Goal: Task Accomplishment & Management: Manage account settings

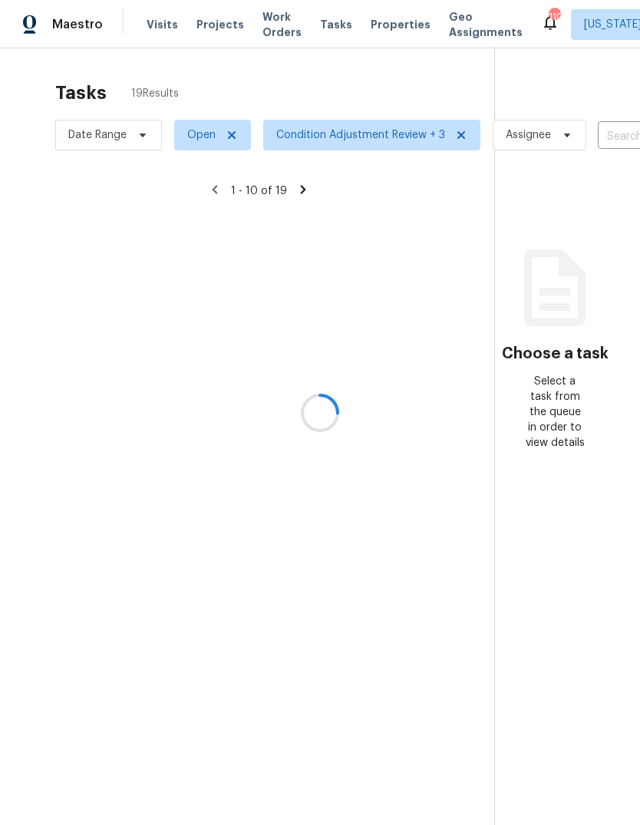
scroll to position [58, 0]
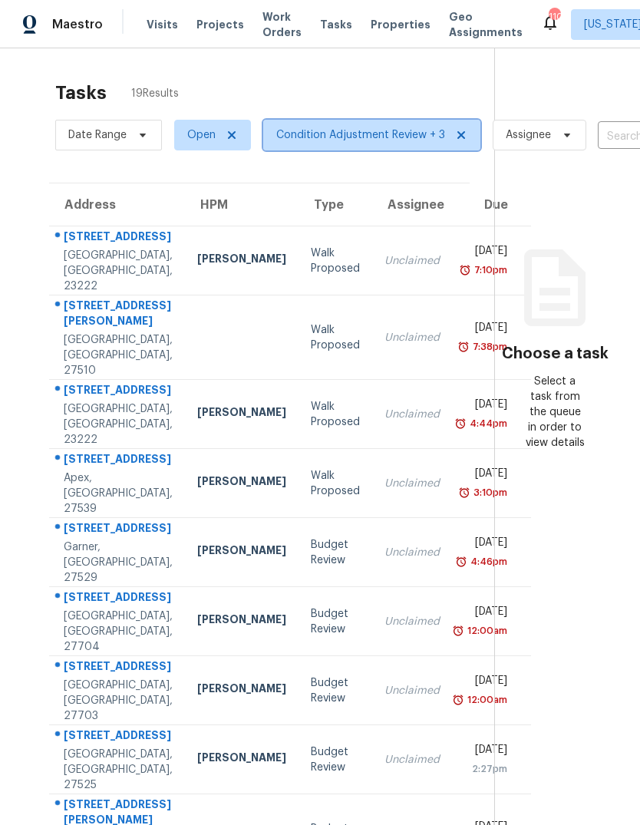
click at [338, 120] on span "Condition Adjustment Review + 3" at bounding box center [371, 135] width 217 height 31
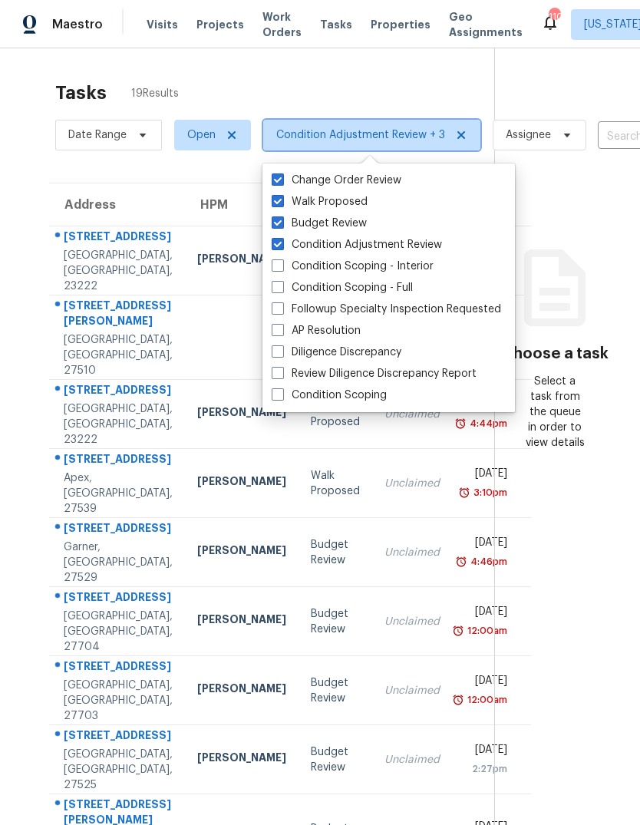
click at [378, 127] on span "Condition Adjustment Review + 3" at bounding box center [360, 134] width 169 height 15
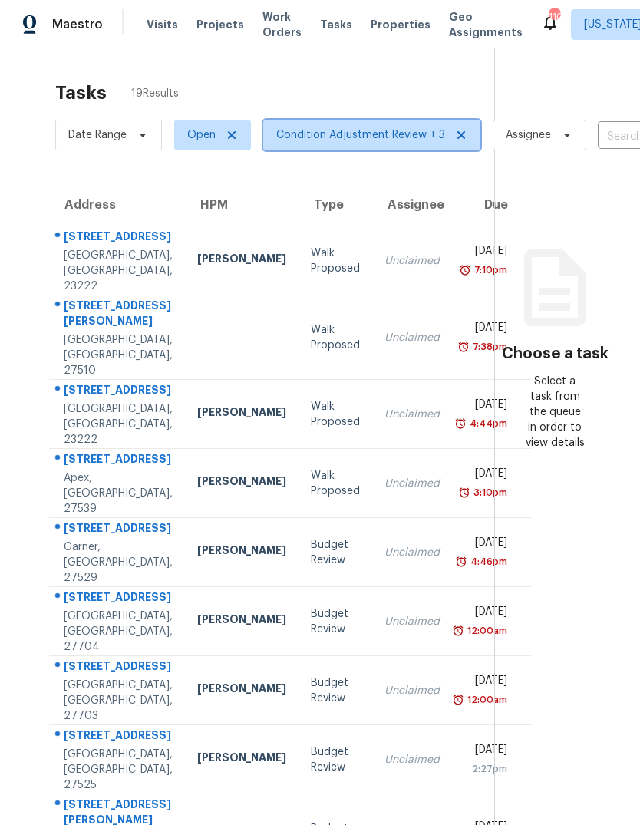
click at [355, 127] on span "Condition Adjustment Review + 3" at bounding box center [360, 134] width 169 height 15
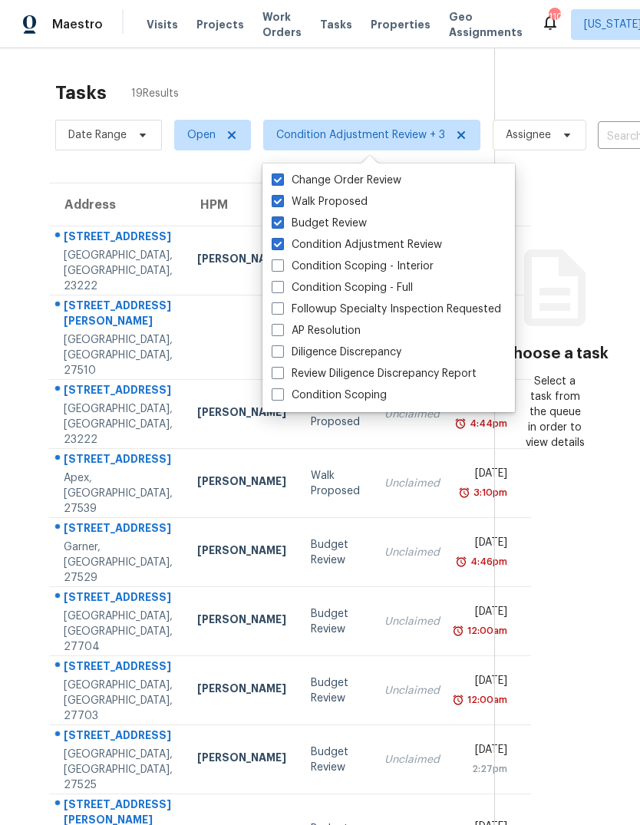
click at [279, 195] on span at bounding box center [278, 201] width 12 height 12
click at [279, 194] on input "Walk Proposed" at bounding box center [277, 199] width 10 height 10
checkbox input "false"
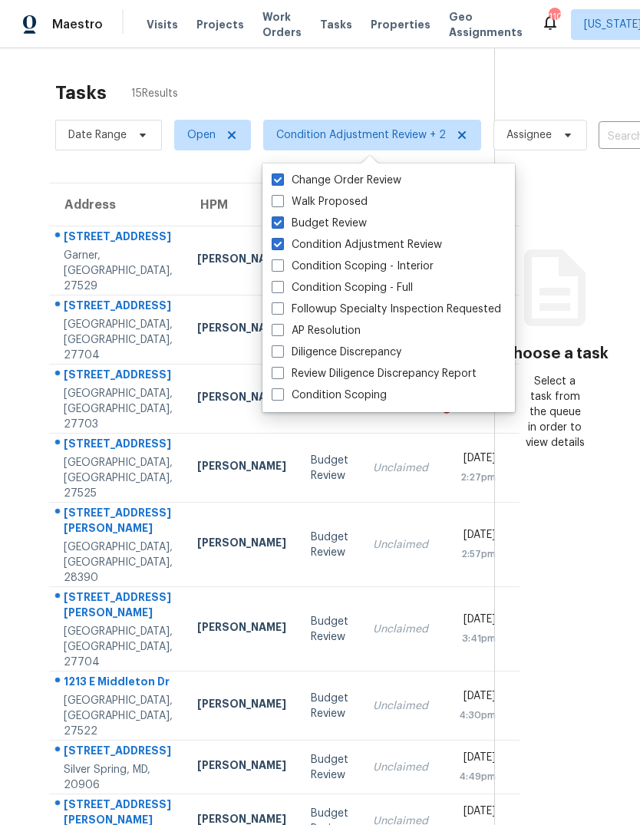
click at [338, 73] on div "Tasks 15 Results" at bounding box center [274, 93] width 439 height 40
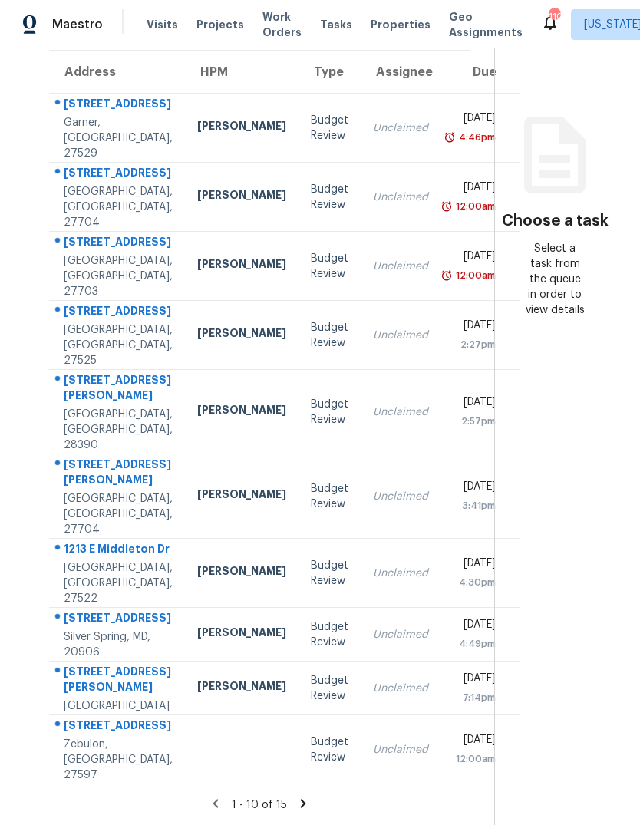
scroll to position [201, 0]
click at [306, 798] on icon at bounding box center [303, 804] width 14 height 14
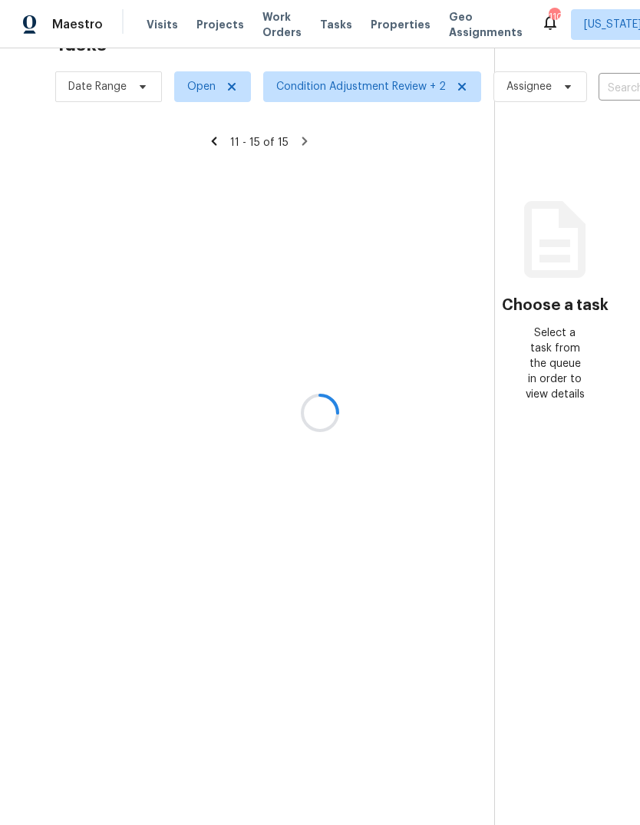
scroll to position [48, 0]
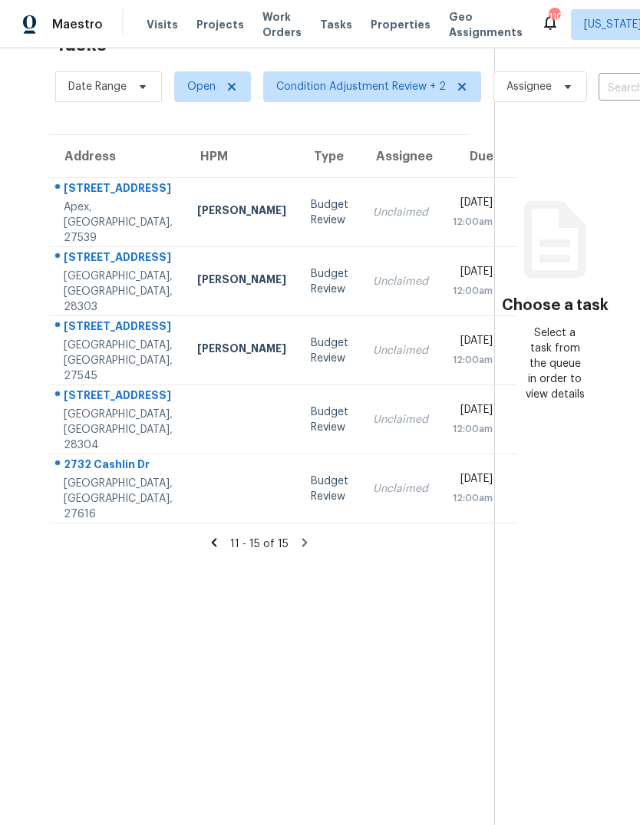
click at [203, 552] on div "11 - 15 of 15" at bounding box center [260, 544] width 470 height 16
click at [215, 550] on icon at bounding box center [214, 543] width 14 height 14
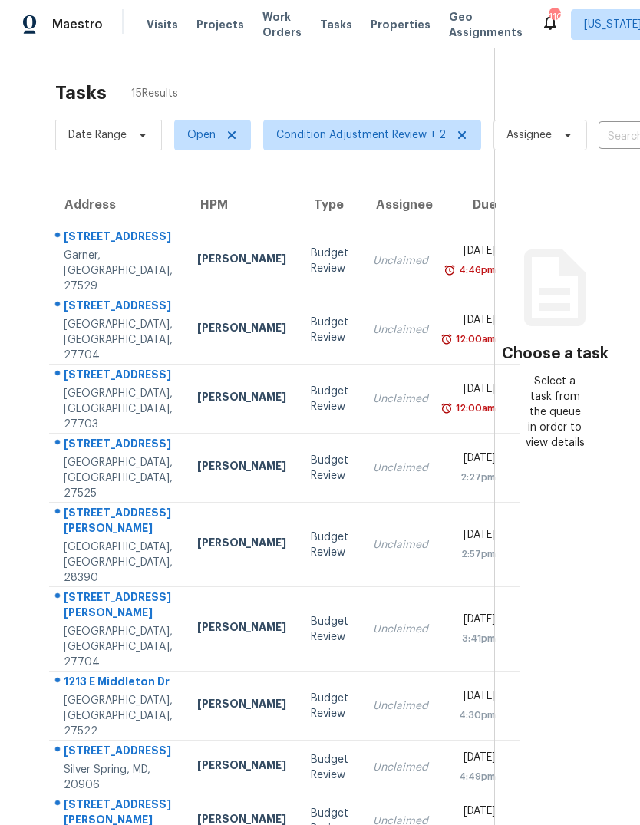
scroll to position [0, 0]
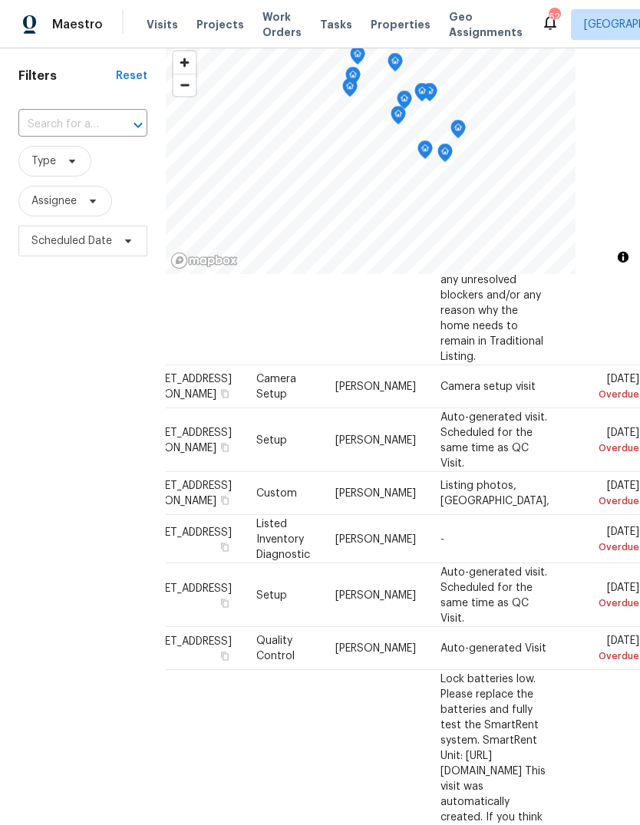
click at [0, 0] on icon at bounding box center [0, 0] width 0 height 0
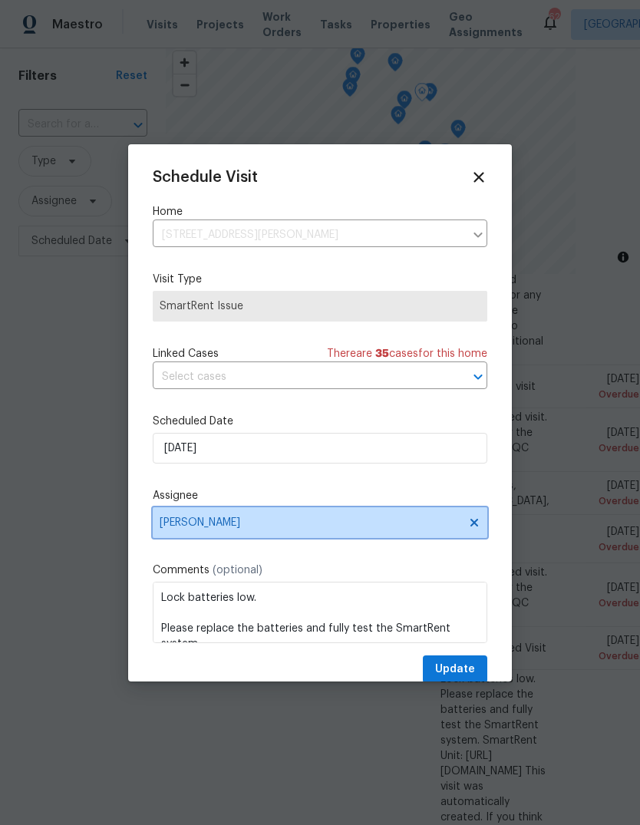
click at [251, 529] on span "[PERSON_NAME]" at bounding box center [310, 523] width 301 height 12
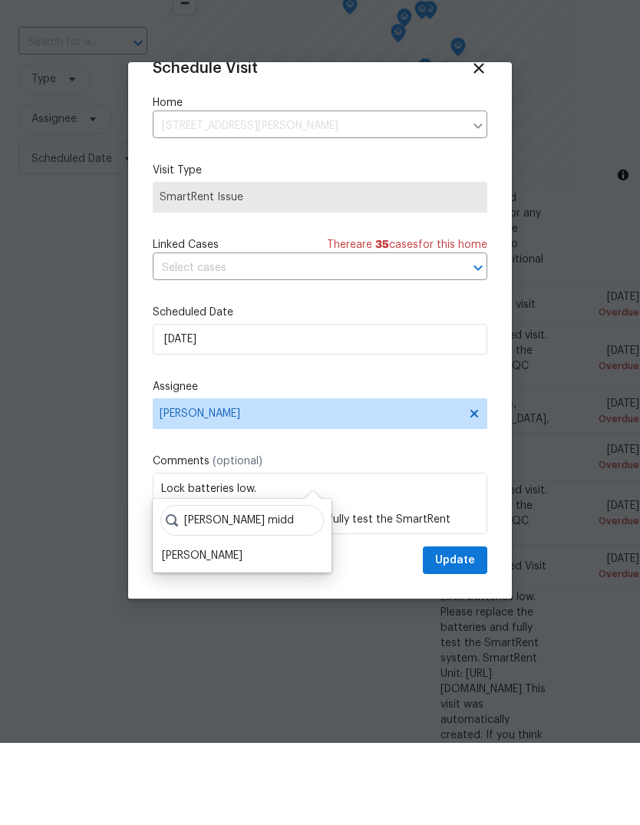
type input "Ryan midd"
click at [213, 630] on div "Ryan Middleton" at bounding box center [202, 637] width 81 height 15
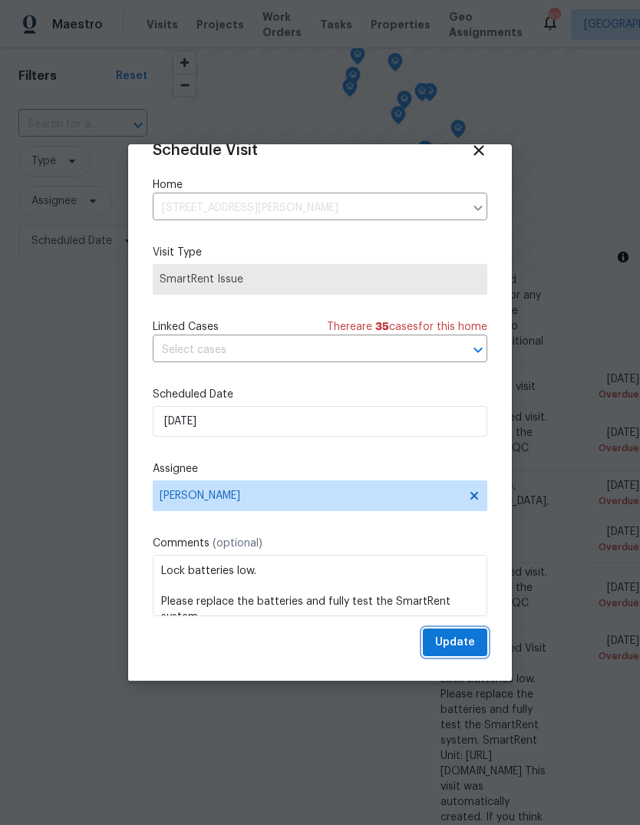
click at [471, 651] on span "Update" at bounding box center [455, 642] width 40 height 19
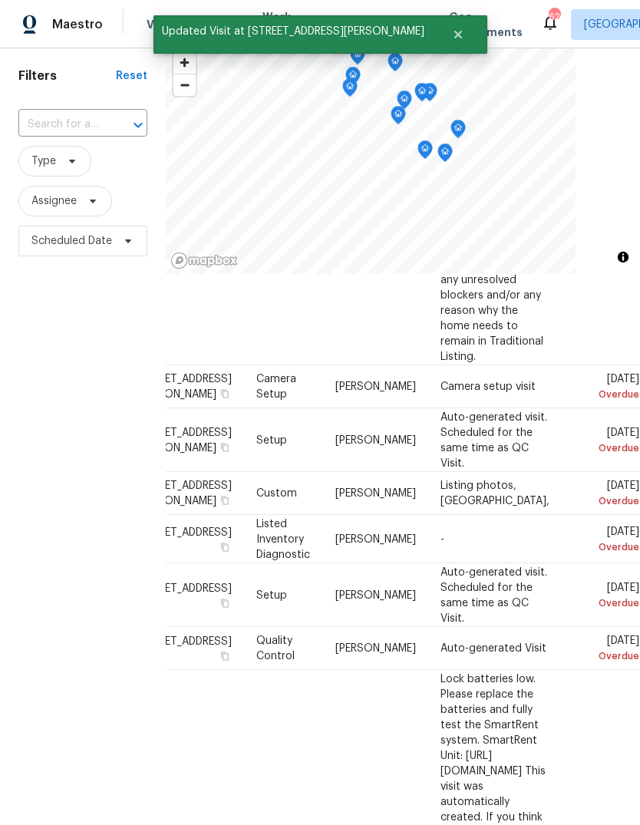
click at [0, 0] on icon at bounding box center [0, 0] width 0 height 0
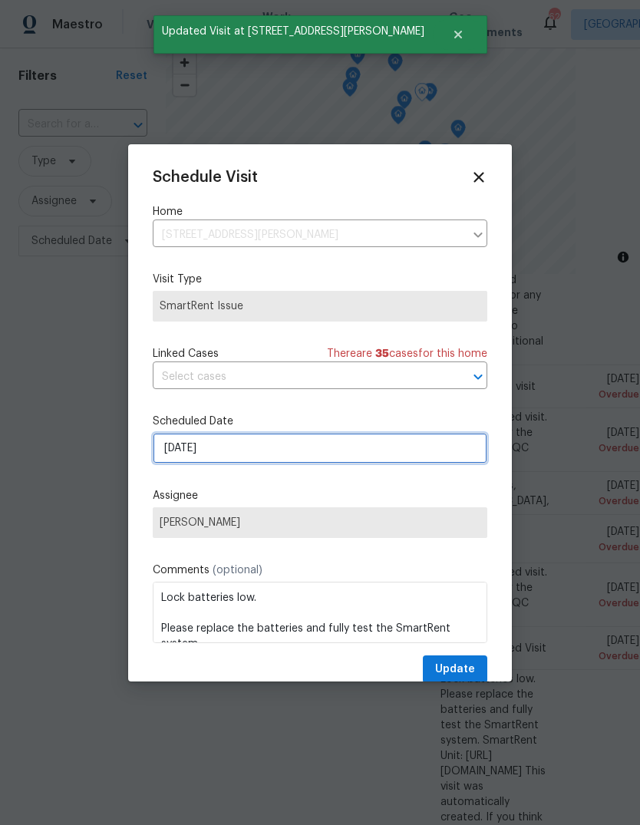
click at [261, 447] on input "8/17/2025" at bounding box center [320, 448] width 335 height 31
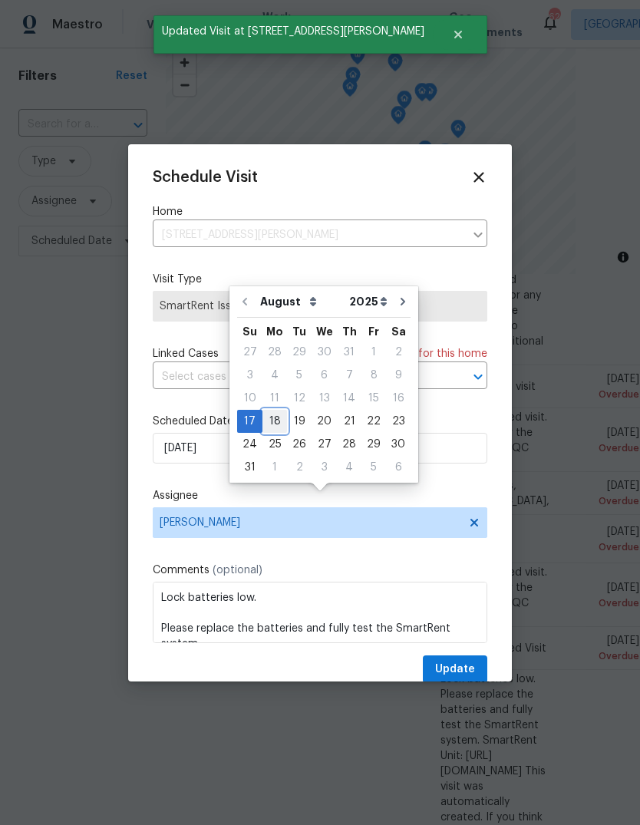
click at [275, 411] on div "18" at bounding box center [275, 421] width 25 height 21
type input "8/18/2025"
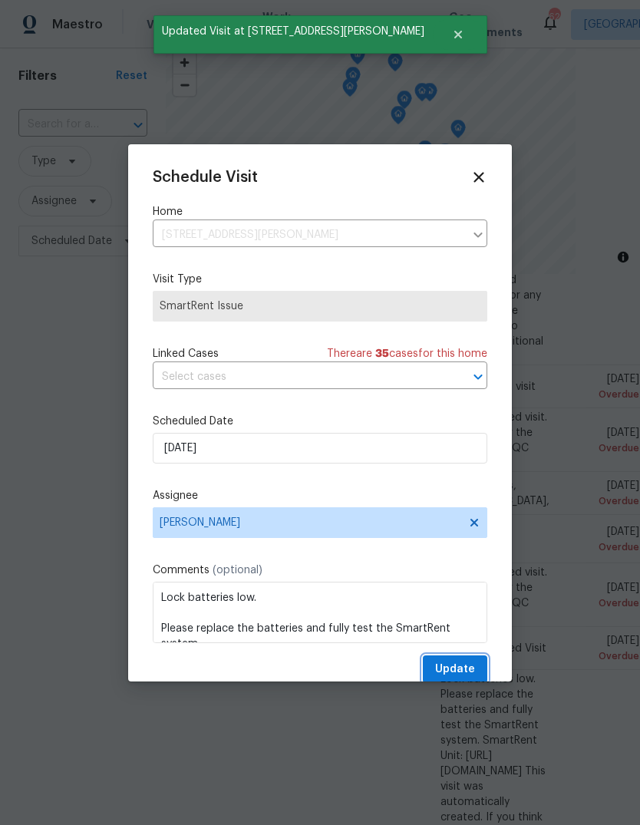
click at [472, 664] on span "Update" at bounding box center [455, 669] width 40 height 19
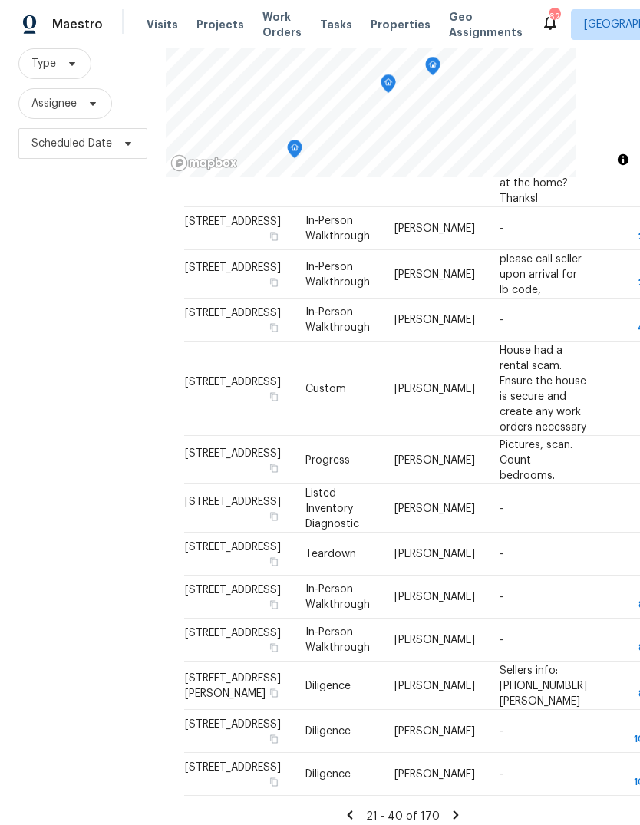
scroll to position [58, 0]
click at [357, 808] on icon at bounding box center [350, 815] width 14 height 14
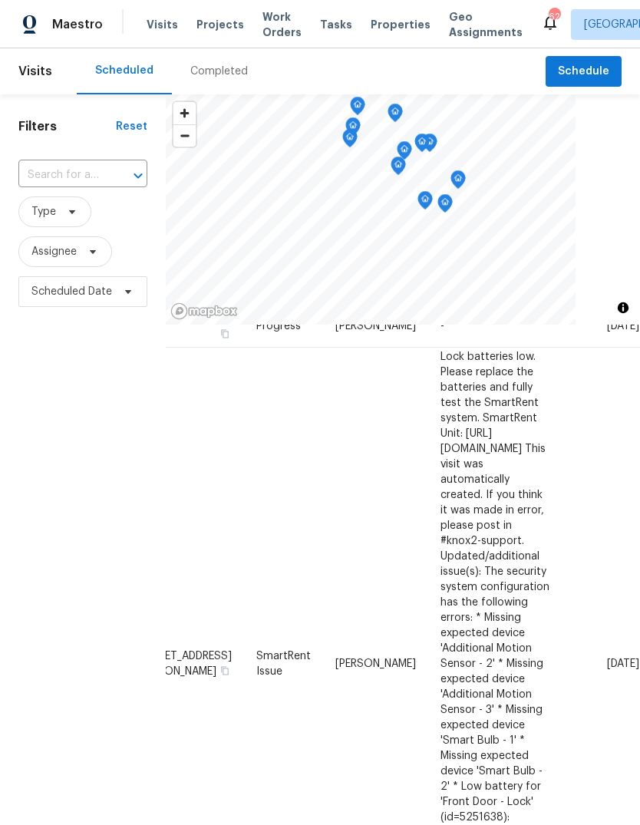
scroll to position [916, 128]
click at [0, 0] on icon at bounding box center [0, 0] width 0 height 0
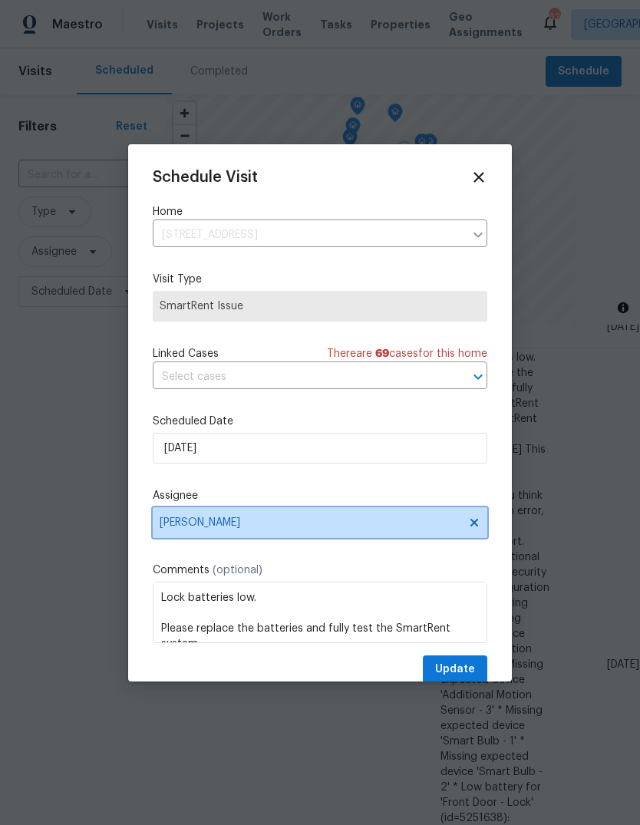
click at [244, 529] on span "Amanda Horton" at bounding box center [310, 523] width 301 height 12
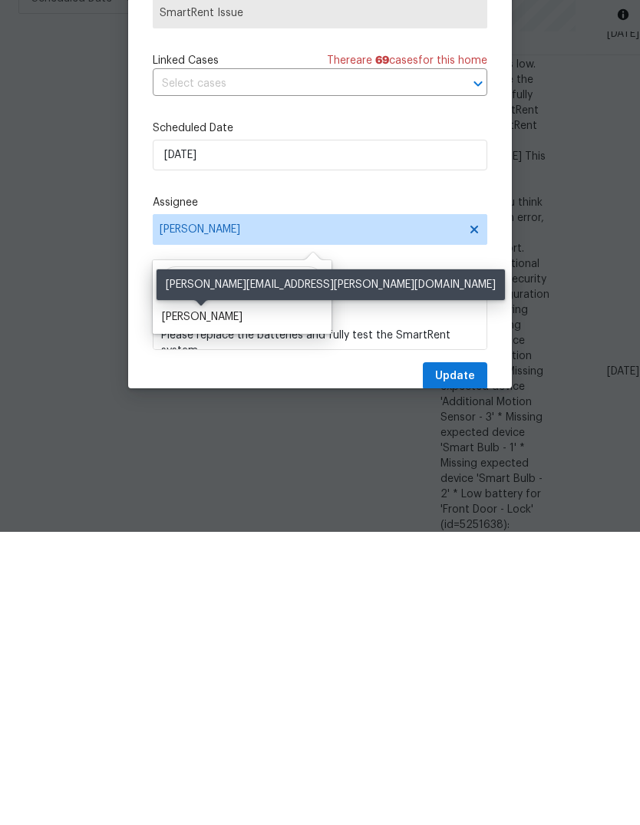
type input "Ryan midd"
click at [209, 603] on div "Ryan Middleton" at bounding box center [202, 610] width 81 height 15
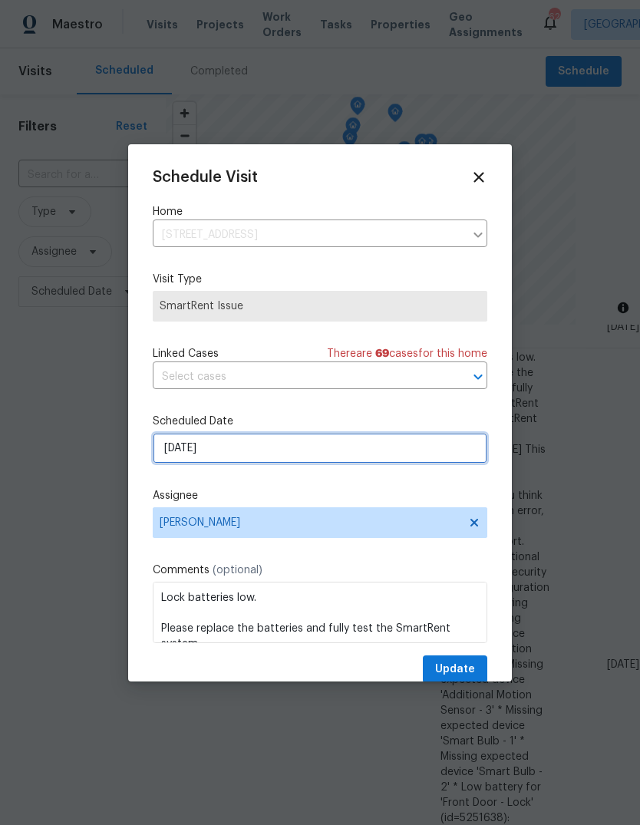
click at [224, 444] on input "8/18/2025" at bounding box center [320, 448] width 335 height 31
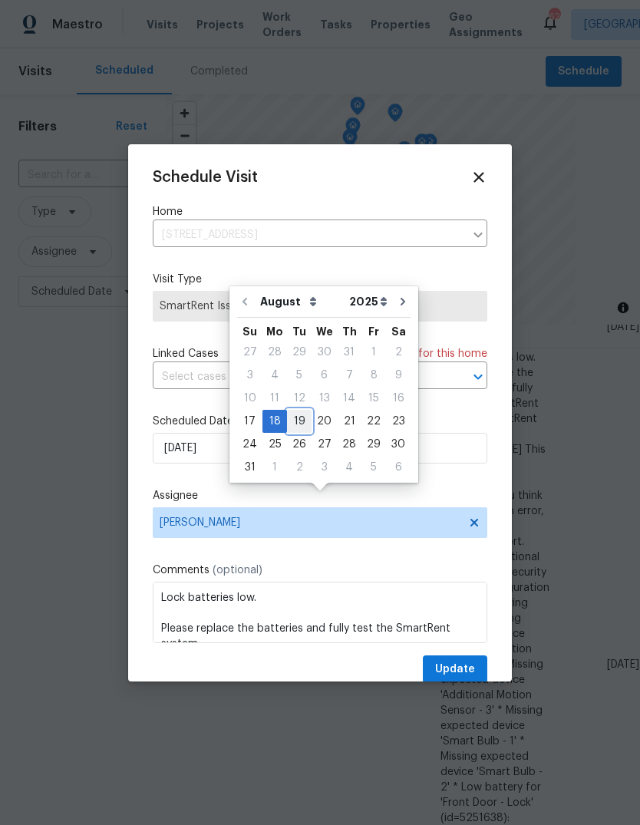
click at [291, 411] on div "19" at bounding box center [299, 421] width 25 height 21
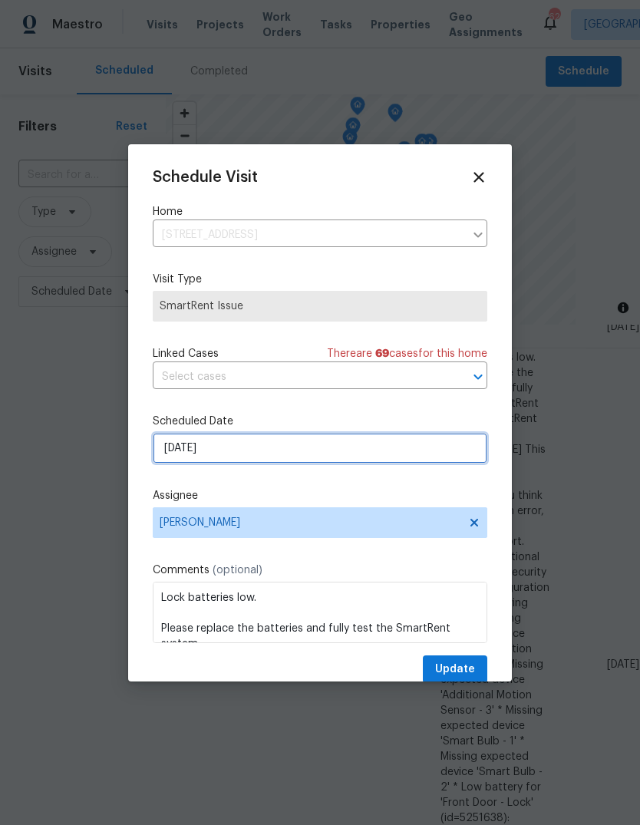
click at [242, 449] on input "8/19/2025" at bounding box center [320, 448] width 335 height 31
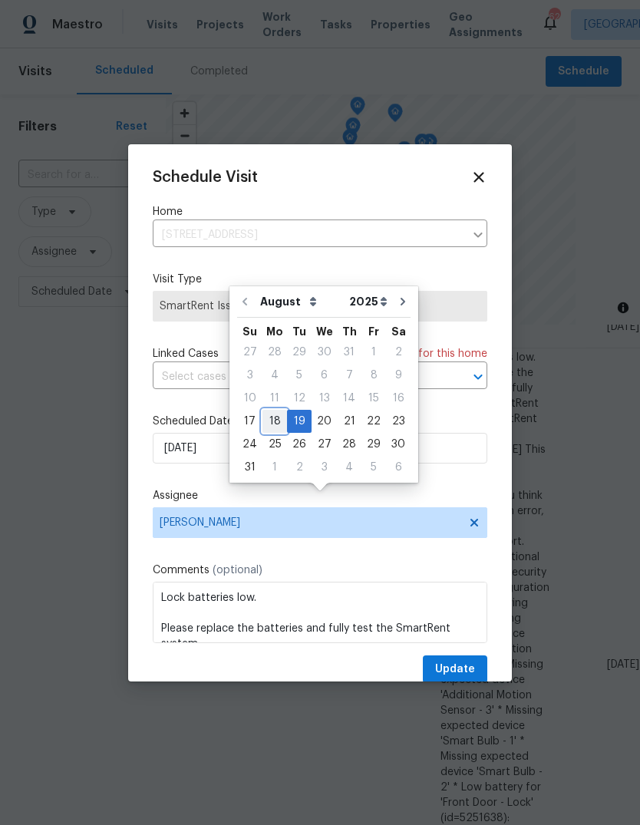
click at [279, 411] on div "18" at bounding box center [275, 421] width 25 height 21
type input "8/18/2025"
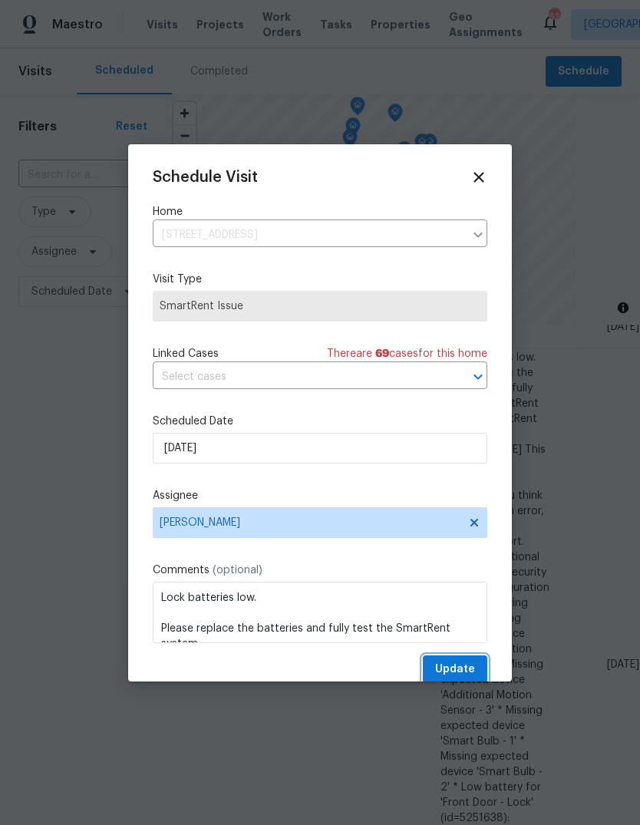
click at [462, 670] on span "Update" at bounding box center [455, 669] width 40 height 19
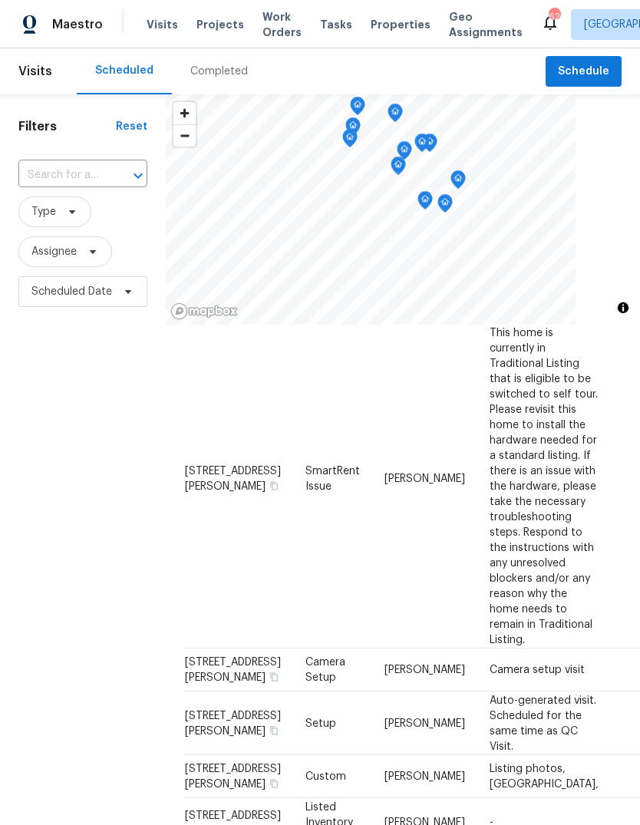
scroll to position [221, -1]
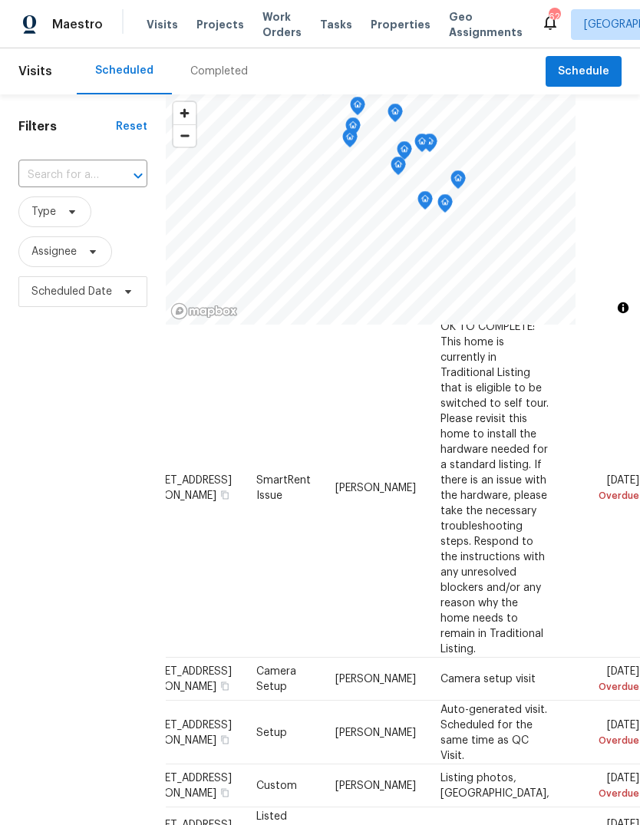
click at [0, 0] on icon at bounding box center [0, 0] width 0 height 0
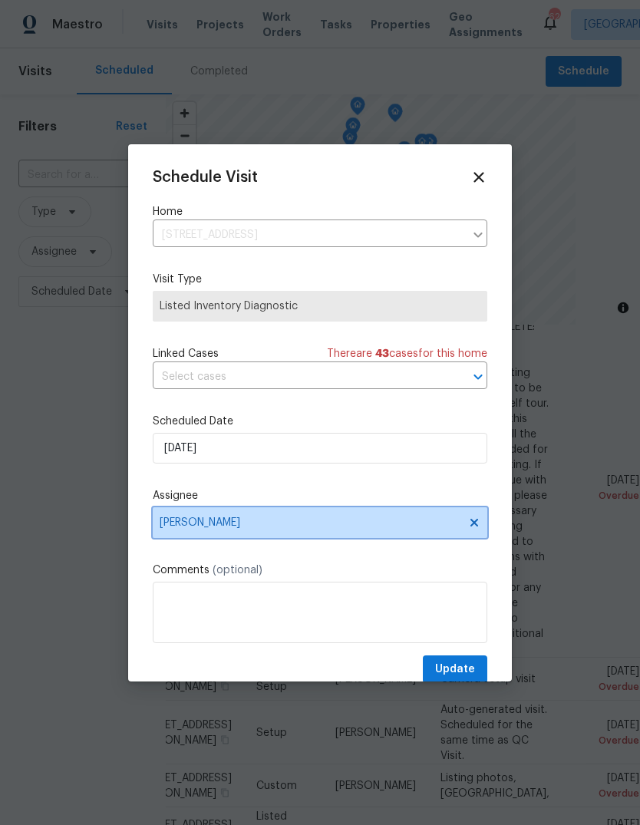
click at [236, 523] on span "Lee Privette" at bounding box center [310, 523] width 301 height 12
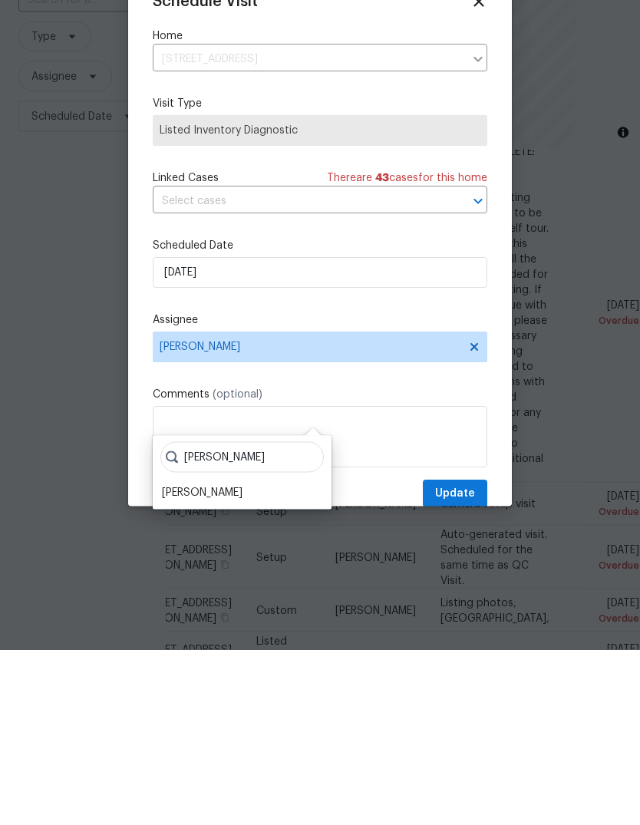
type input "Ken rom"
click at [200, 660] on div "Ken Romain" at bounding box center [202, 667] width 81 height 15
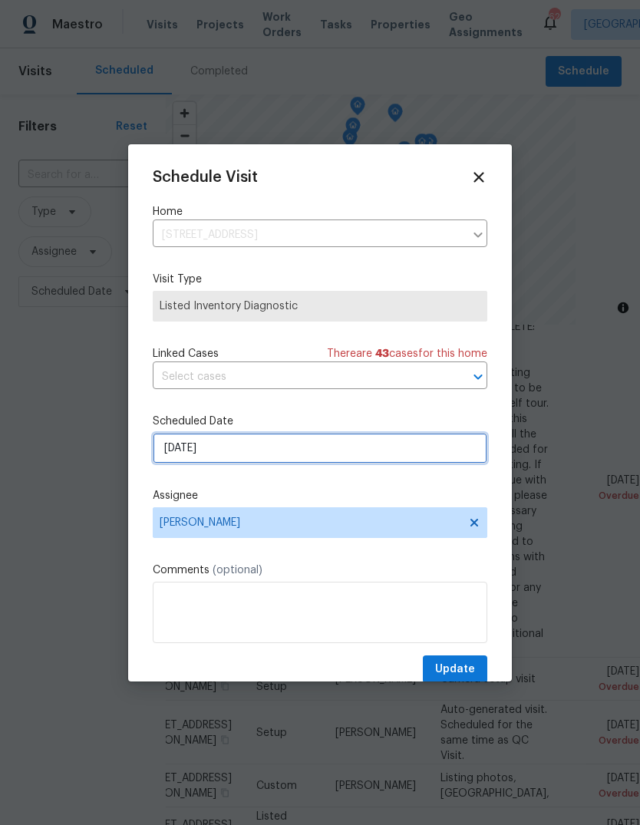
click at [260, 452] on input "8/15/2025" at bounding box center [320, 448] width 335 height 31
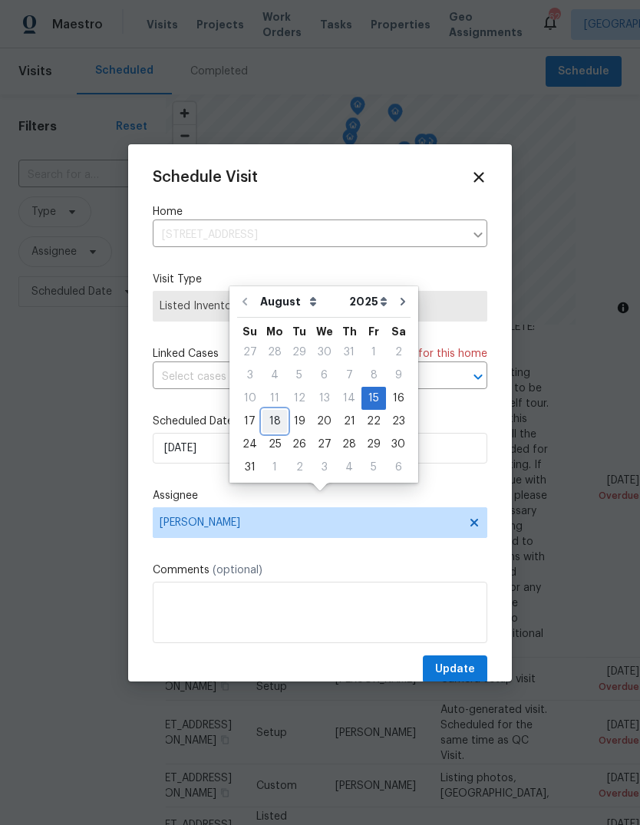
click at [272, 411] on div "18" at bounding box center [275, 421] width 25 height 21
type input "8/18/2025"
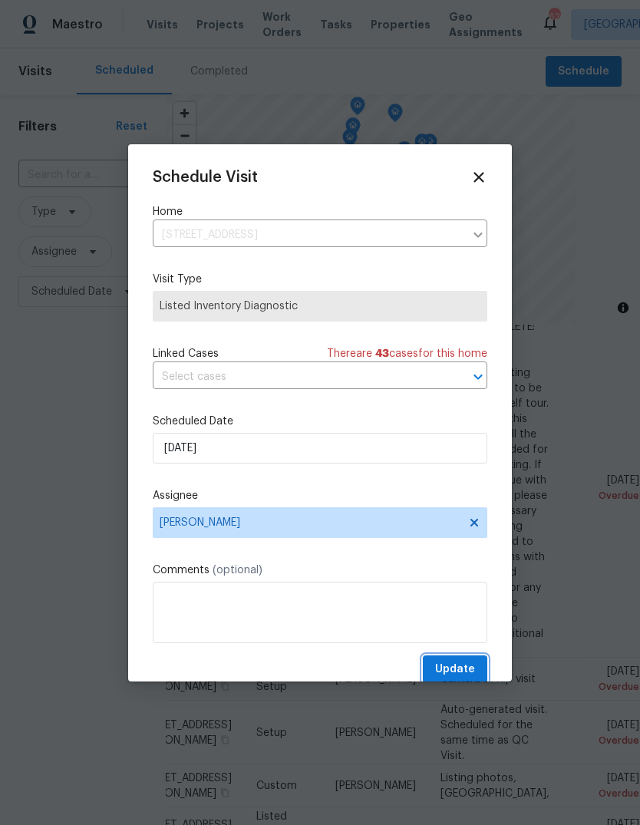
click at [464, 670] on span "Update" at bounding box center [455, 669] width 40 height 19
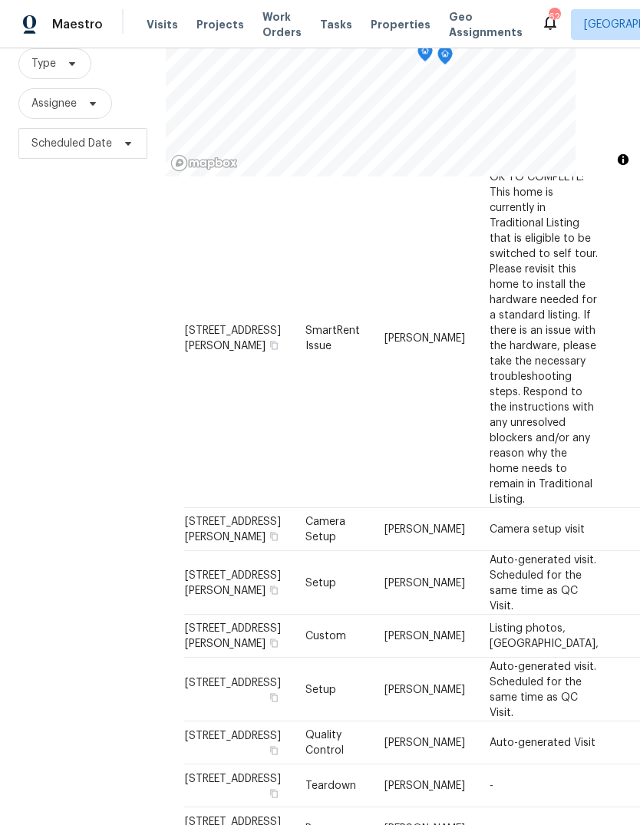
scroll to position [361, -4]
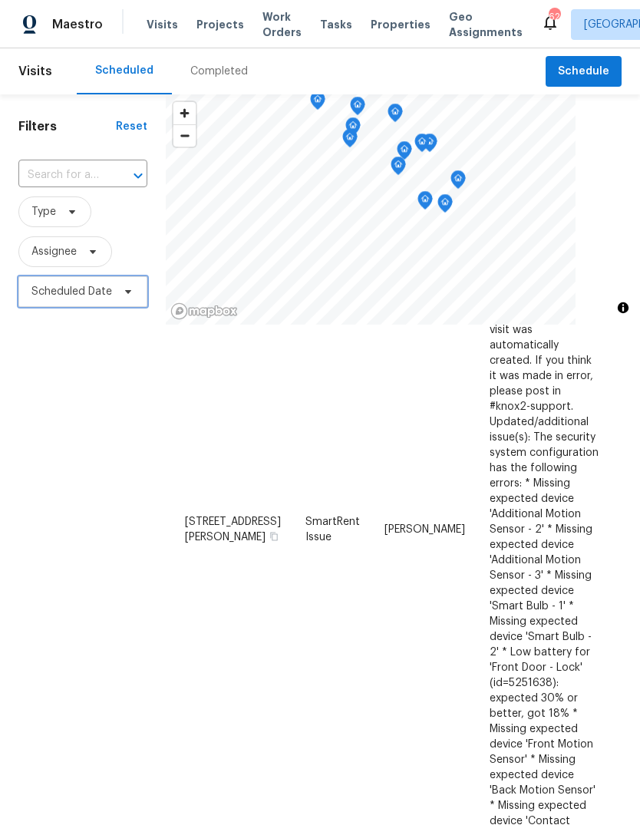
click at [38, 284] on span "Scheduled Date" at bounding box center [71, 291] width 81 height 15
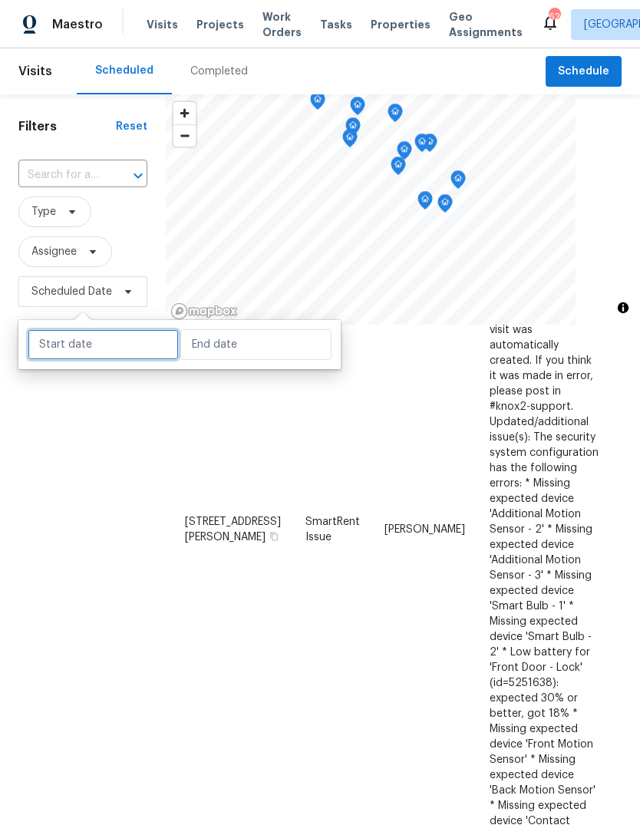
click at [58, 329] on input "text" at bounding box center [103, 344] width 151 height 31
select select "7"
select select "2025"
select select "8"
select select "2025"
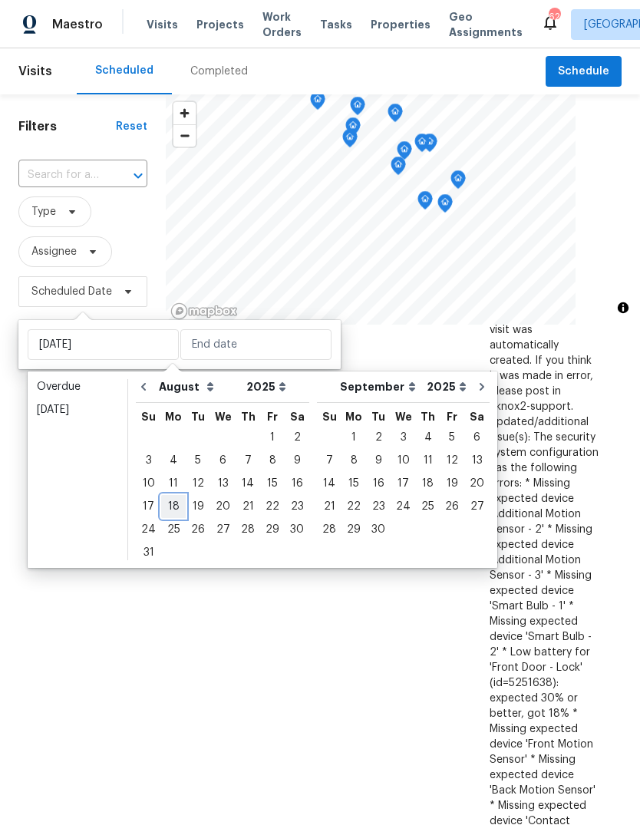
click at [168, 496] on div "18" at bounding box center [173, 506] width 25 height 21
type input "[DATE]"
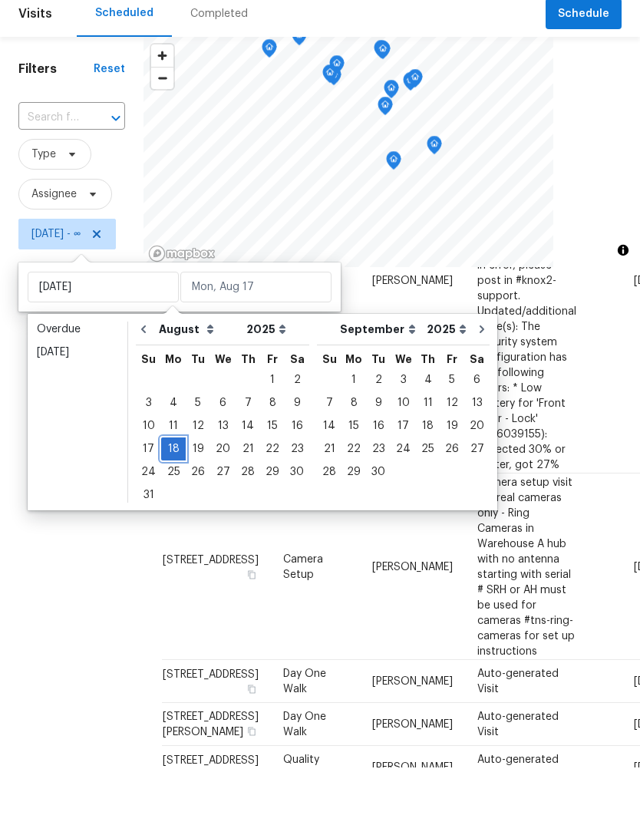
click at [172, 496] on div "18" at bounding box center [173, 506] width 25 height 21
type input "[DATE]"
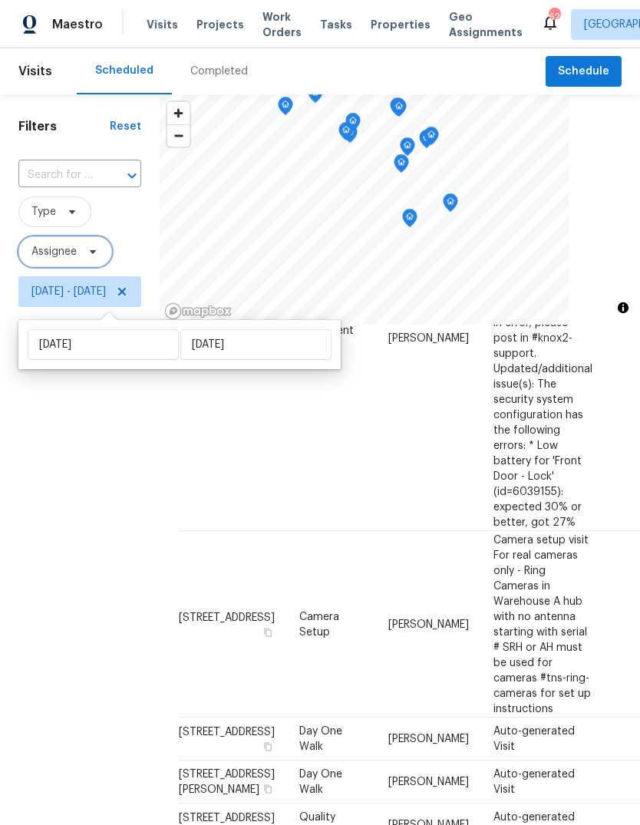
click at [93, 252] on icon at bounding box center [93, 252] width 6 height 4
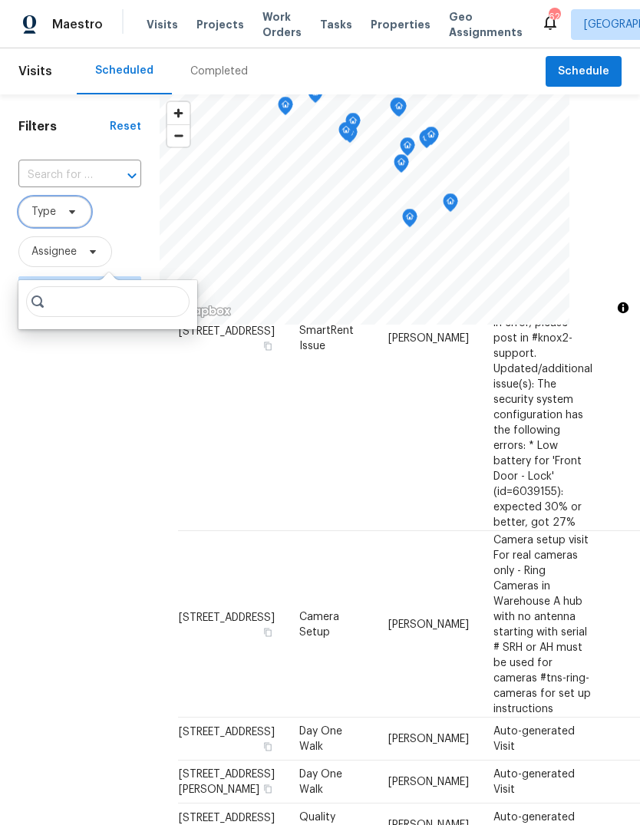
click at [73, 218] on icon at bounding box center [72, 212] width 12 height 12
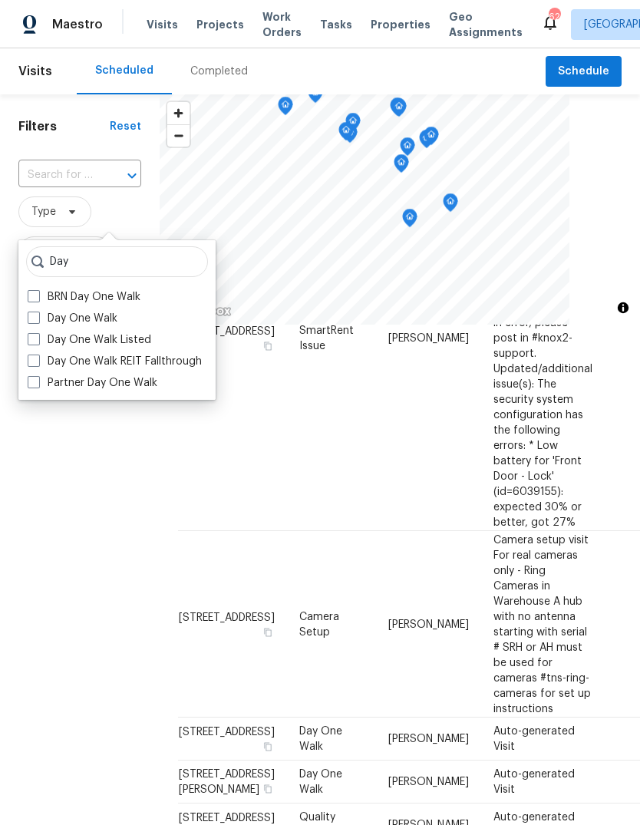
type input "Day"
click at [37, 319] on span at bounding box center [34, 318] width 12 height 12
click at [37, 319] on input "Day One Walk" at bounding box center [33, 316] width 10 height 10
checkbox input "true"
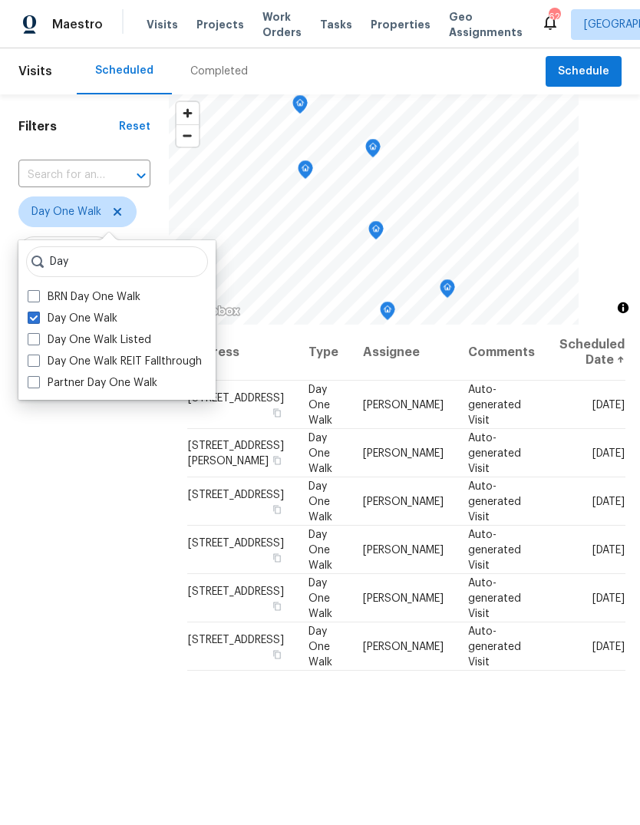
click at [31, 500] on div "Filters Reset ​ Day One Walk Assignee Mon, Aug 18 - Mon, Aug 18" at bounding box center [84, 539] width 169 height 890
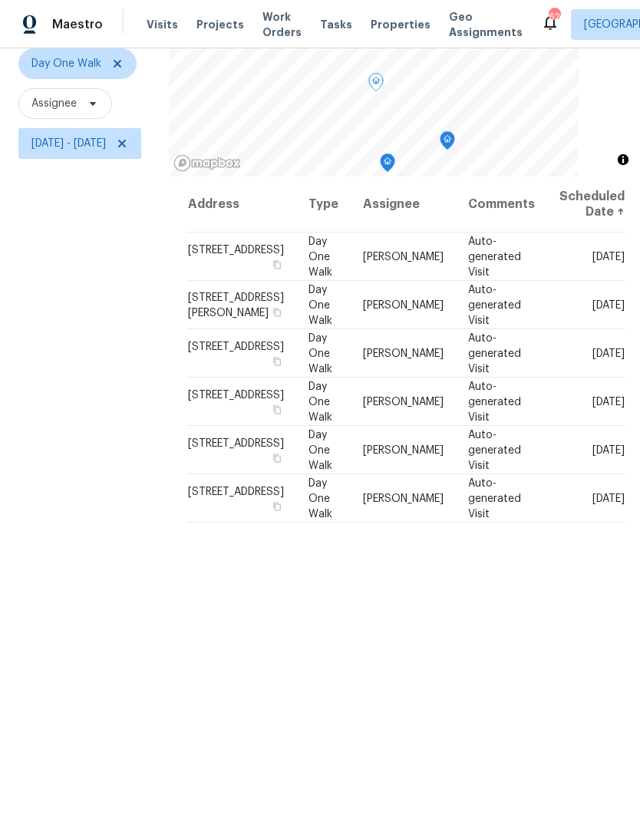
click at [0, 0] on icon at bounding box center [0, 0] width 0 height 0
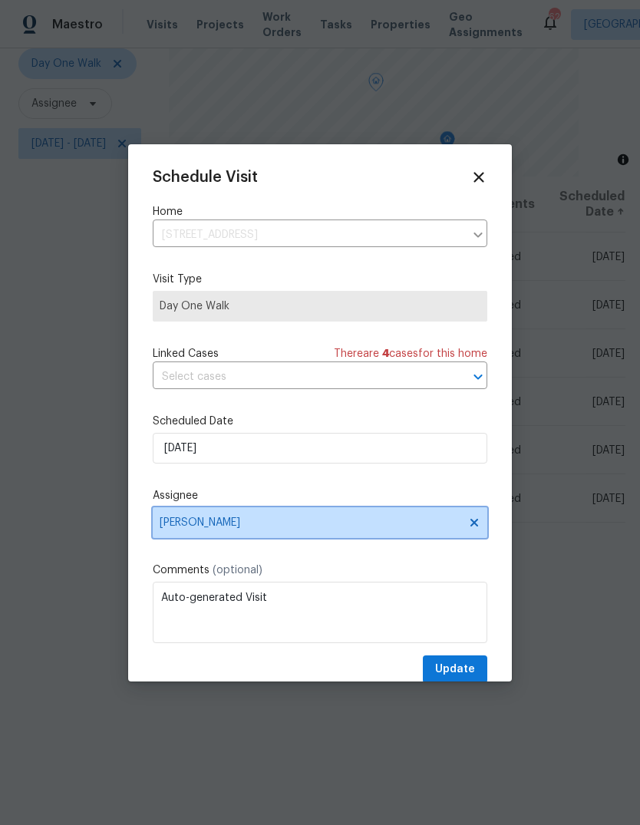
click at [235, 529] on span "Ryan Middleton" at bounding box center [310, 523] width 301 height 12
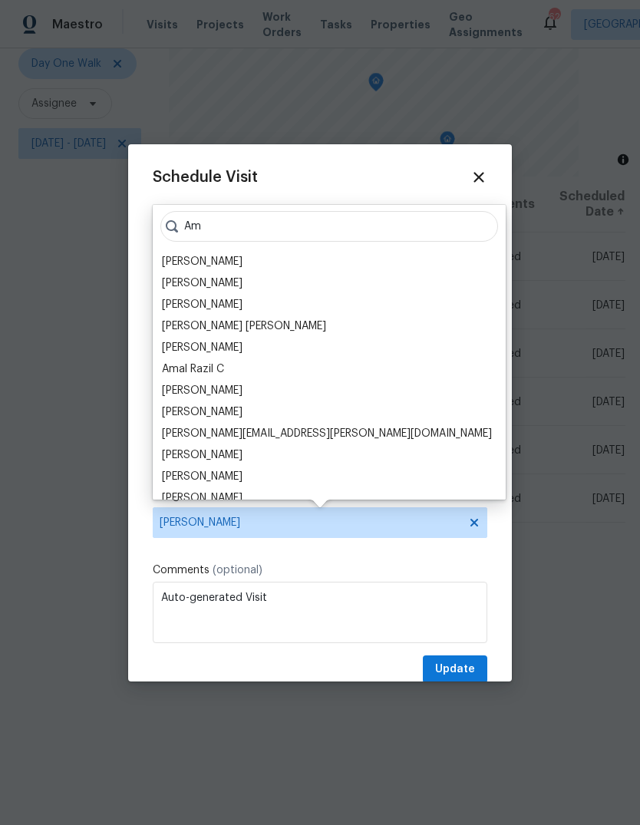
type input "A"
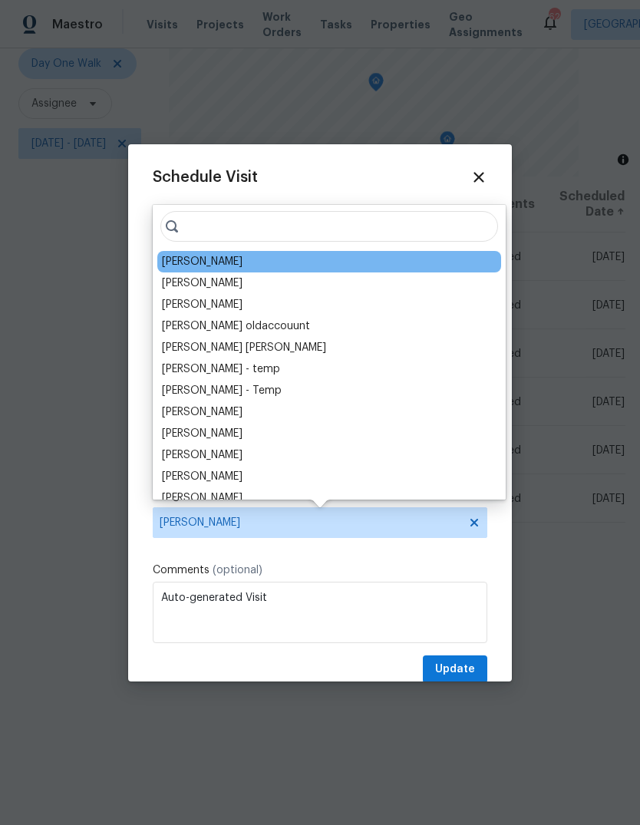
click at [485, 183] on icon at bounding box center [479, 177] width 17 height 17
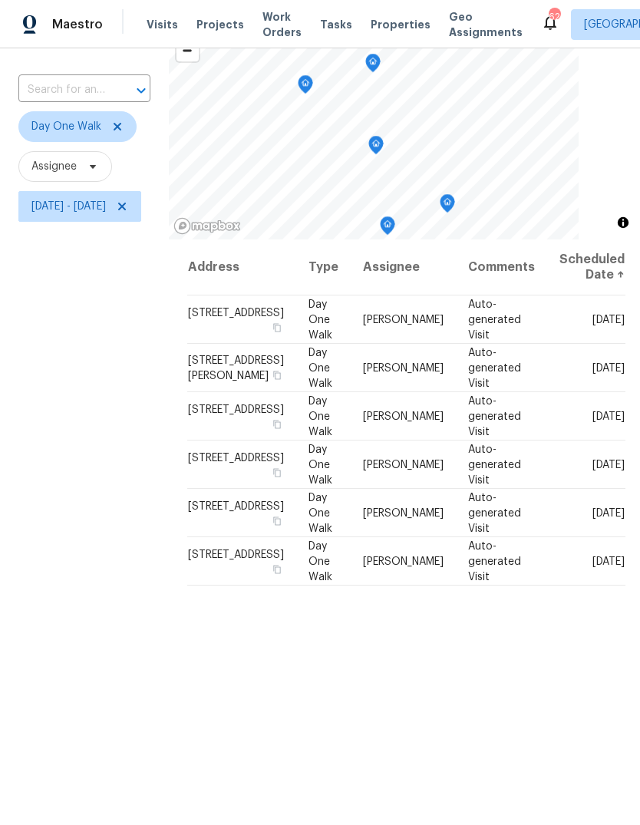
scroll to position [88, 0]
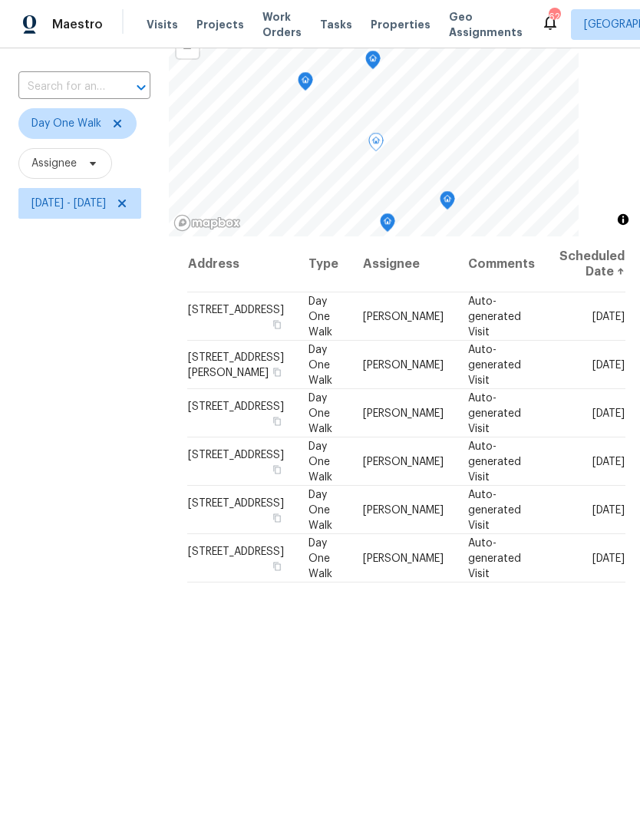
click at [0, 0] on icon at bounding box center [0, 0] width 0 height 0
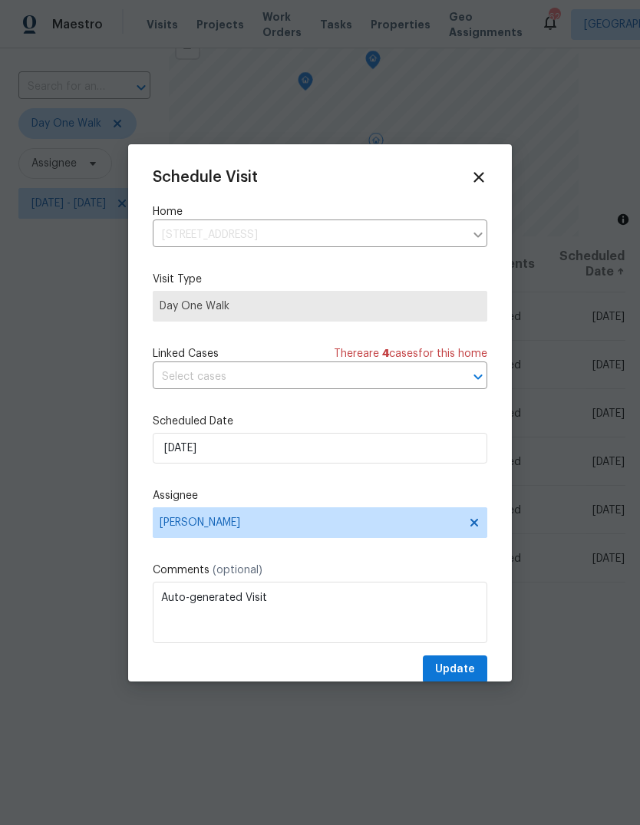
click at [477, 183] on icon at bounding box center [479, 177] width 17 height 17
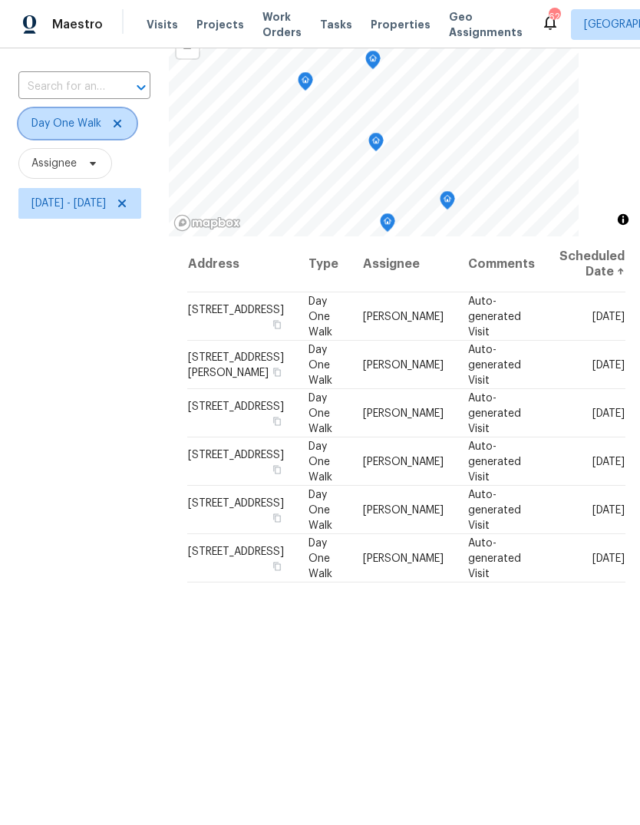
click at [113, 125] on icon at bounding box center [117, 123] width 12 height 12
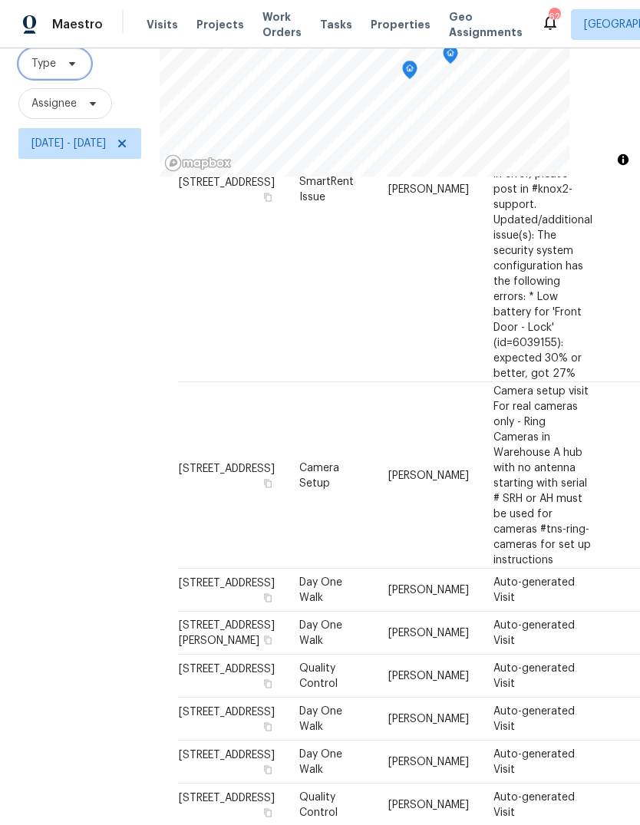
scroll to position [972, 0]
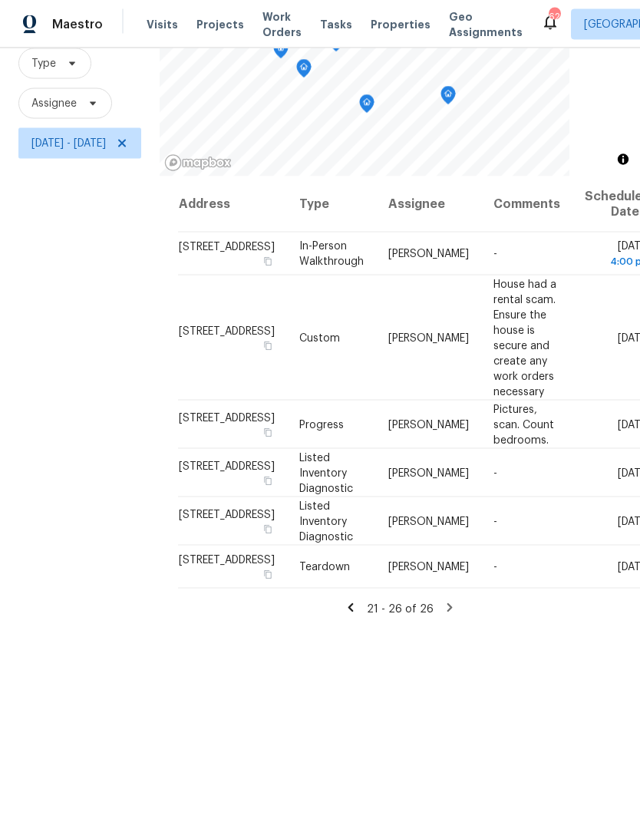
scroll to position [9, 0]
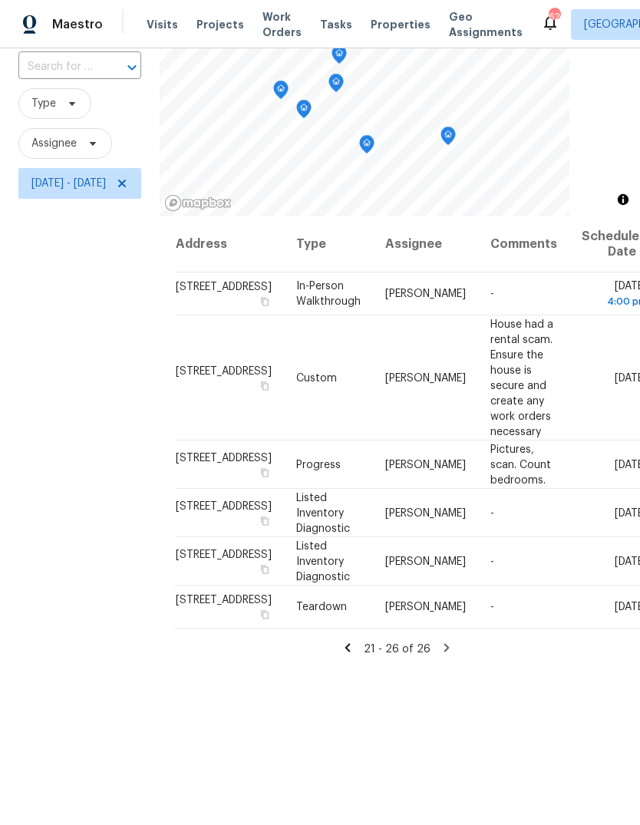
click at [355, 655] on icon at bounding box center [348, 648] width 14 height 14
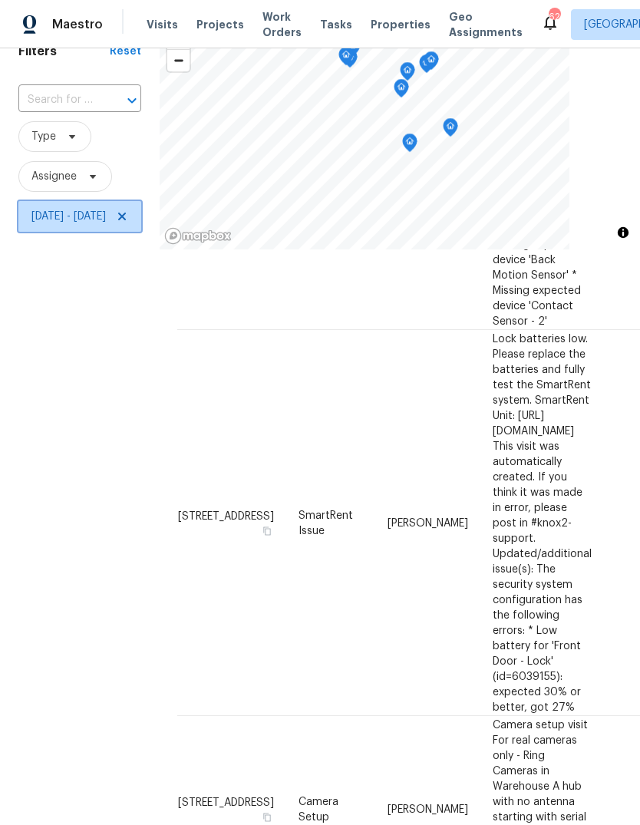
click at [51, 203] on span "Mon, Aug 18 - Mon, Aug 18" at bounding box center [79, 216] width 123 height 31
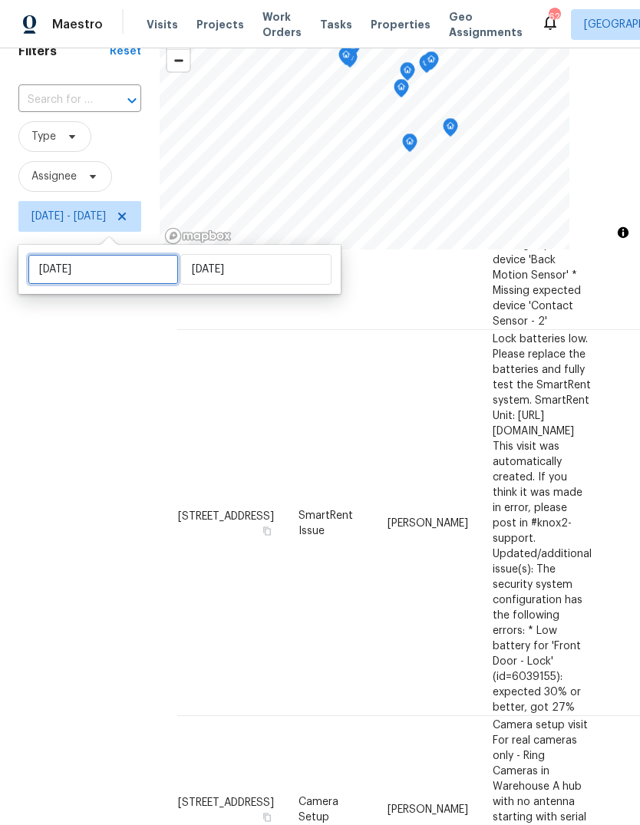
click at [61, 271] on input "[DATE]" at bounding box center [103, 269] width 151 height 31
select select "7"
select select "2025"
select select "8"
select select "2025"
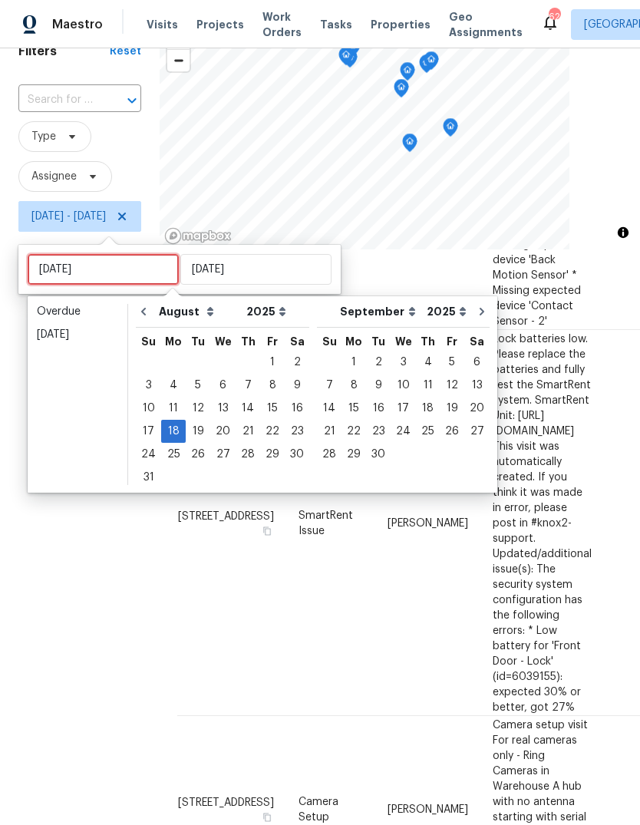
type input "[DATE]"
click at [190, 434] on div "19" at bounding box center [198, 431] width 25 height 21
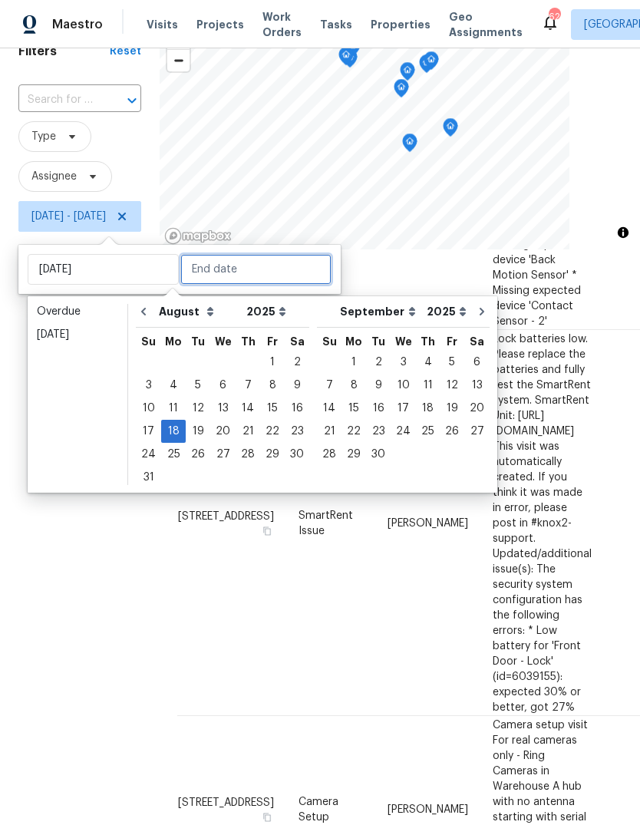
type input "[DATE]"
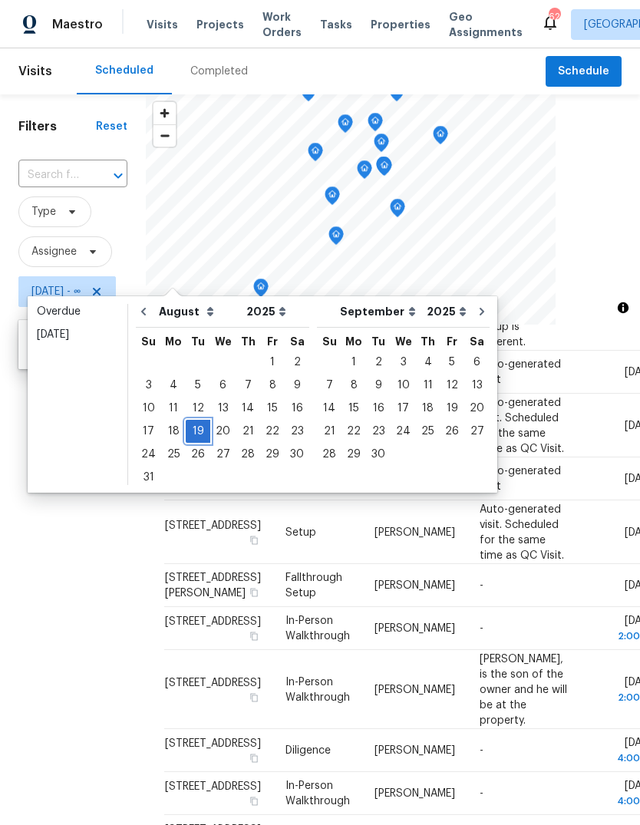
click at [196, 431] on div "19" at bounding box center [198, 431] width 25 height 21
type input "[DATE]"
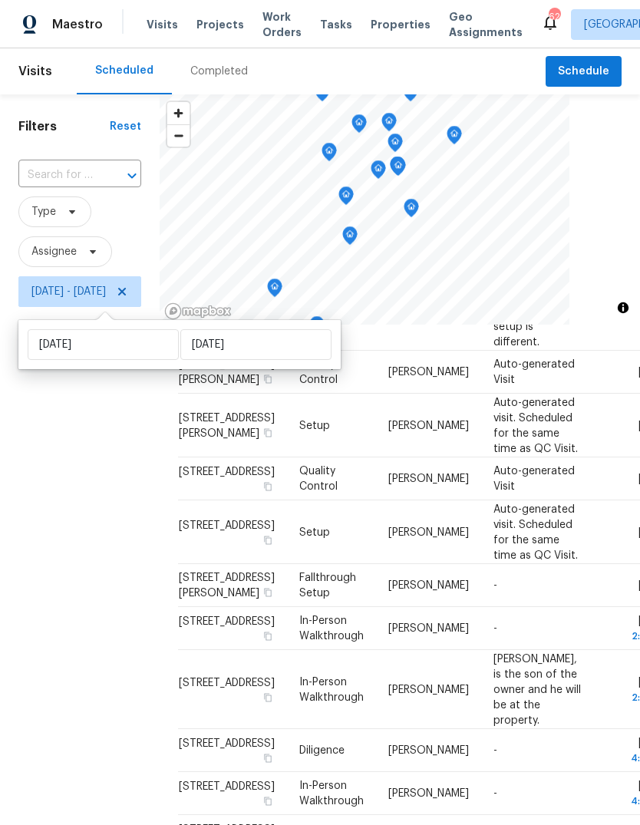
click at [82, 487] on div "Filters Reset ​ Type Assignee Tue, Aug 19 - Tue, Aug 19" at bounding box center [80, 539] width 160 height 890
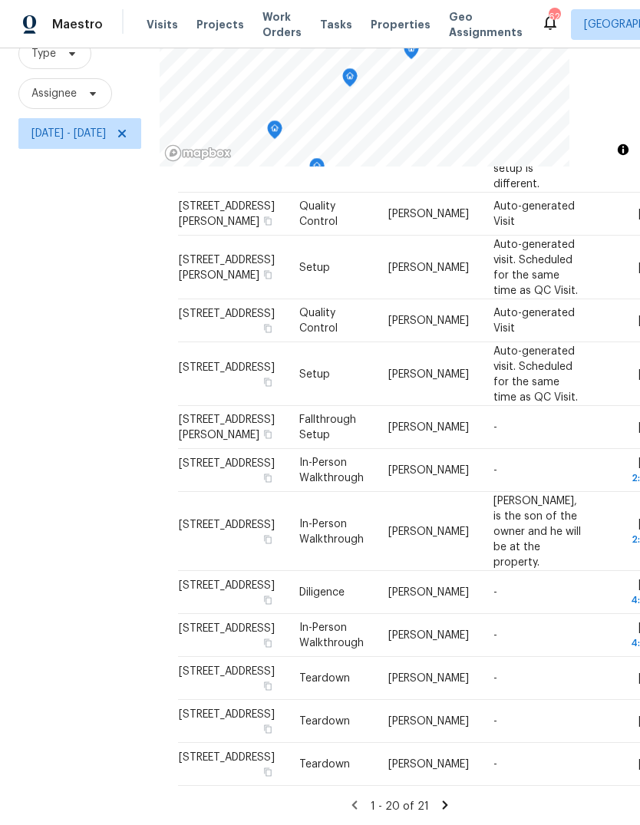
scroll to position [150, 0]
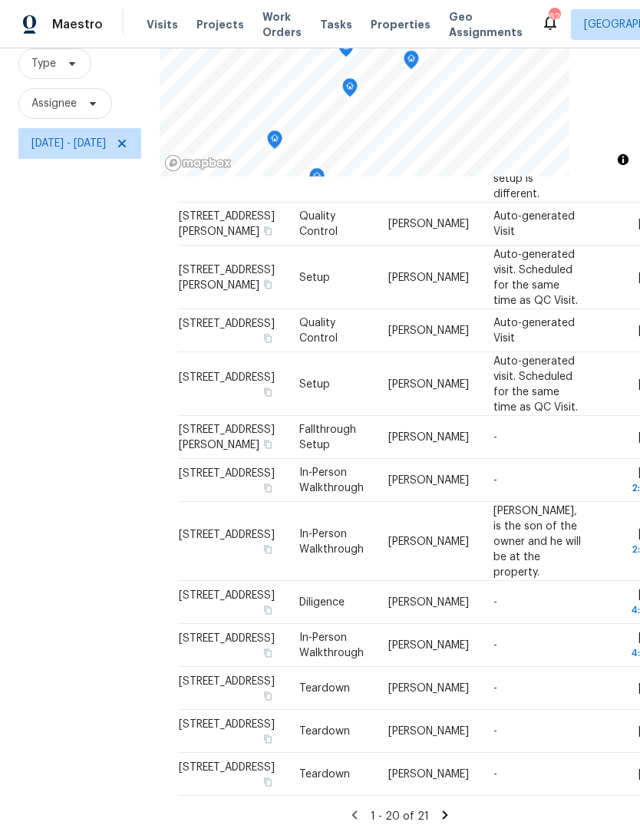
click at [452, 808] on icon at bounding box center [445, 815] width 14 height 14
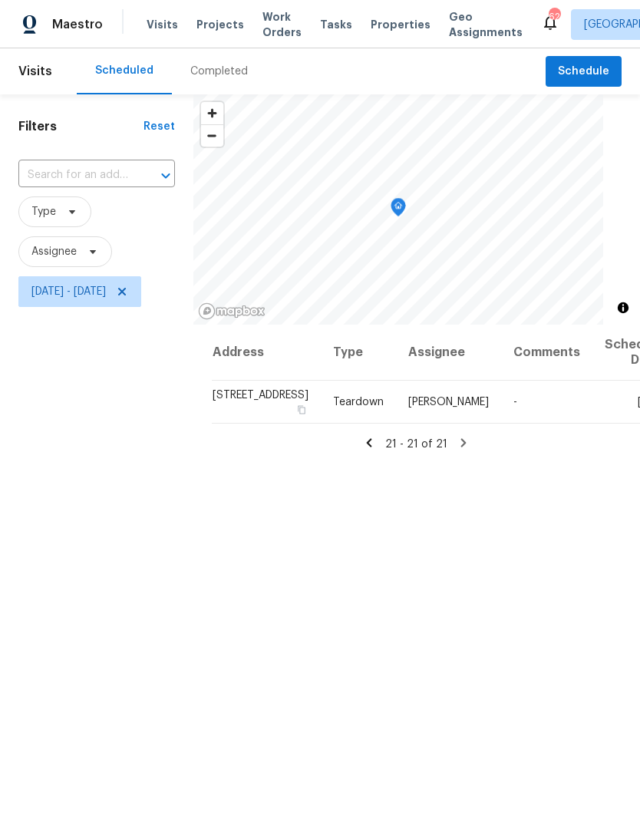
click at [372, 447] on icon at bounding box center [369, 442] width 5 height 8
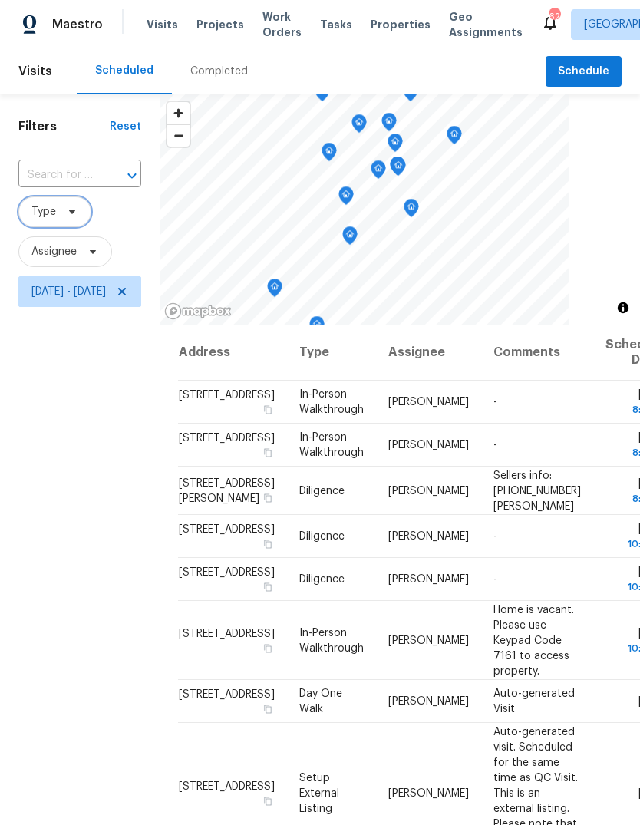
click at [48, 213] on span "Type" at bounding box center [43, 211] width 25 height 15
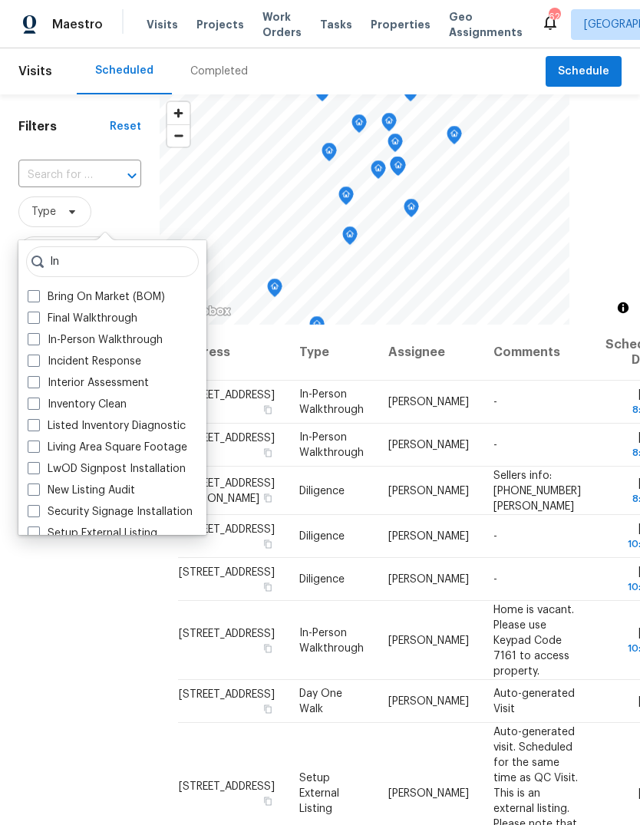
type input "In"
click at [31, 335] on span at bounding box center [34, 339] width 12 height 12
click at [31, 335] on input "In-Person Walkthrough" at bounding box center [33, 337] width 10 height 10
checkbox input "true"
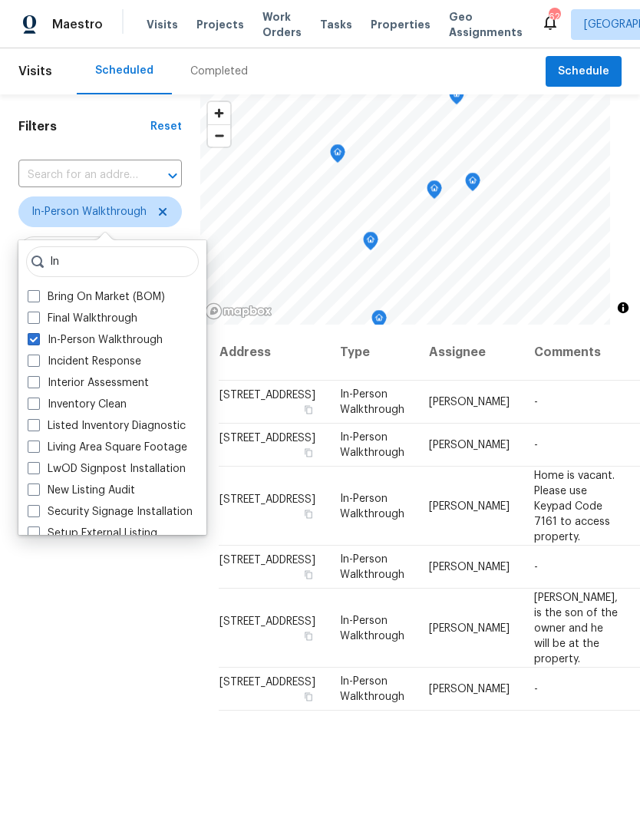
click at [64, 612] on div "Filters Reset ​ In-Person Walkthrough Assignee Tue, Aug 19 - Tue, Aug 19" at bounding box center [100, 539] width 200 height 890
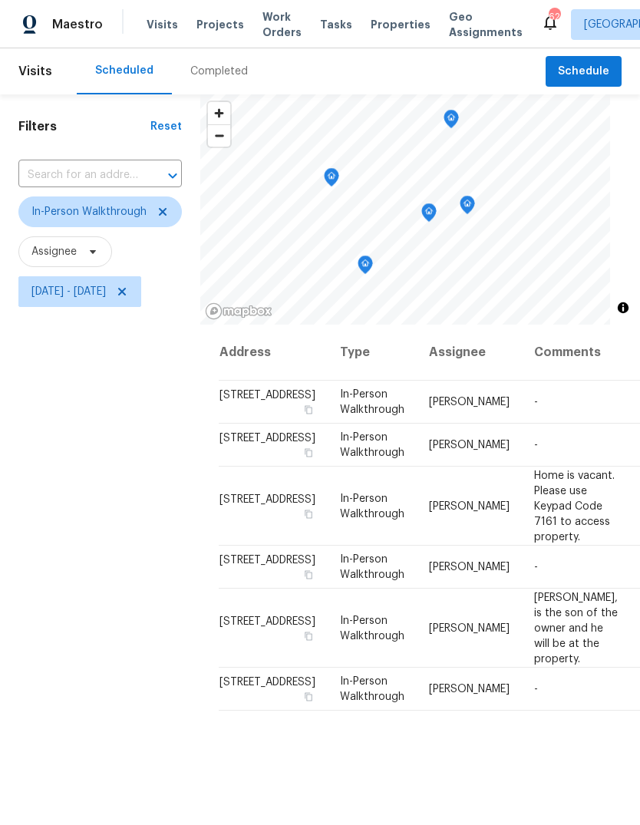
click at [474, 210] on icon "Map marker" at bounding box center [468, 205] width 14 height 18
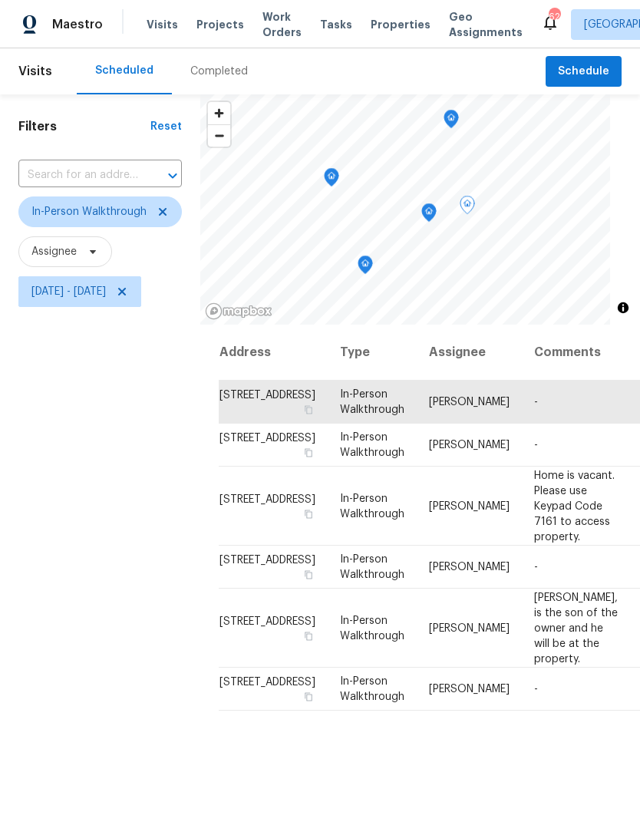
click at [436, 211] on icon "Map marker" at bounding box center [429, 213] width 14 height 18
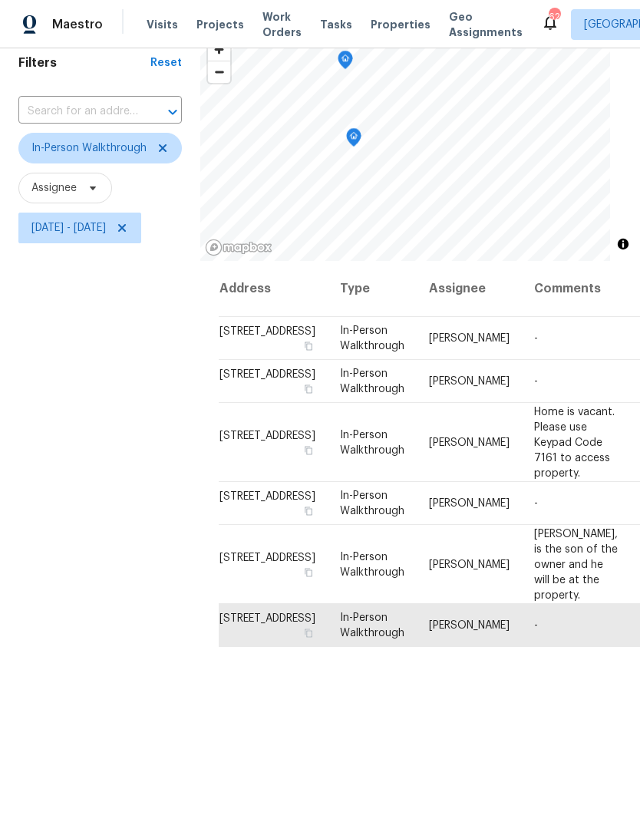
scroll to position [31, 0]
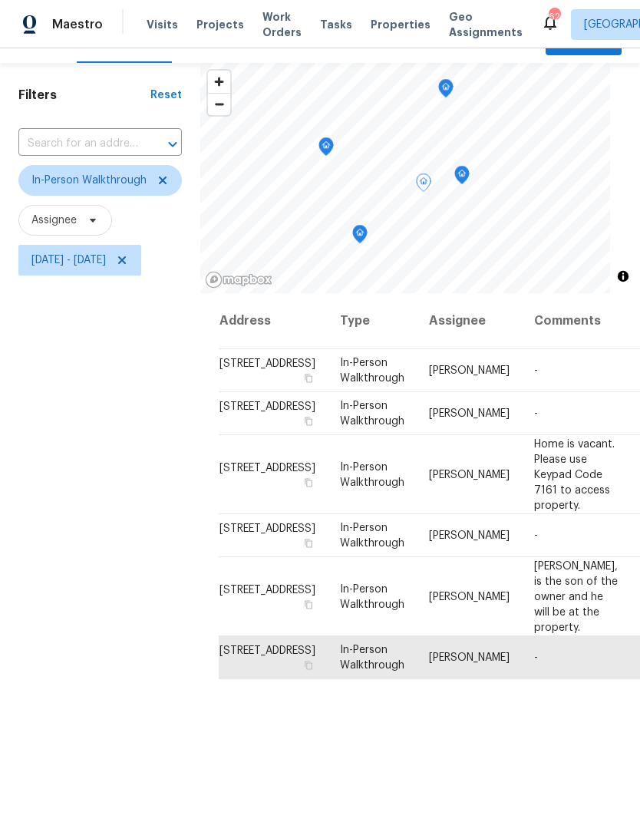
click at [469, 174] on icon "Map marker" at bounding box center [462, 176] width 14 height 18
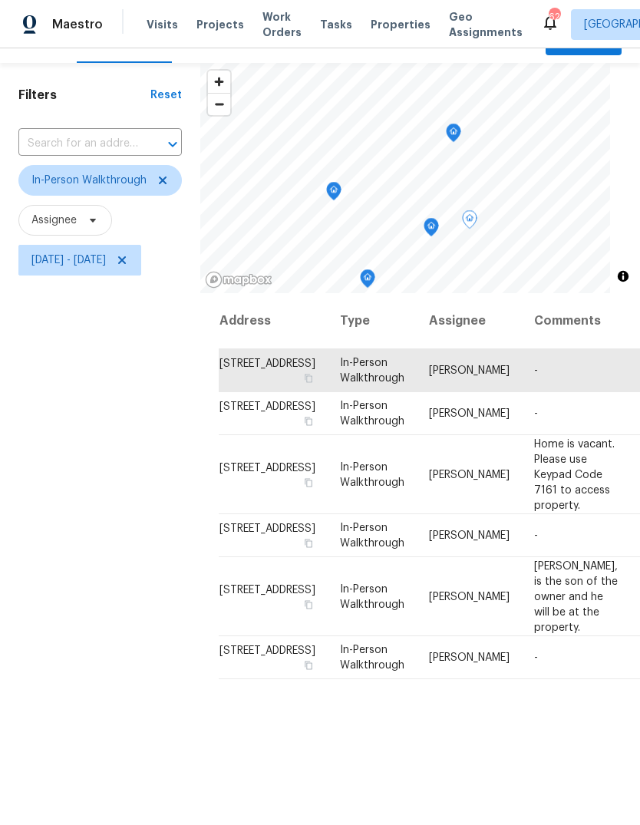
click at [461, 126] on icon "Map marker" at bounding box center [454, 133] width 14 height 18
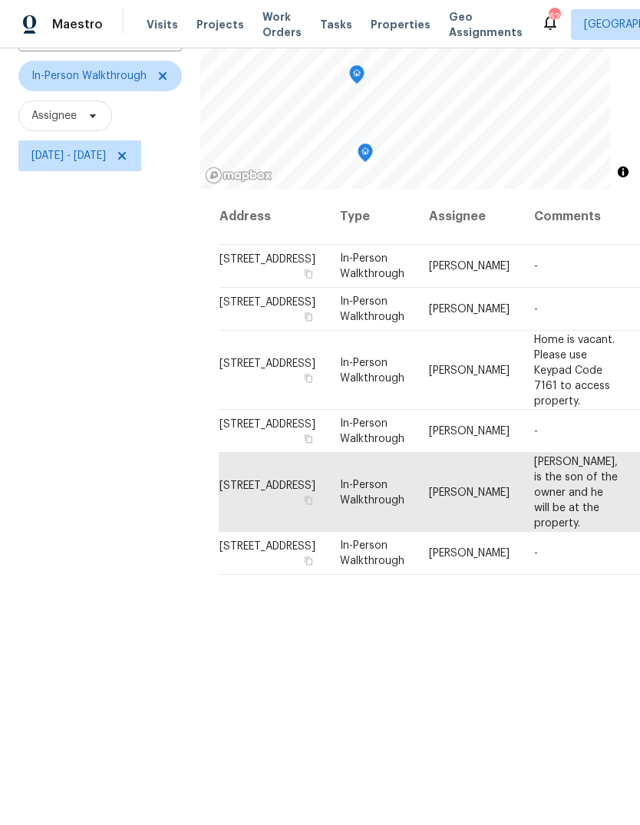
scroll to position [134, 0]
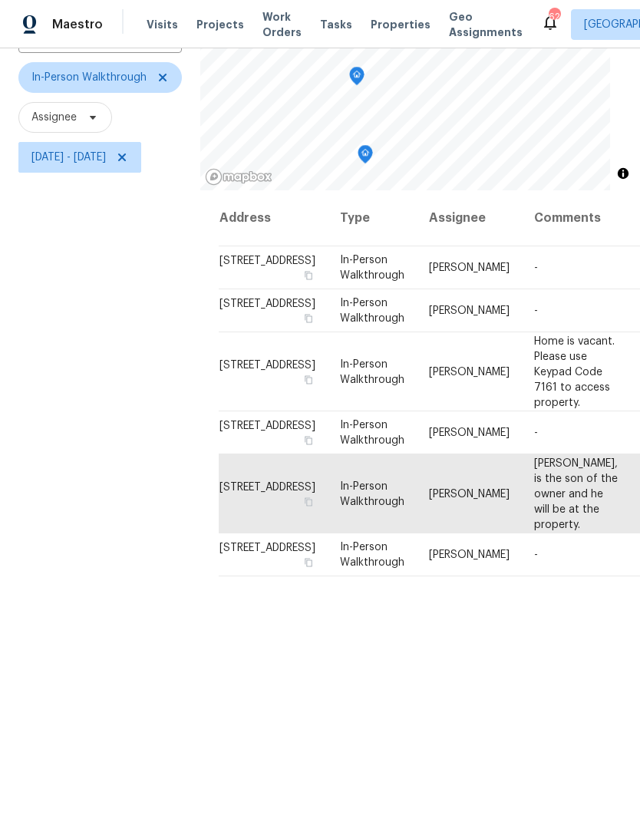
click at [0, 0] on icon at bounding box center [0, 0] width 0 height 0
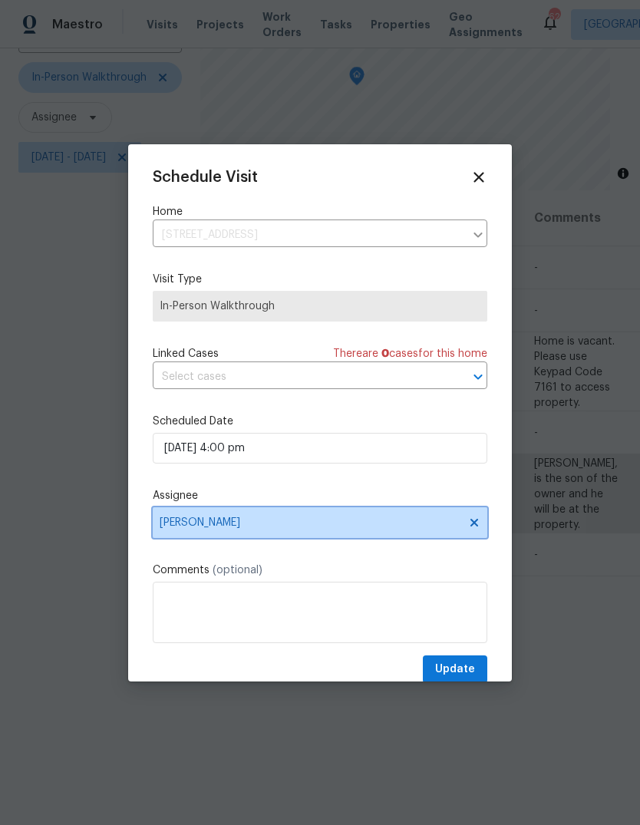
click at [238, 529] on span "Wayne Putnam" at bounding box center [310, 523] width 301 height 12
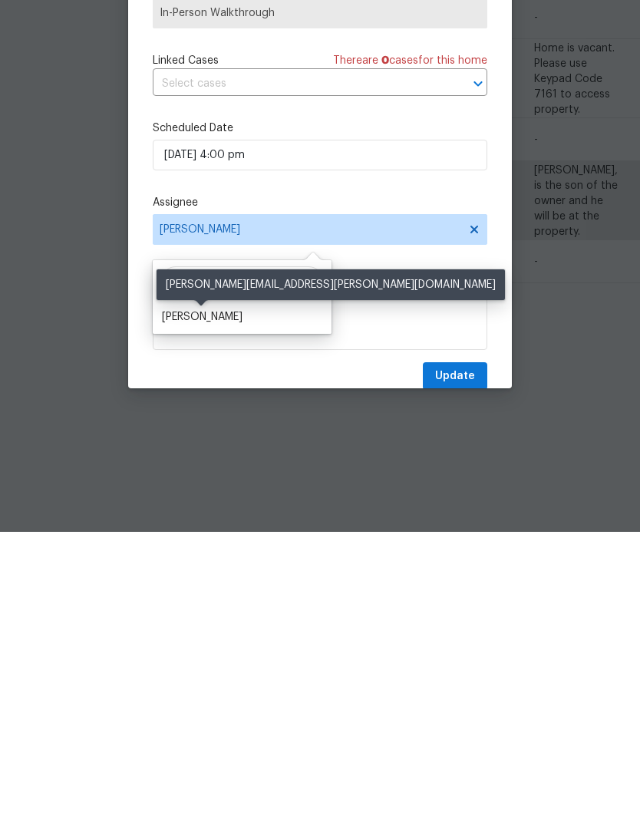
type input "Ryan mid"
click at [180, 603] on div "Ryan Middleton" at bounding box center [202, 610] width 81 height 15
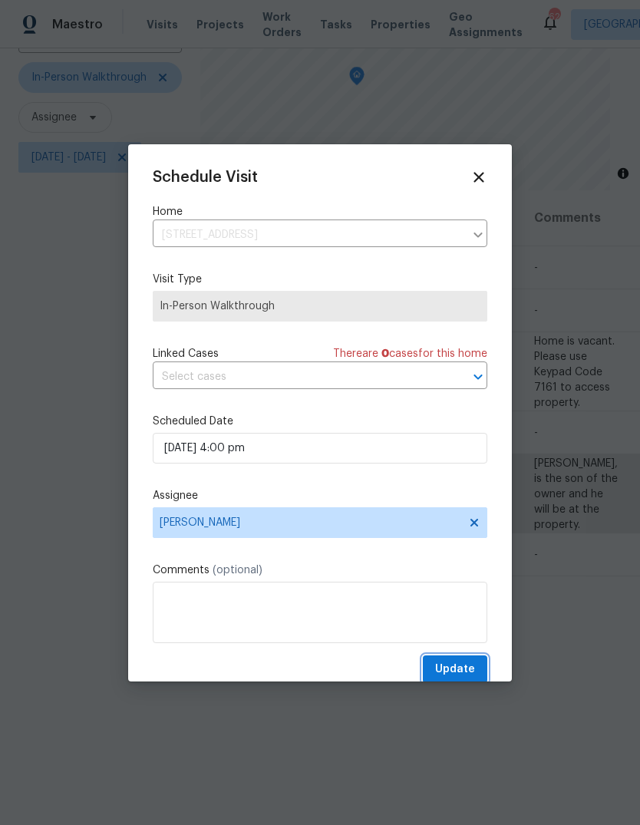
click at [464, 666] on span "Update" at bounding box center [455, 669] width 40 height 19
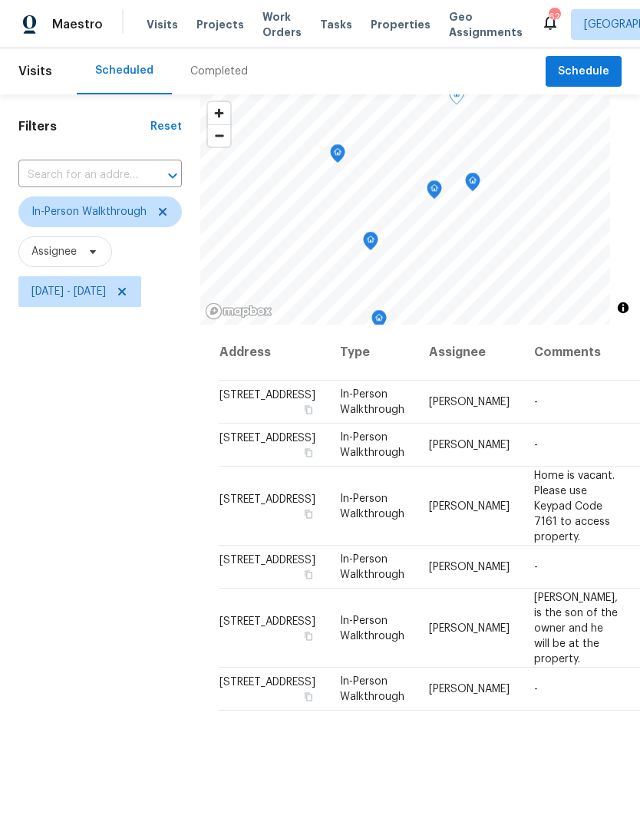
scroll to position [0, 0]
click at [128, 286] on span at bounding box center [119, 292] width 17 height 12
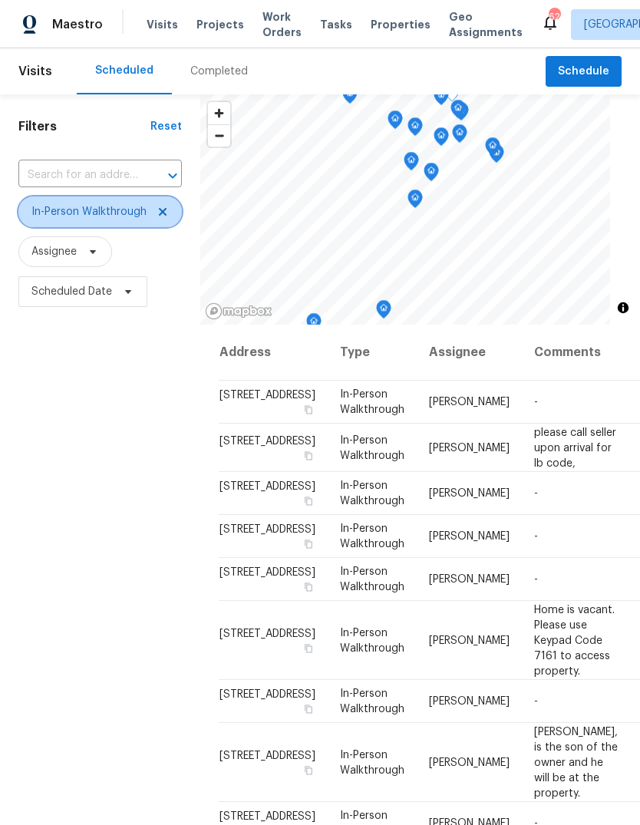
click at [162, 214] on icon at bounding box center [163, 212] width 8 height 8
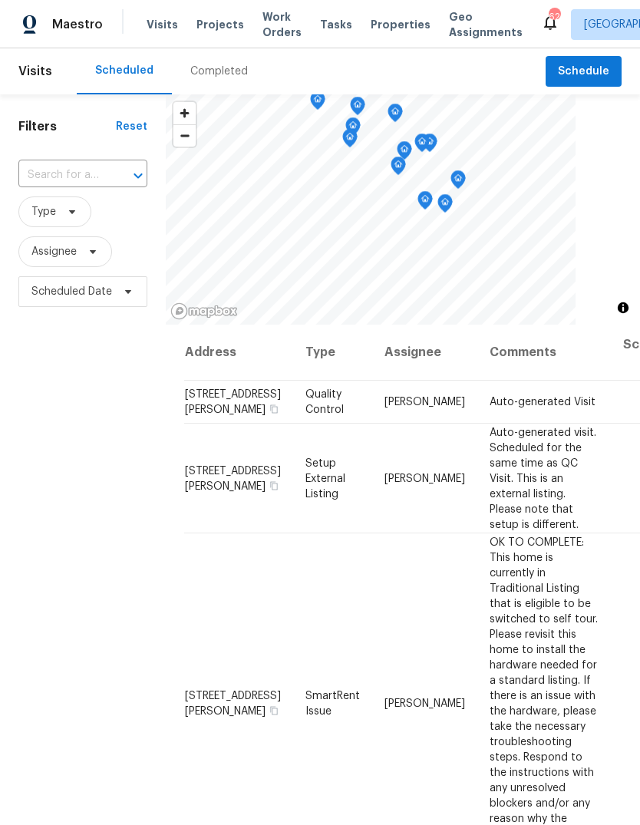
click at [35, 172] on input "text" at bounding box center [61, 175] width 86 height 24
type input "2072"
click at [58, 249] on li "2072 Tanners Mill Dr, Durham, NC 27703" at bounding box center [82, 235] width 128 height 25
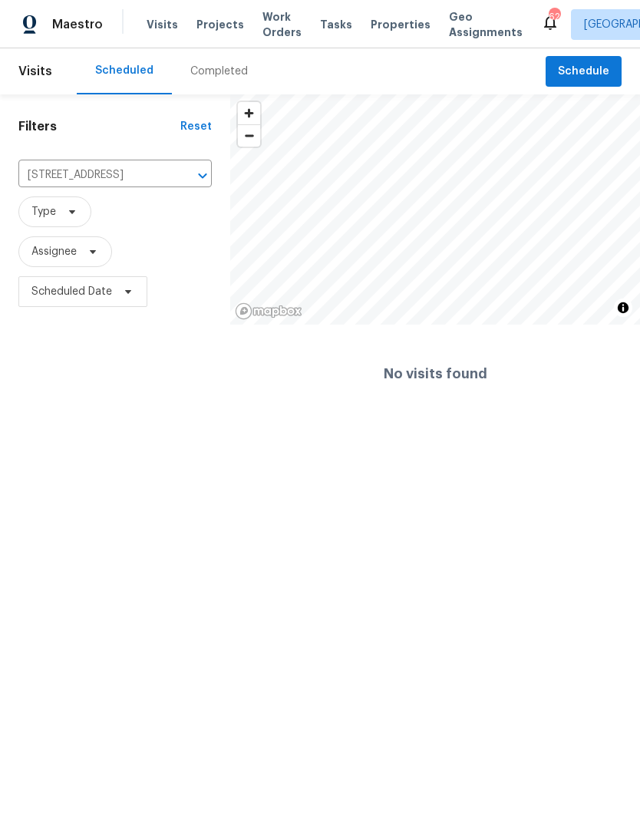
click at [203, 67] on div "Completed" at bounding box center [219, 71] width 58 height 15
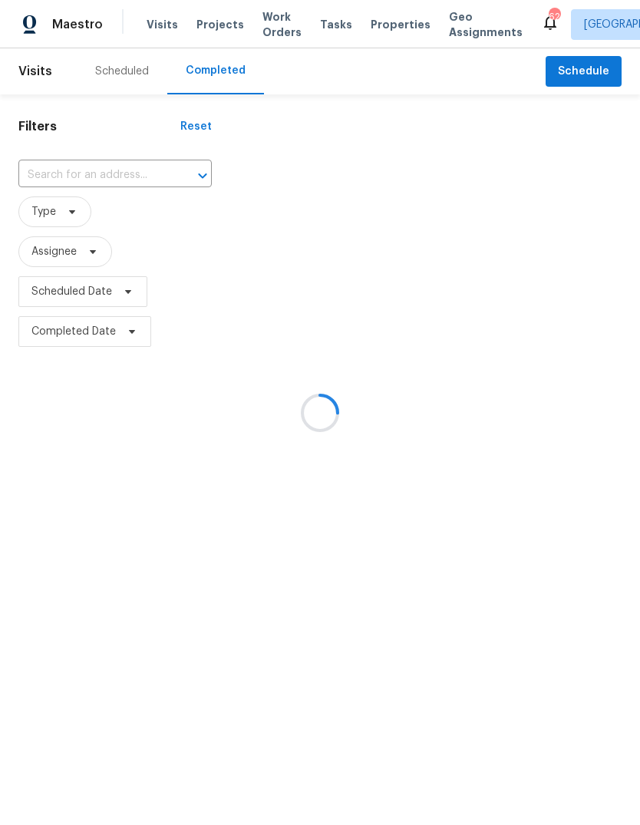
click at [64, 181] on div at bounding box center [320, 412] width 640 height 825
click at [45, 167] on div at bounding box center [320, 412] width 640 height 825
click at [64, 180] on div at bounding box center [320, 412] width 640 height 825
click at [57, 177] on div at bounding box center [320, 412] width 640 height 825
click at [71, 171] on div at bounding box center [320, 412] width 640 height 825
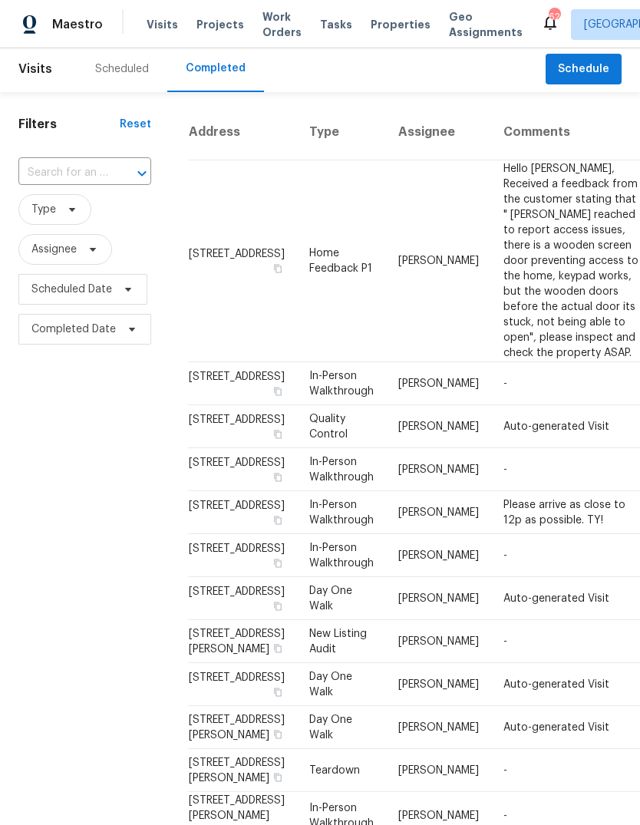
scroll to position [1, 0]
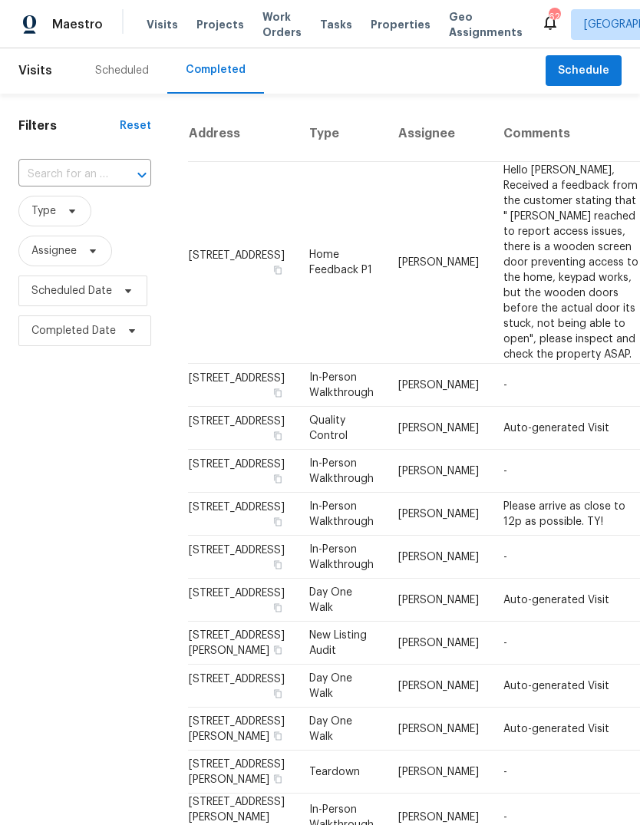
click at [54, 183] on input "text" at bounding box center [63, 175] width 90 height 24
type input "2072"
click at [91, 248] on li "2072 Tanners Mill Dr, Durham, NC 27703" at bounding box center [83, 235] width 130 height 25
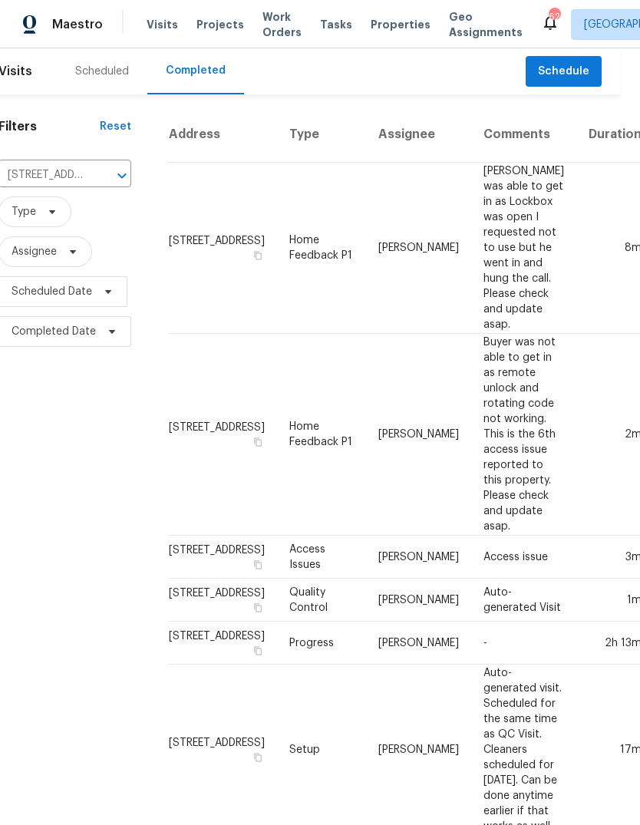
scroll to position [0, 20]
click at [104, 174] on icon "Clear" at bounding box center [101, 175] width 15 height 15
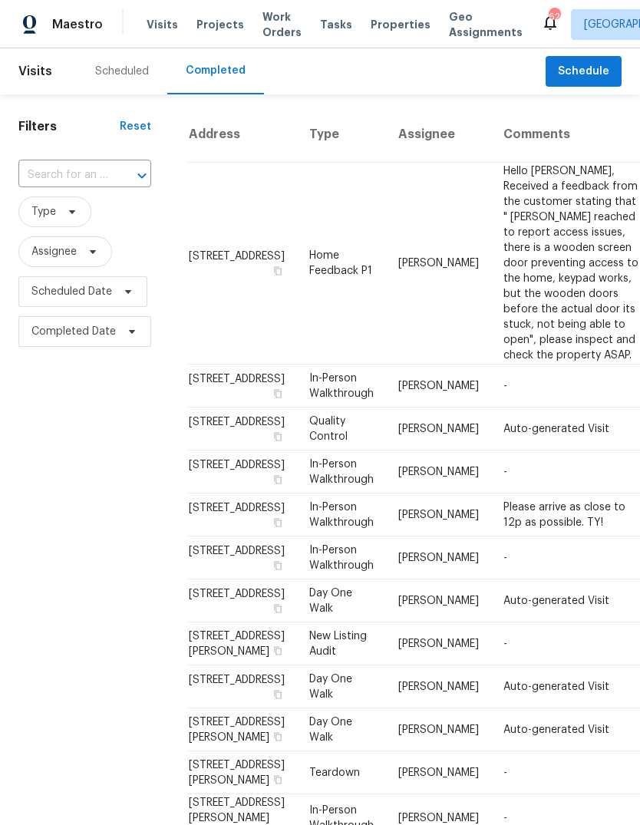
click at [121, 70] on div "Scheduled" at bounding box center [122, 71] width 54 height 15
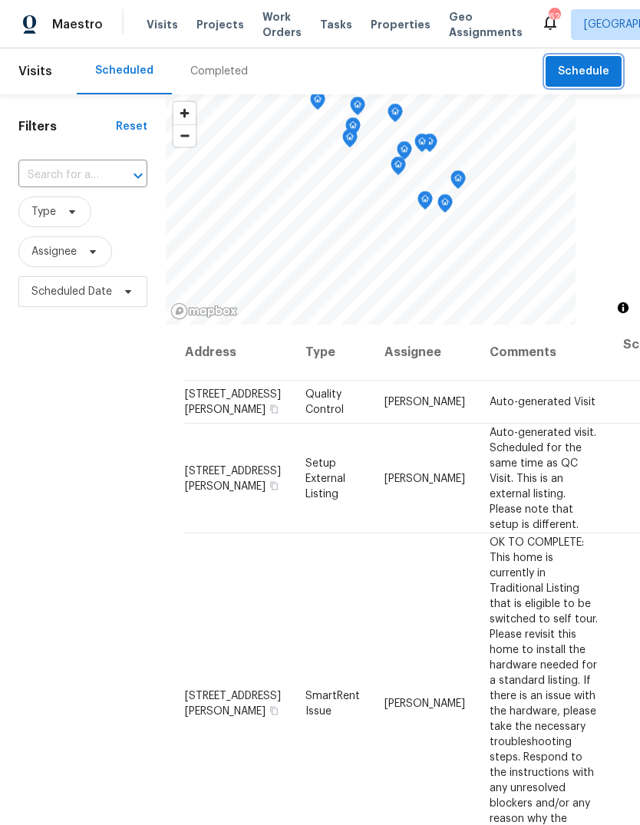
click at [592, 71] on span "Schedule" at bounding box center [583, 71] width 51 height 19
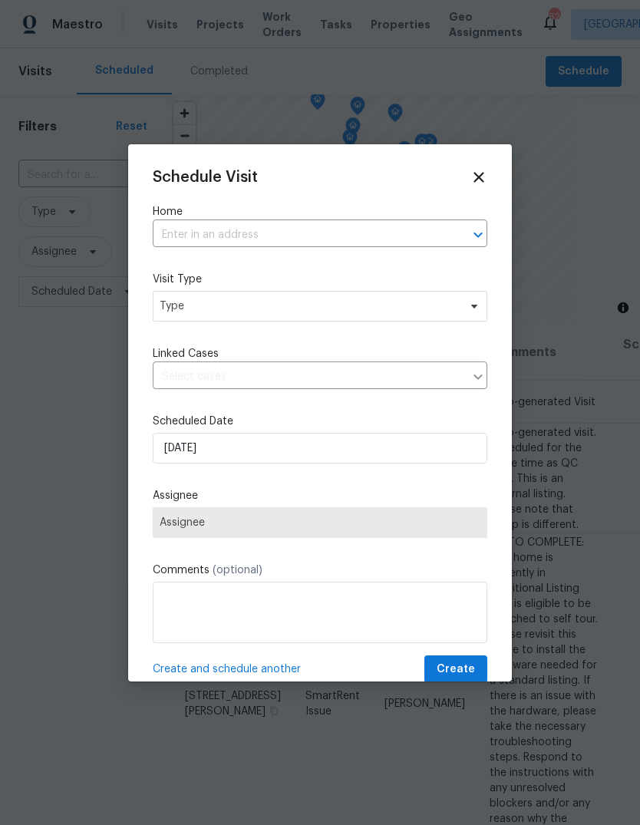
click at [170, 227] on input "text" at bounding box center [299, 235] width 292 height 24
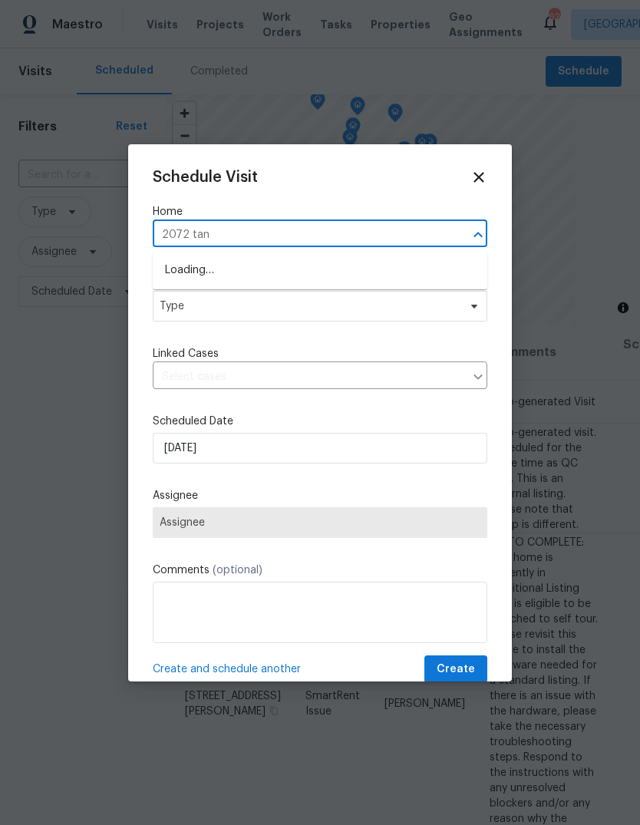
type input "2072 tann"
click at [282, 267] on li "2072 Tanners Mill Dr, Durham, NC 27703" at bounding box center [320, 270] width 335 height 25
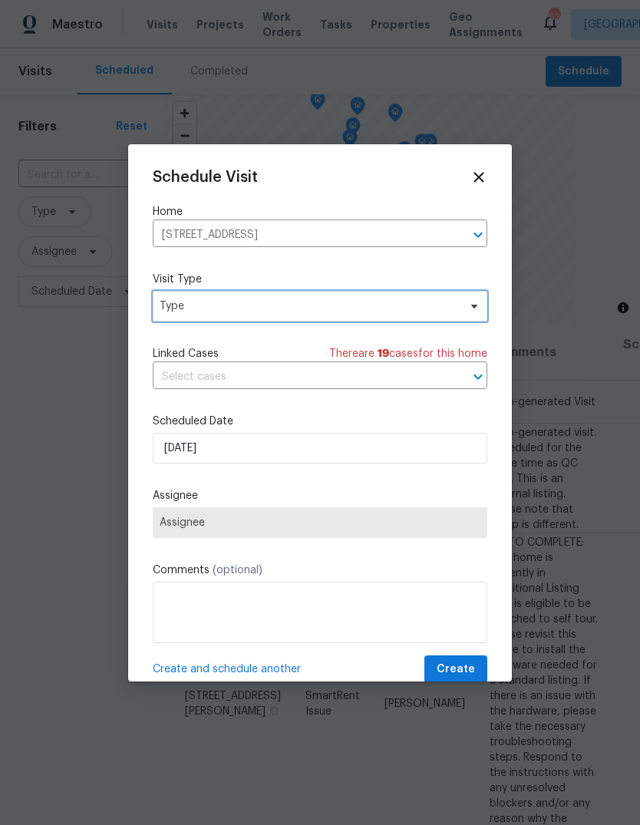
click at [313, 302] on span "Type" at bounding box center [309, 306] width 299 height 15
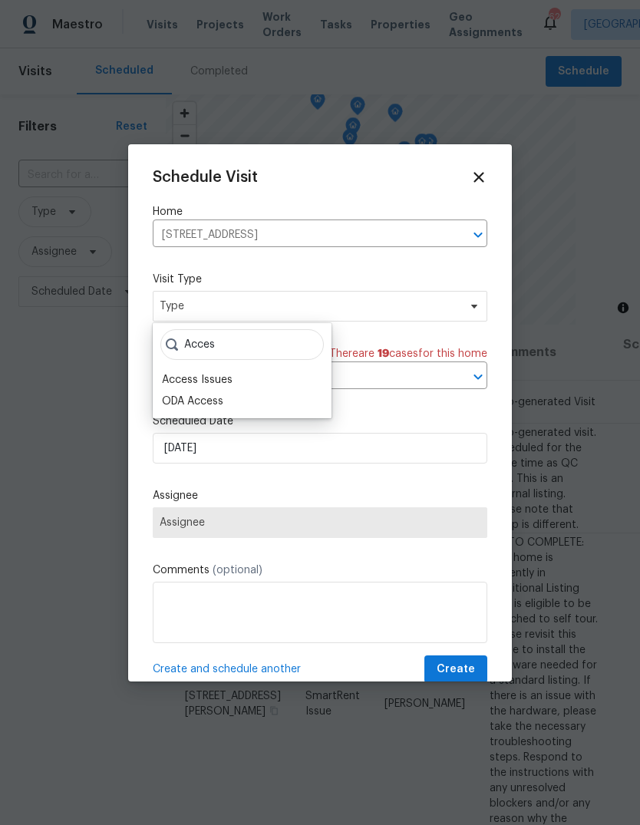
type input "Acces"
click at [223, 374] on div "Access Issues" at bounding box center [197, 379] width 71 height 15
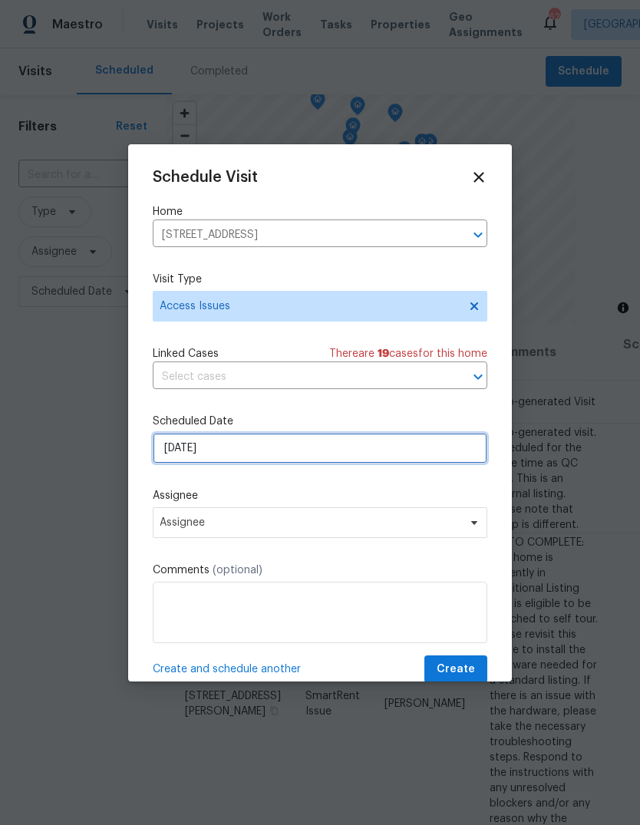
click at [244, 448] on input "8/17/2025" at bounding box center [320, 448] width 335 height 31
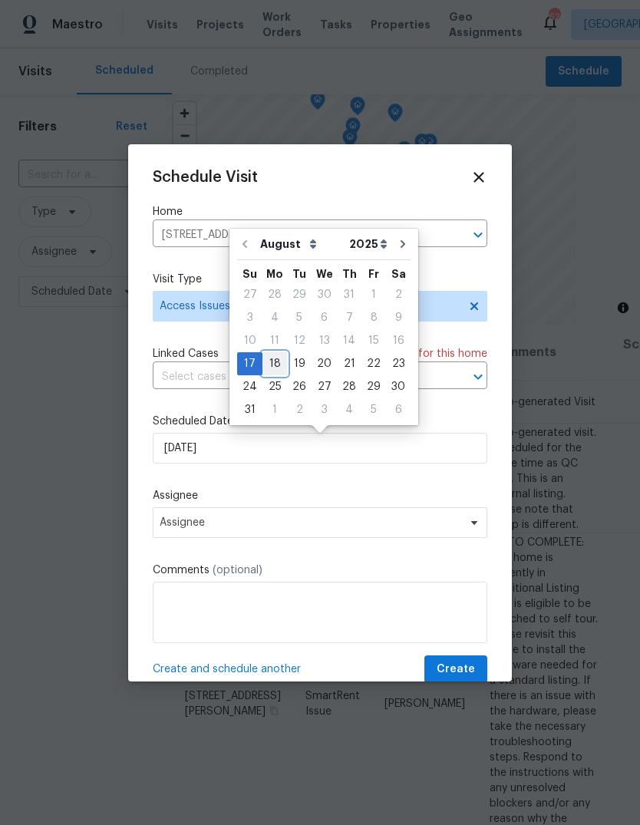
click at [276, 368] on div "18" at bounding box center [275, 363] width 25 height 21
type input "8/18/2025"
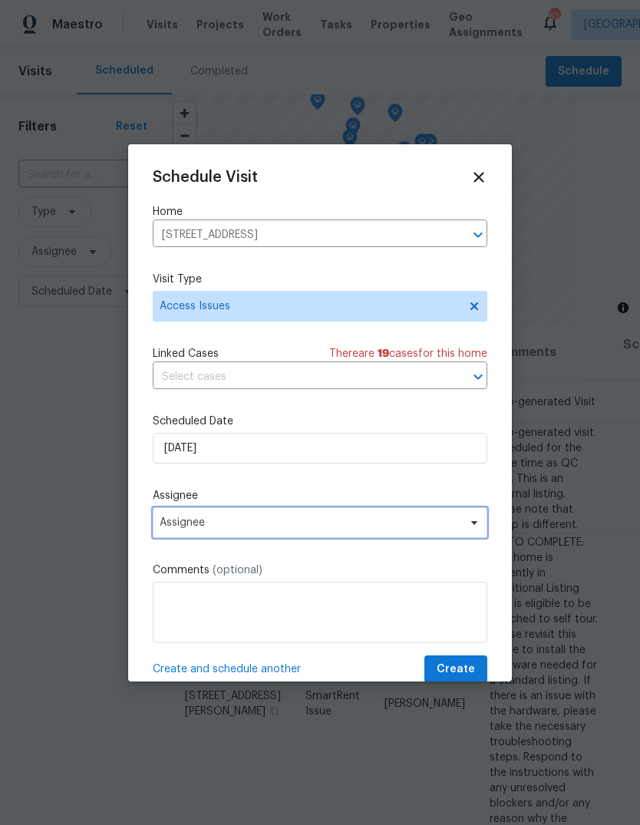
click at [269, 529] on span "Assignee" at bounding box center [310, 523] width 301 height 12
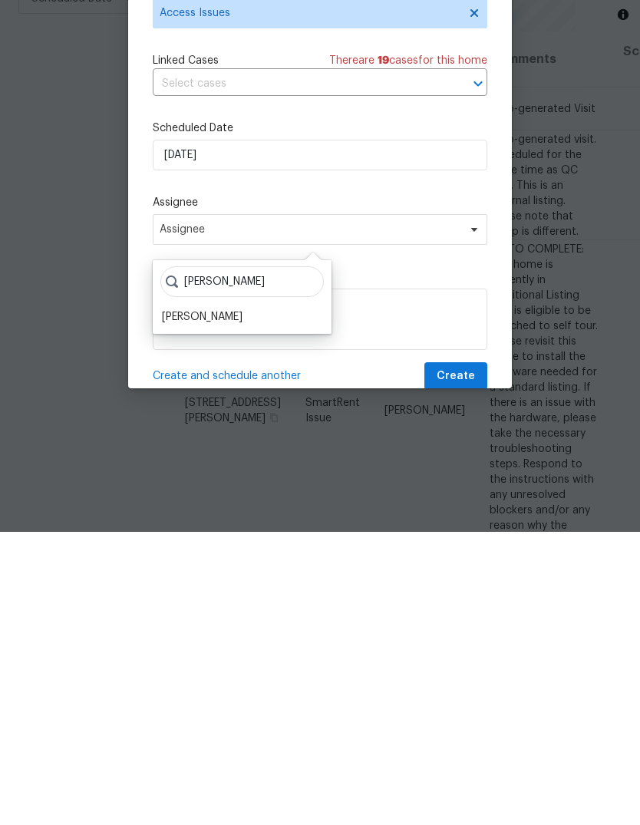
type input "Ken ro"
click at [186, 603] on div "Ken Romain" at bounding box center [202, 610] width 81 height 15
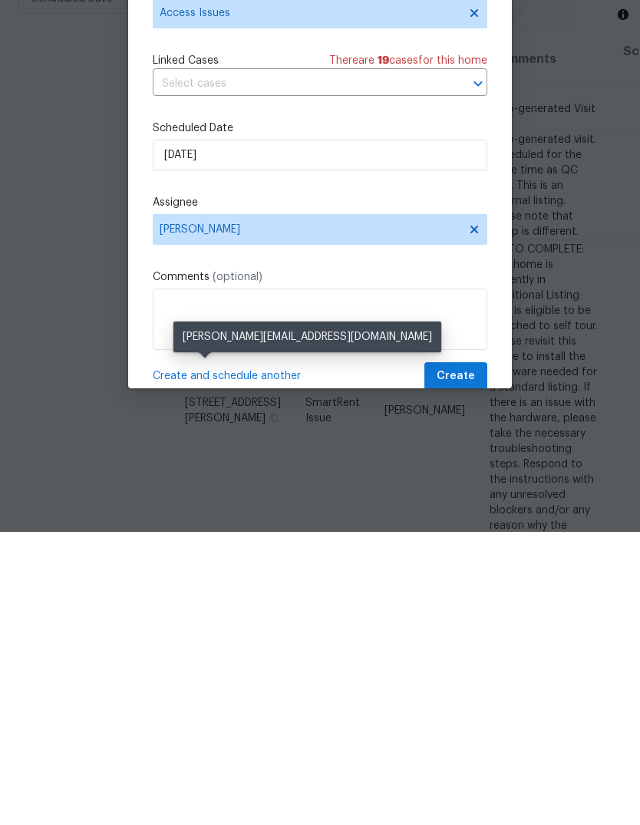
scroll to position [58, 0]
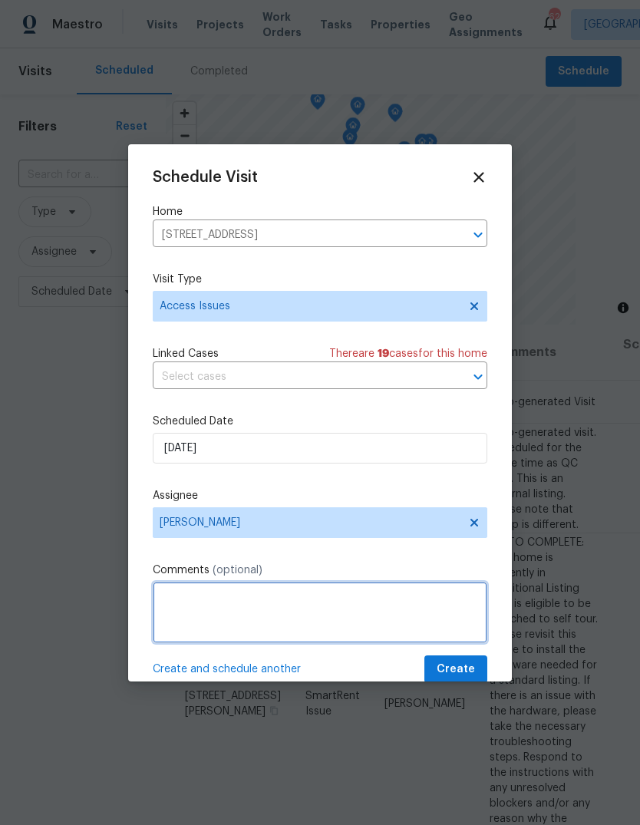
click at [221, 606] on textarea at bounding box center [320, 612] width 335 height 61
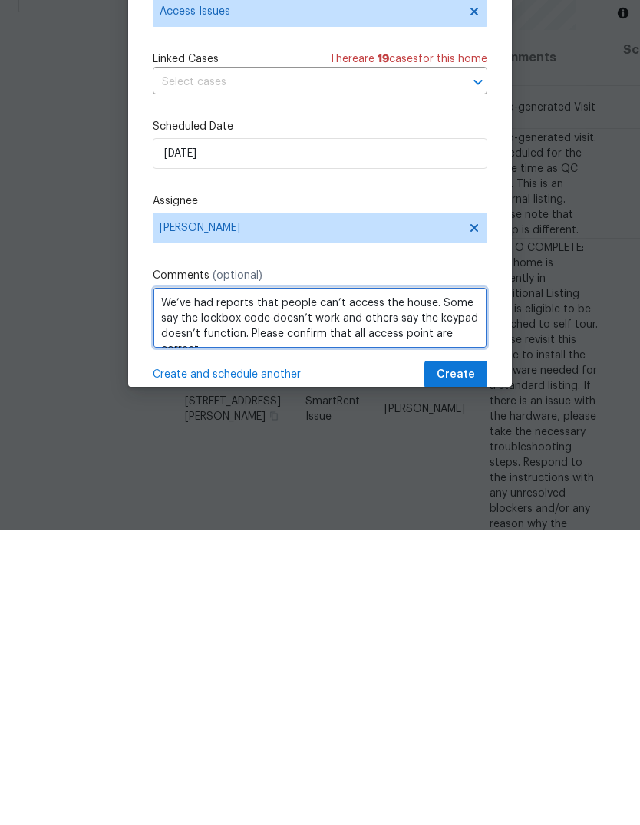
scroll to position [8, 0]
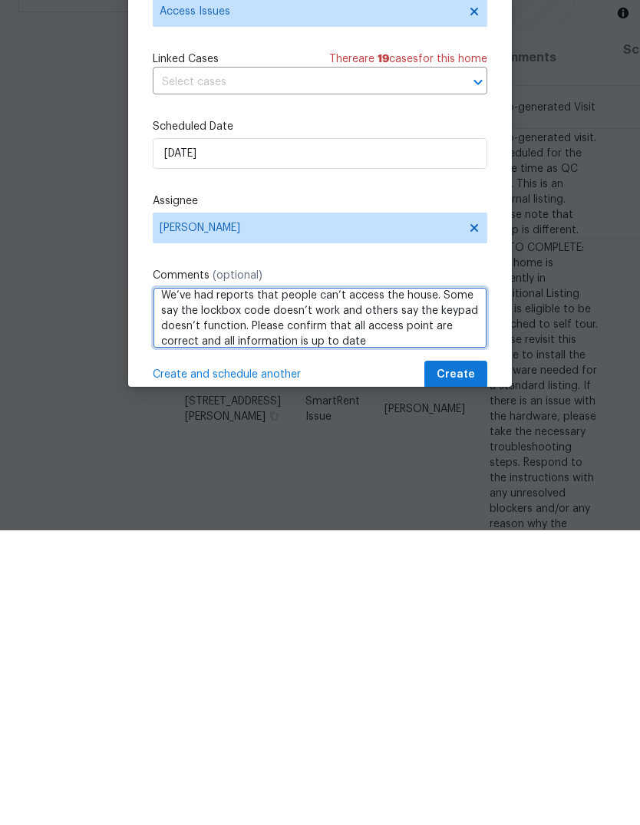
type textarea "We’ve had reports that people can’t access the house. Some say the lockbox code…"
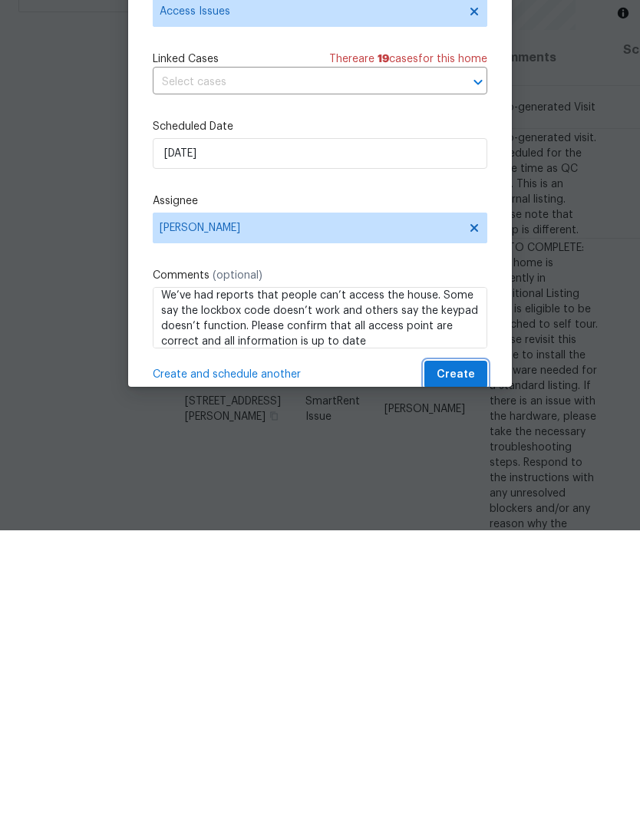
click at [477, 656] on button "Create" at bounding box center [455, 670] width 63 height 28
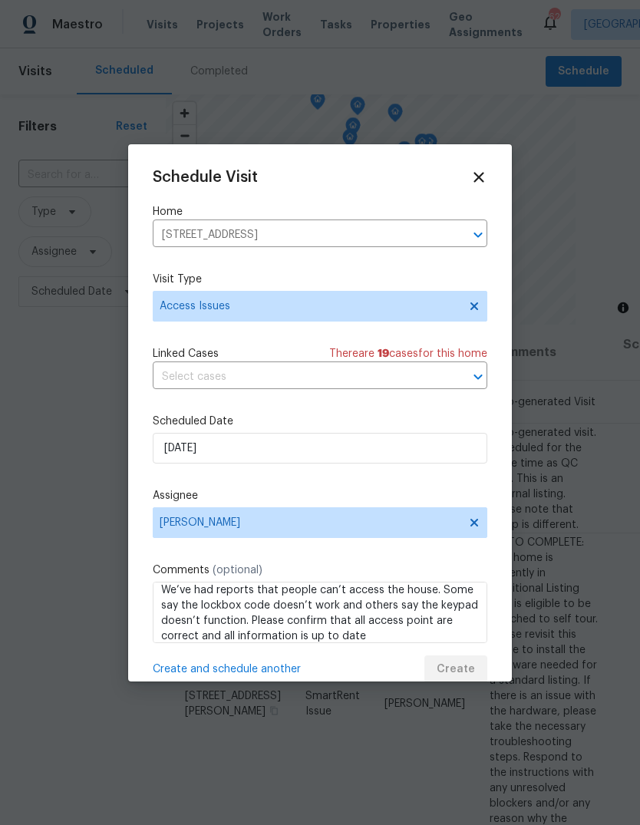
scroll to position [0, 0]
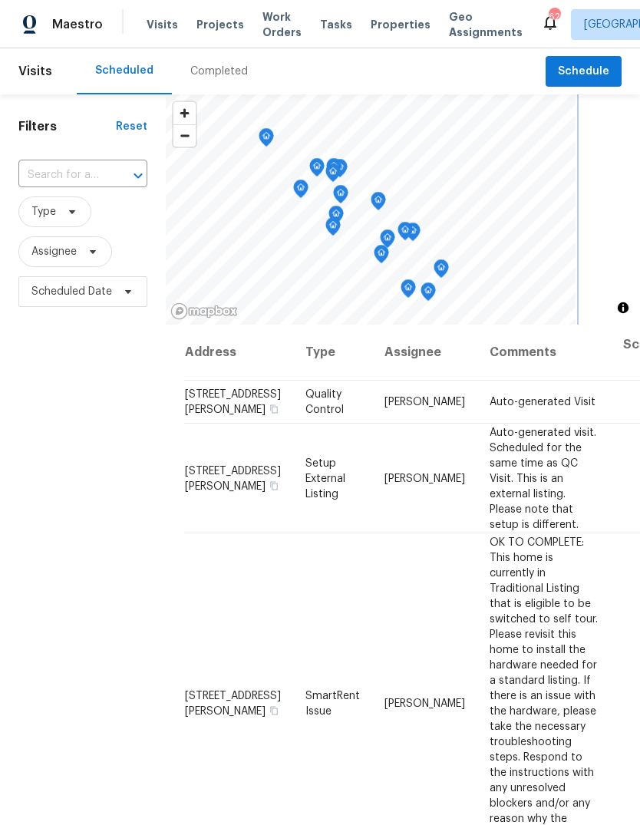
click at [269, 137] on icon "Map marker" at bounding box center [266, 138] width 14 height 18
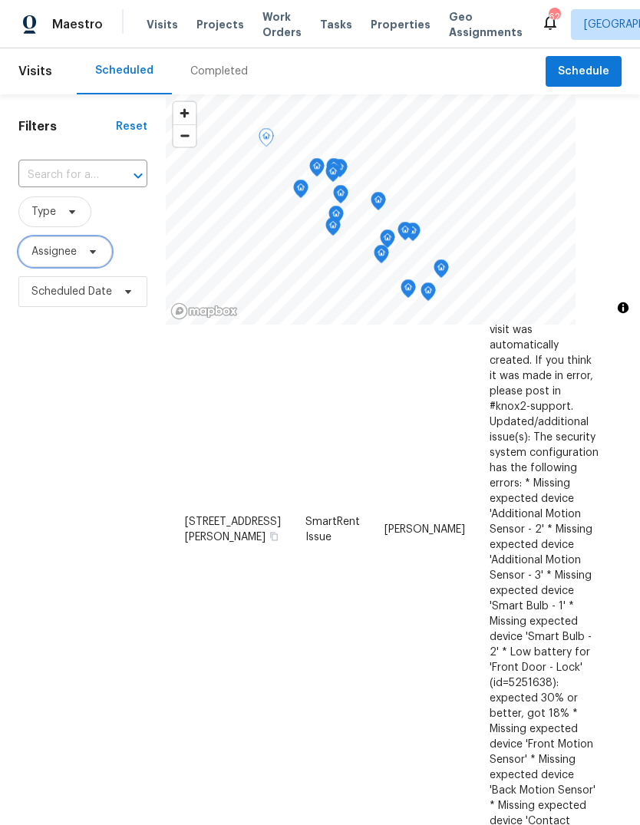
click at [63, 261] on span "Assignee" at bounding box center [65, 251] width 94 height 31
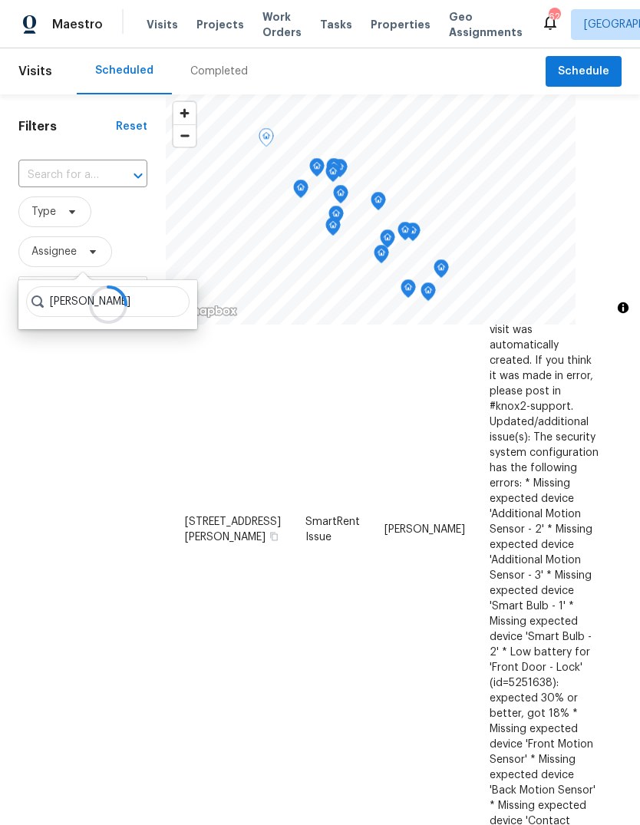
type input "Lee privette"
click at [34, 421] on div "Filters Reset ​ Type Assignee Scheduled Date" at bounding box center [83, 539] width 166 height 890
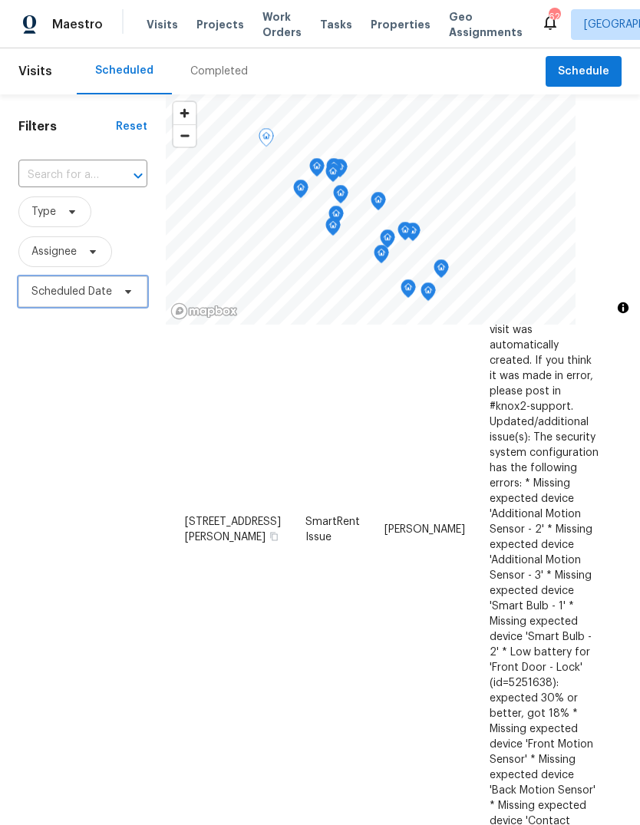
click at [45, 285] on span "Scheduled Date" at bounding box center [82, 291] width 129 height 31
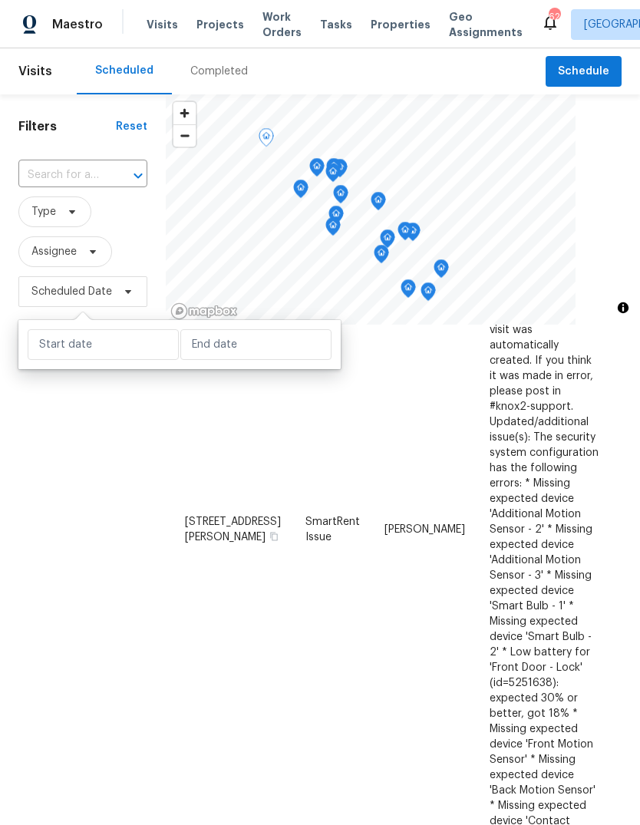
click at [50, 487] on div "Filters Reset ​ Type Assignee Scheduled Date" at bounding box center [83, 539] width 166 height 890
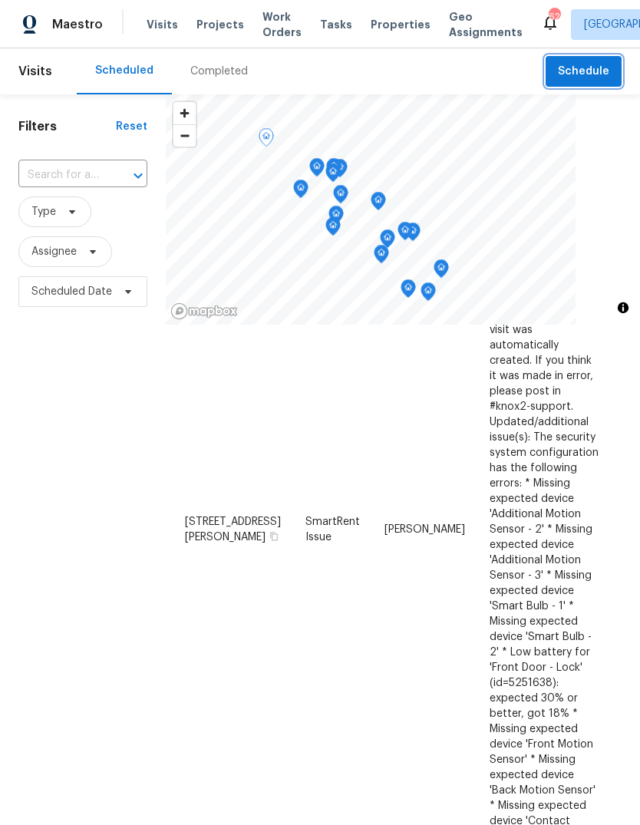
click at [596, 71] on span "Schedule" at bounding box center [583, 71] width 51 height 19
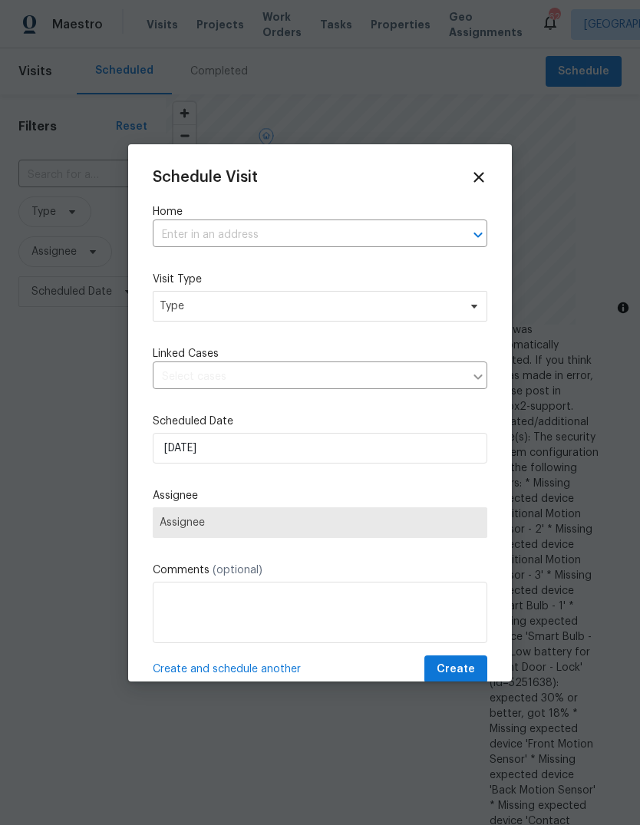
click at [266, 226] on input "text" at bounding box center [299, 235] width 292 height 24
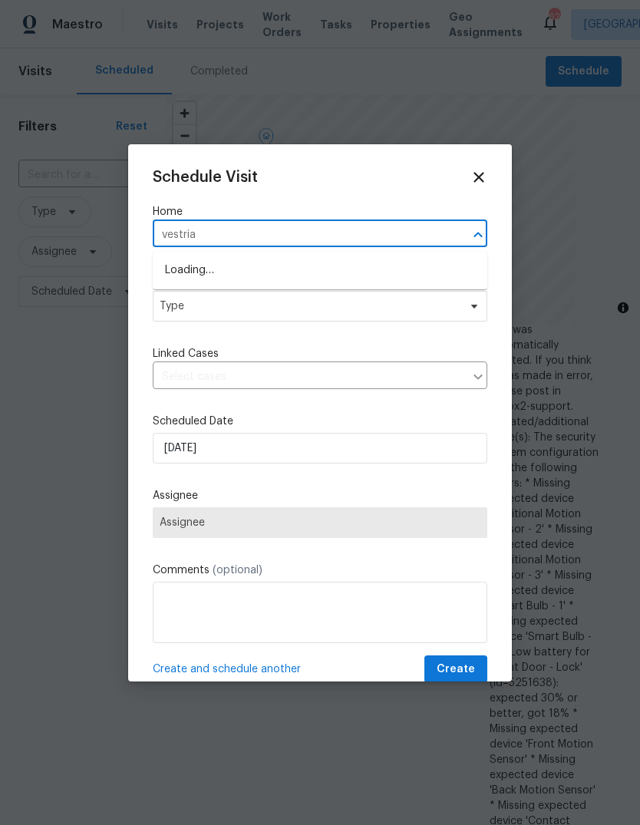
type input "vestrial"
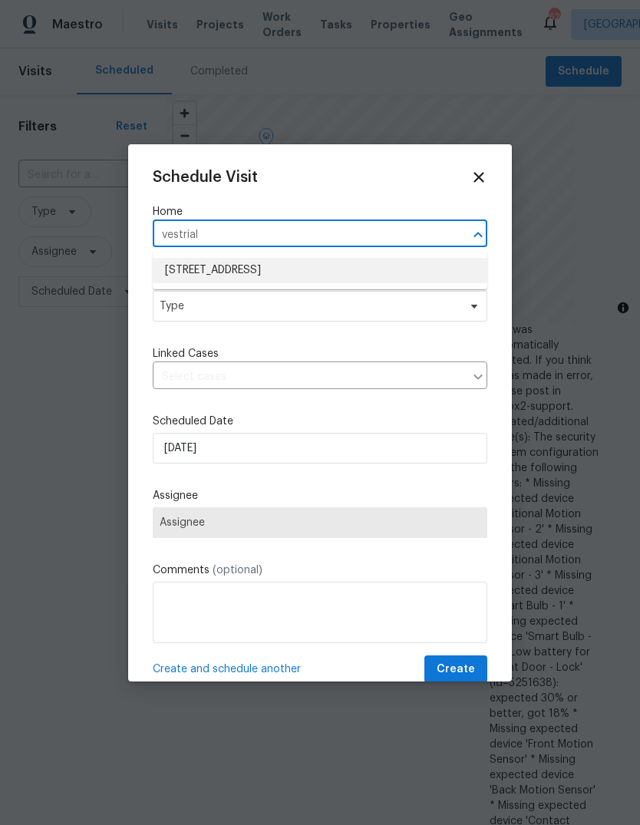
click at [268, 276] on li "16 Vestrial Ln, Durham, NC 27703" at bounding box center [320, 270] width 335 height 25
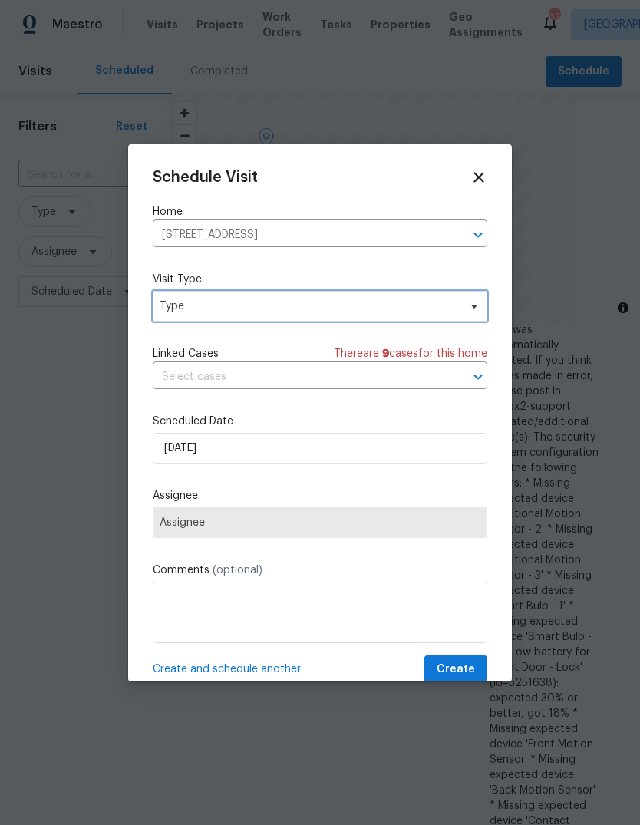
click at [252, 311] on span "Type" at bounding box center [309, 306] width 299 height 15
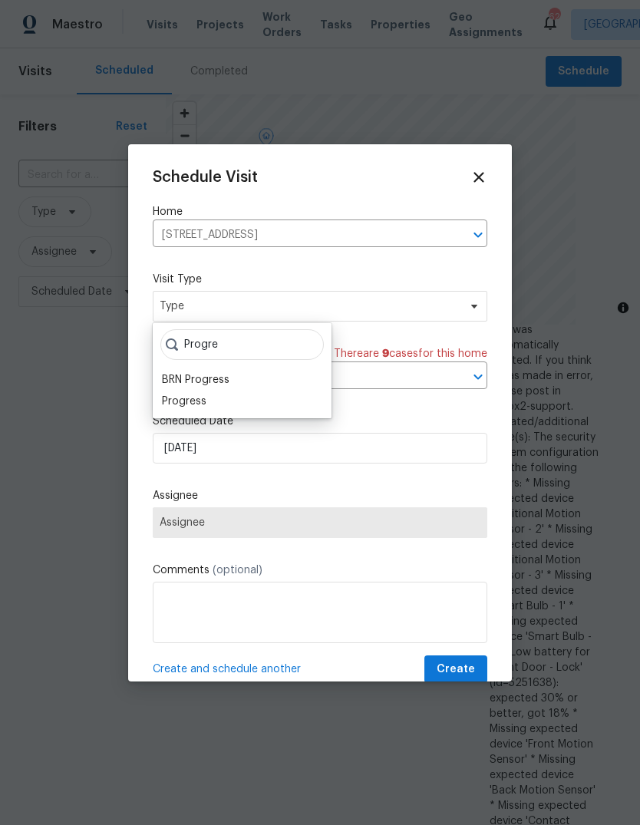
type input "Progre"
click at [203, 400] on div "Progress" at bounding box center [184, 401] width 45 height 15
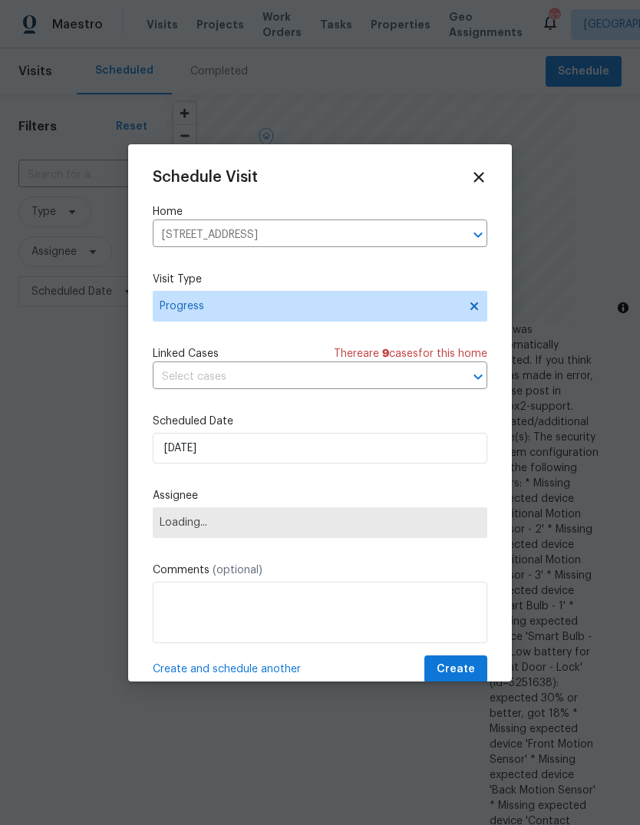
click at [252, 596] on textarea at bounding box center [320, 612] width 335 height 61
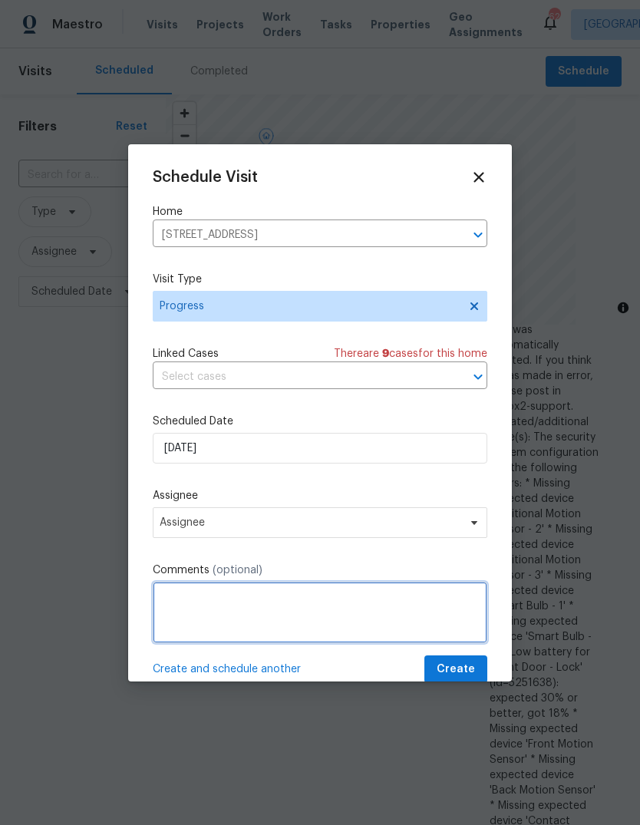
scroll to position [56, 0]
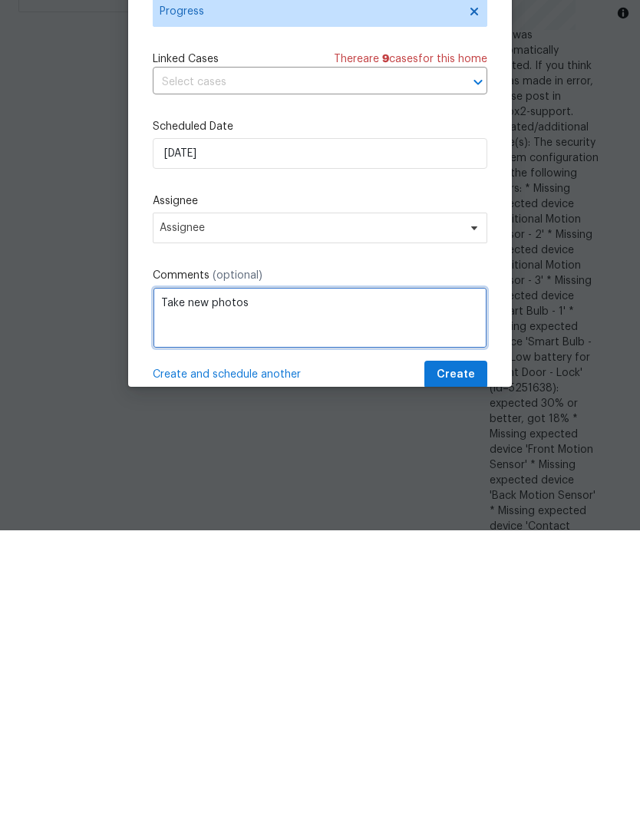
type textarea "Take new photos"
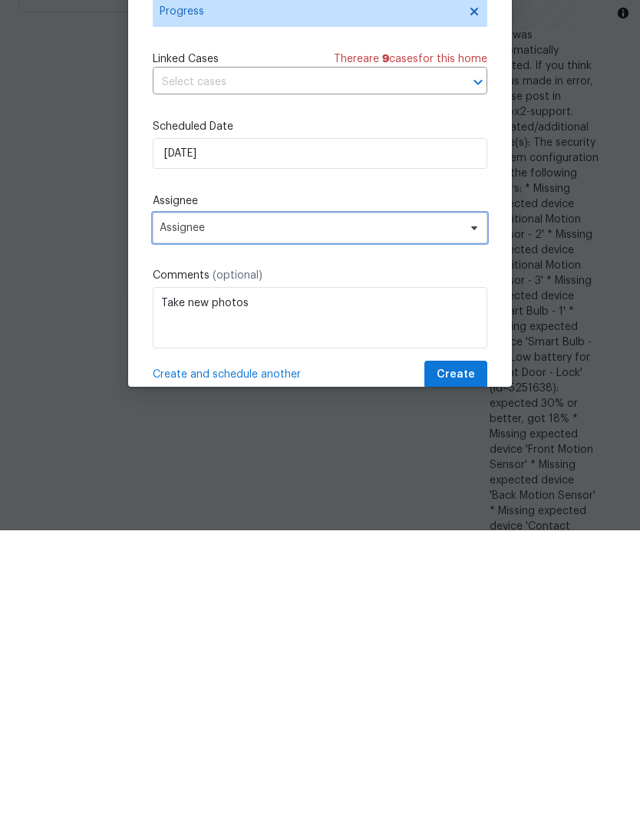
click at [318, 507] on span "Assignee" at bounding box center [320, 522] width 335 height 31
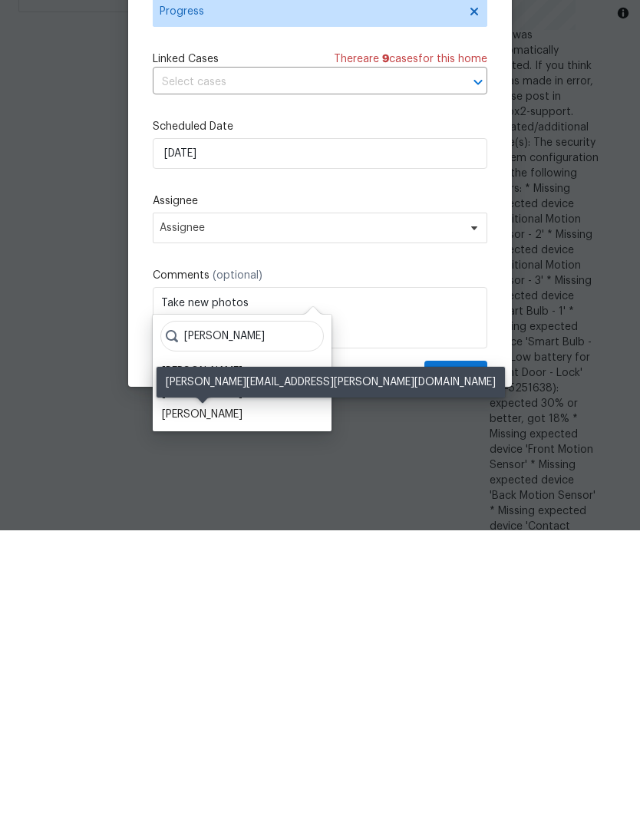
type input "Nicholas"
click at [229, 702] on div "[PERSON_NAME]" at bounding box center [202, 709] width 81 height 15
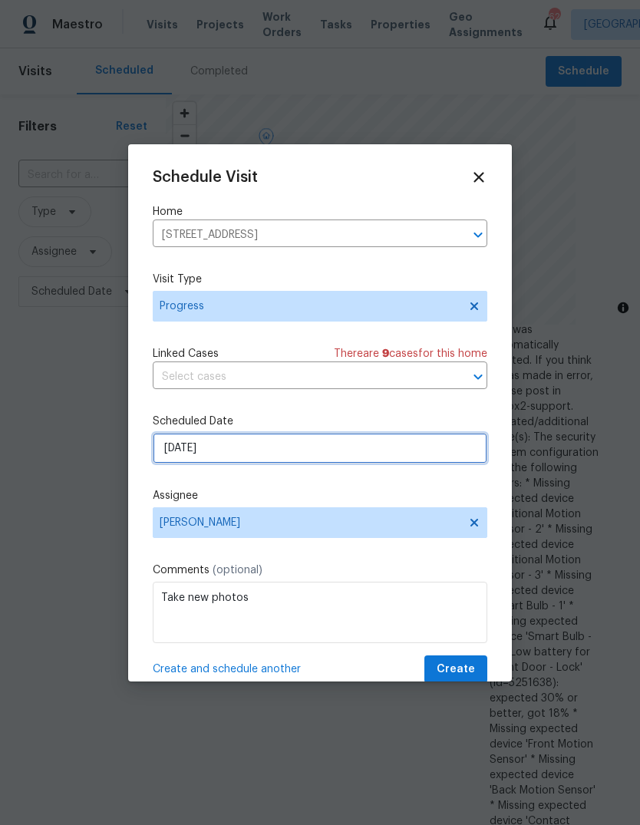
click at [240, 459] on input "8/17/2025" at bounding box center [320, 448] width 335 height 31
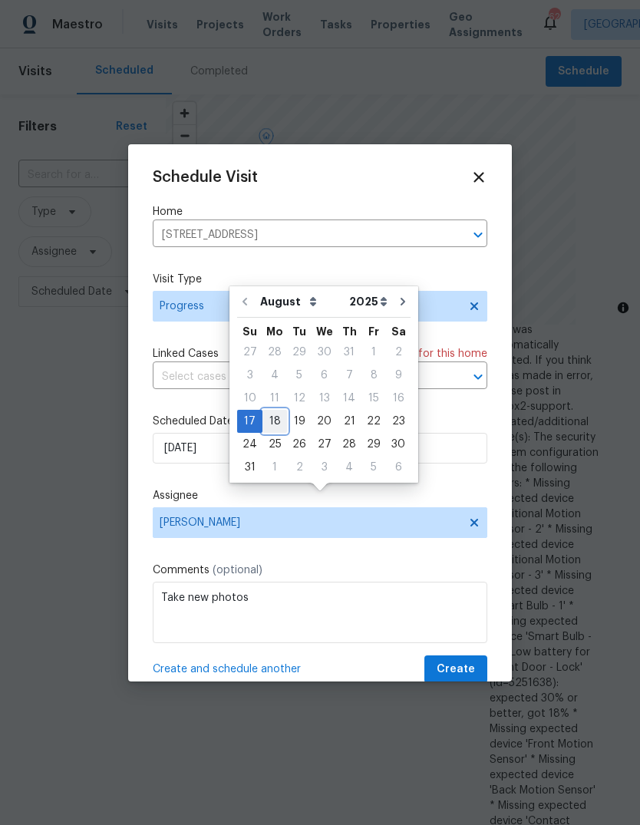
click at [276, 411] on div "18" at bounding box center [275, 421] width 25 height 21
type input "8/18/2025"
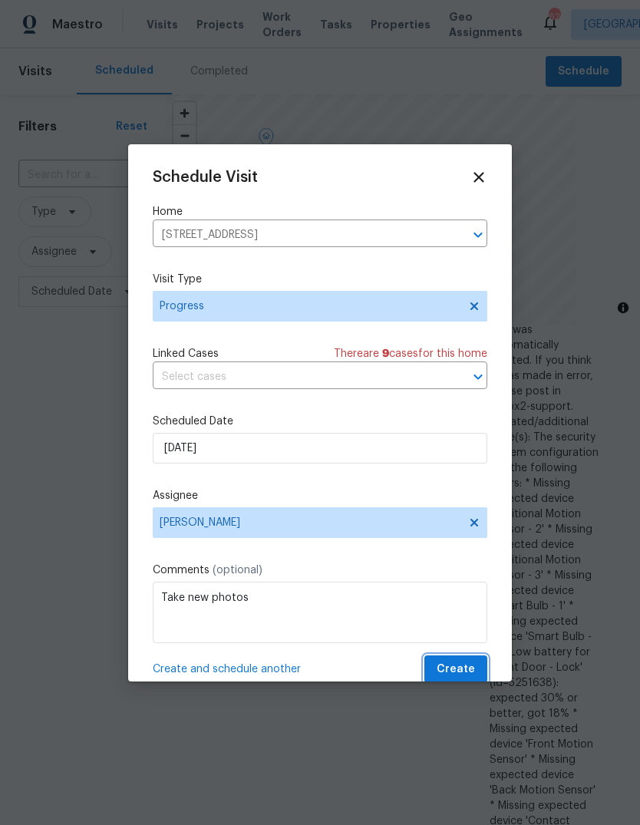
click at [470, 669] on span "Create" at bounding box center [456, 669] width 38 height 19
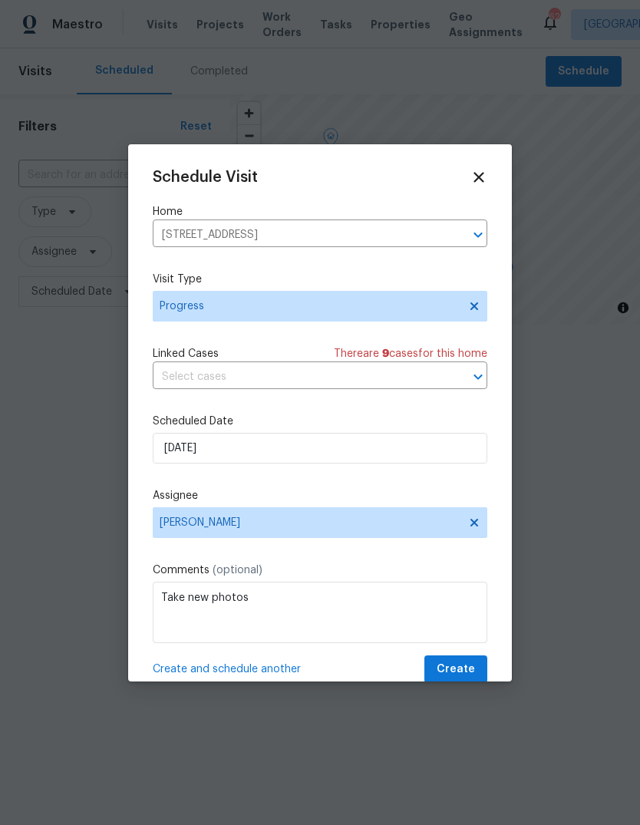
scroll to position [0, 0]
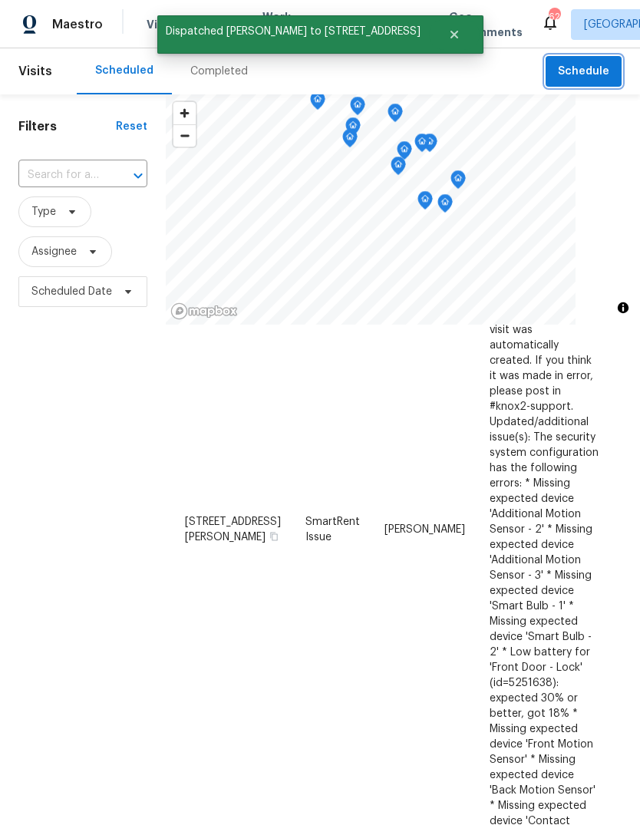
click at [587, 71] on span "Schedule" at bounding box center [583, 71] width 51 height 19
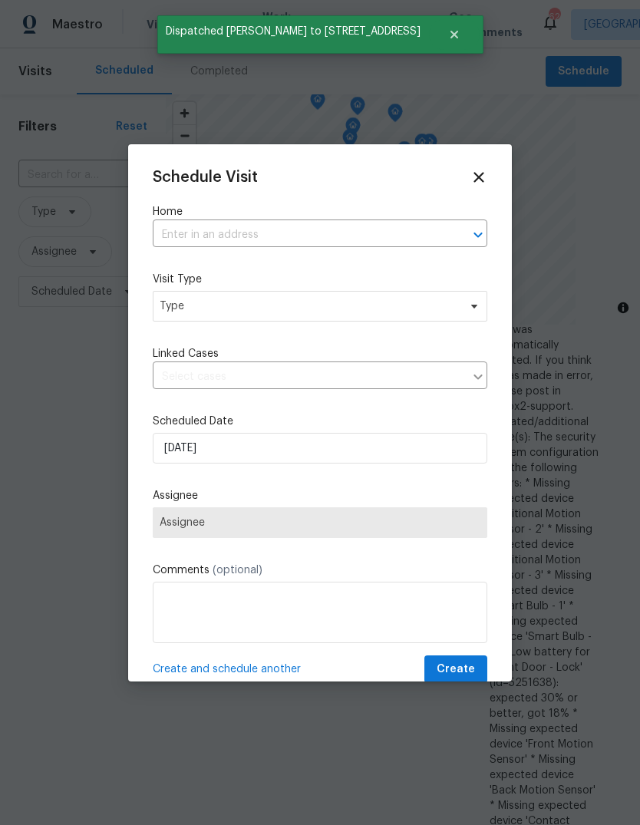
click at [220, 247] on input "text" at bounding box center [299, 235] width 292 height 24
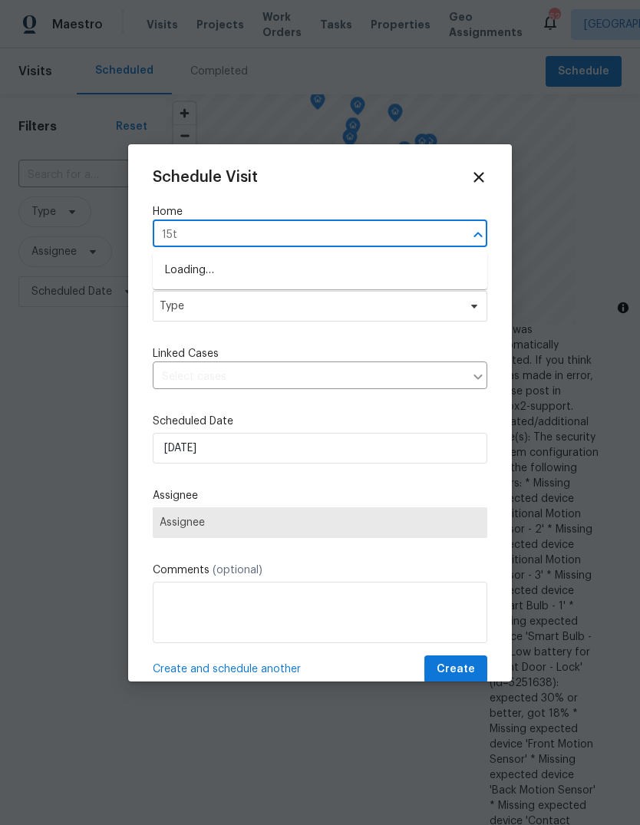
type input "15th"
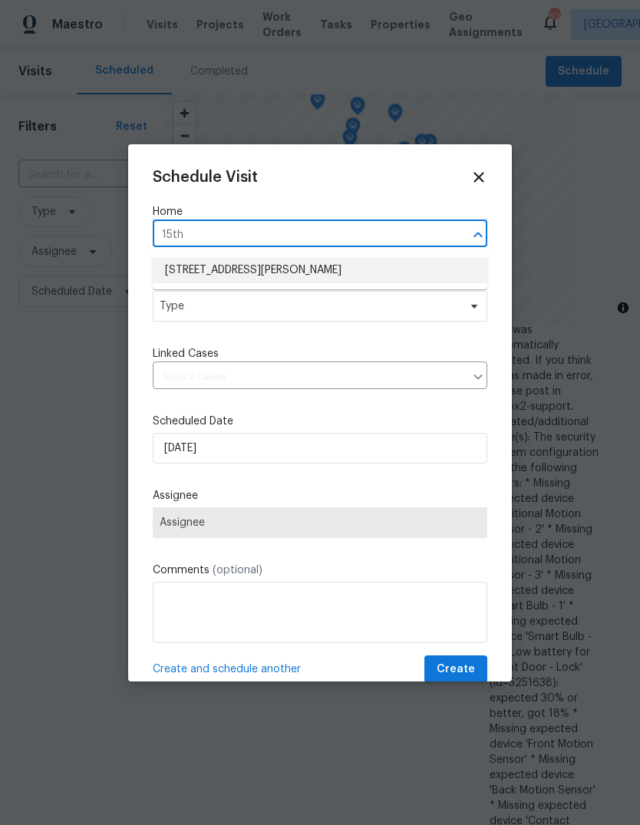
click at [274, 271] on li "613 15th St, Butner, NC 27509" at bounding box center [320, 270] width 335 height 25
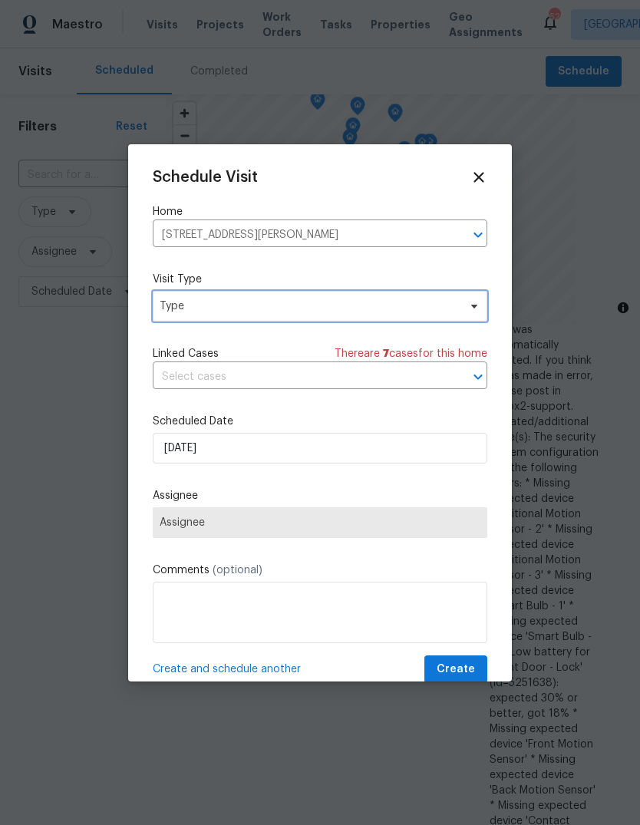
click at [292, 312] on span "Type" at bounding box center [309, 306] width 299 height 15
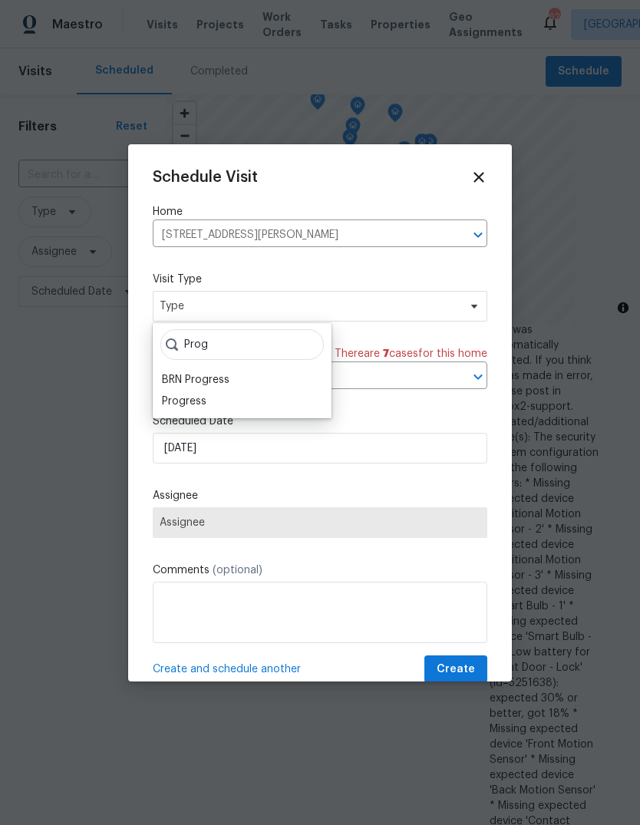
type input "Prog"
click at [205, 398] on div "Progress" at bounding box center [184, 401] width 45 height 15
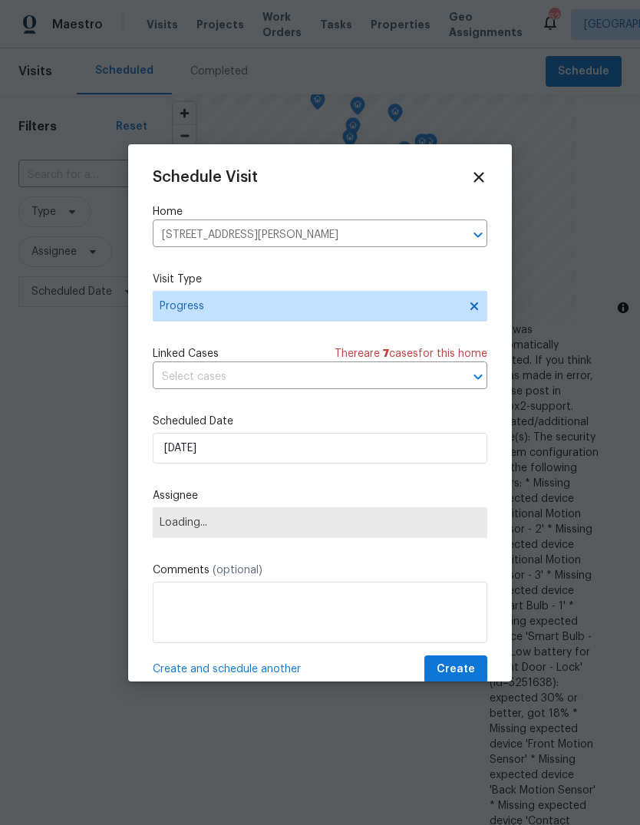
click at [259, 599] on textarea at bounding box center [320, 612] width 335 height 61
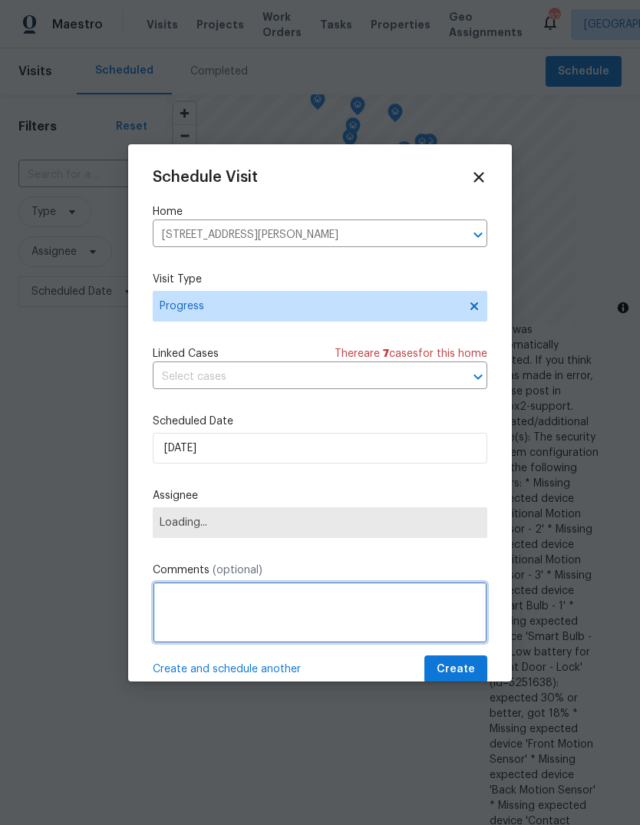
scroll to position [56, 0]
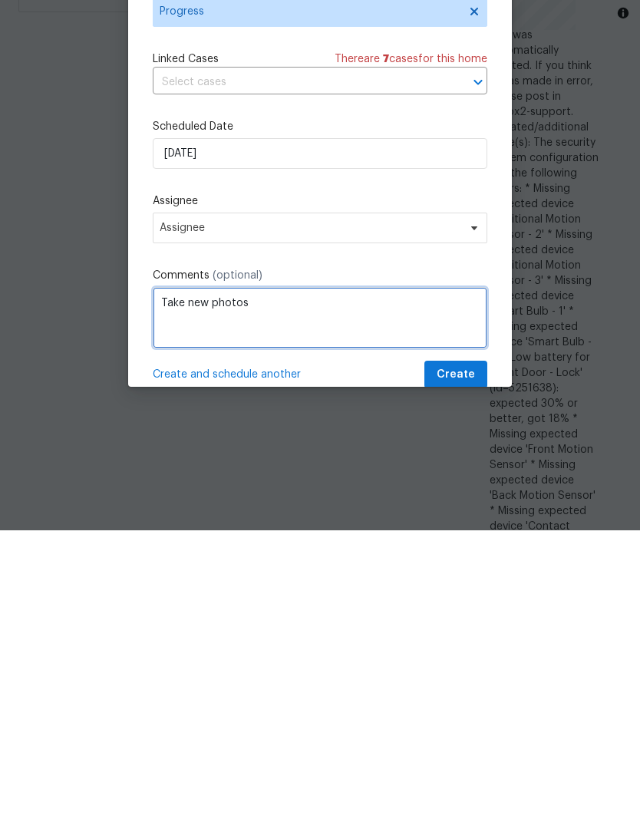
type textarea "Take new photos"
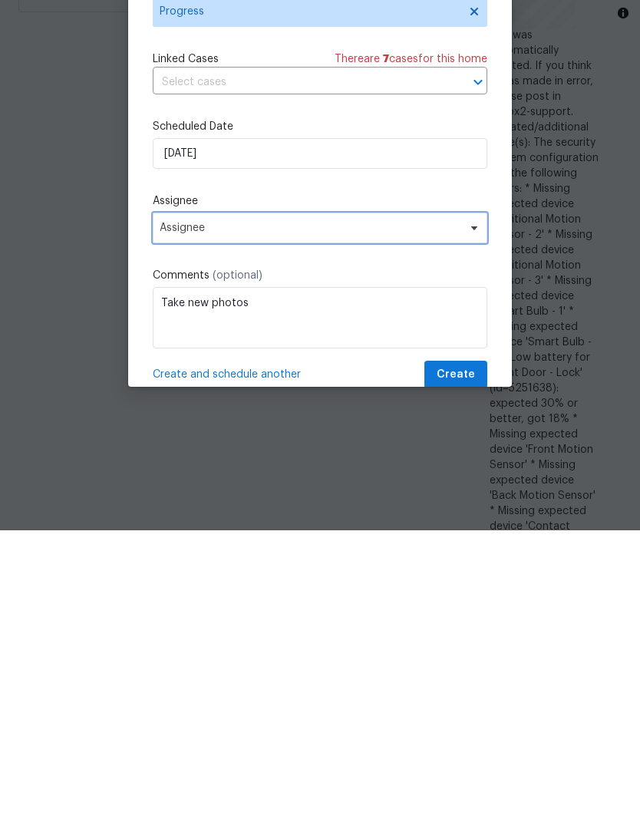
click at [288, 517] on span "Assignee" at bounding box center [310, 523] width 301 height 12
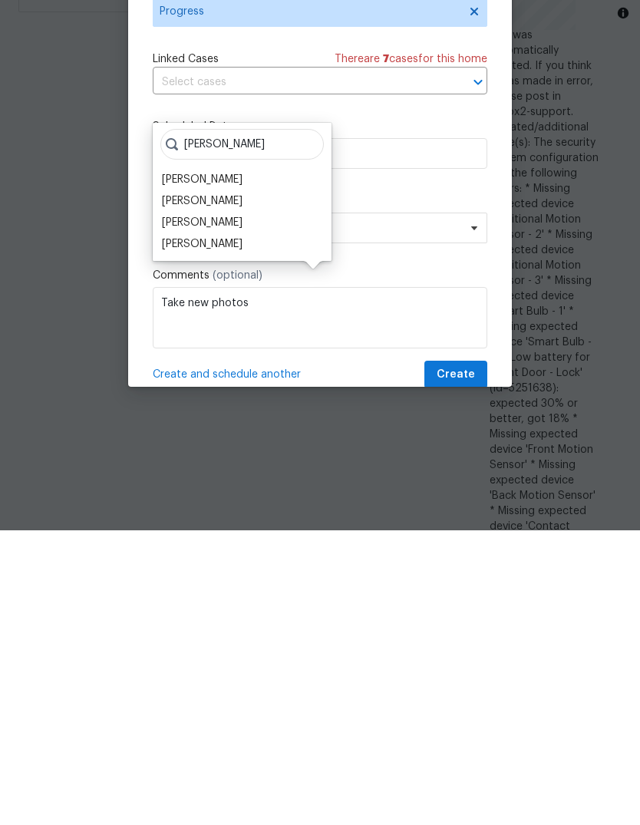
type input "Nichol"
click at [230, 531] on div "[PERSON_NAME]" at bounding box center [202, 538] width 81 height 15
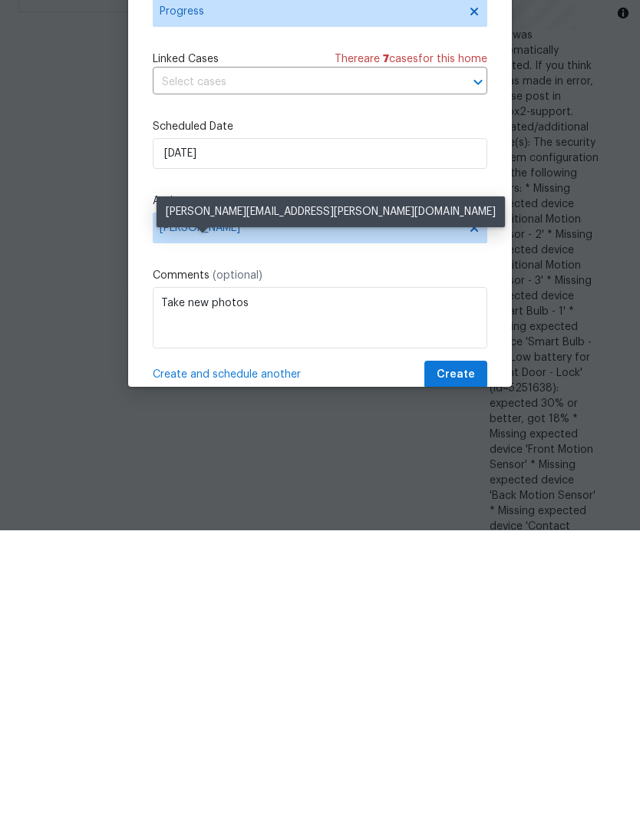
scroll to position [58, 0]
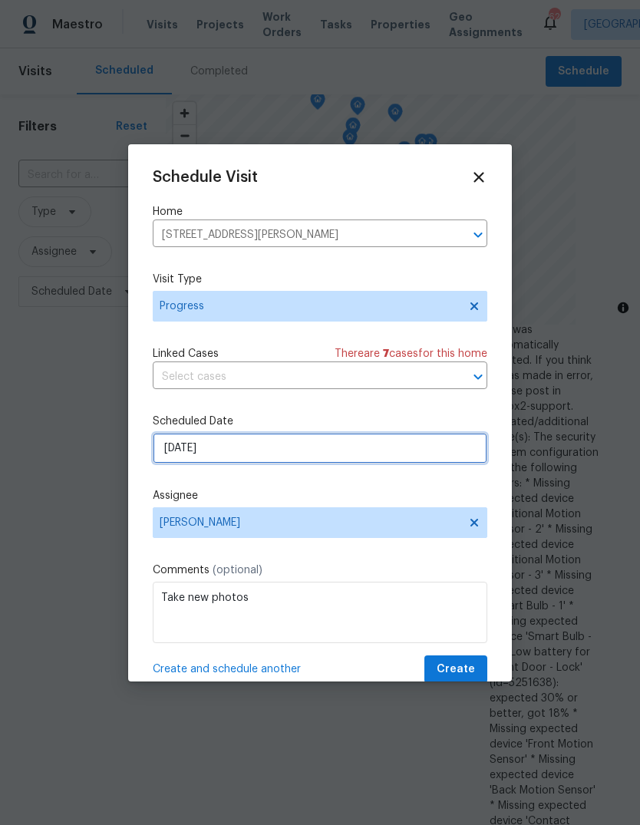
click at [252, 451] on input "8/17/2025" at bounding box center [320, 448] width 335 height 31
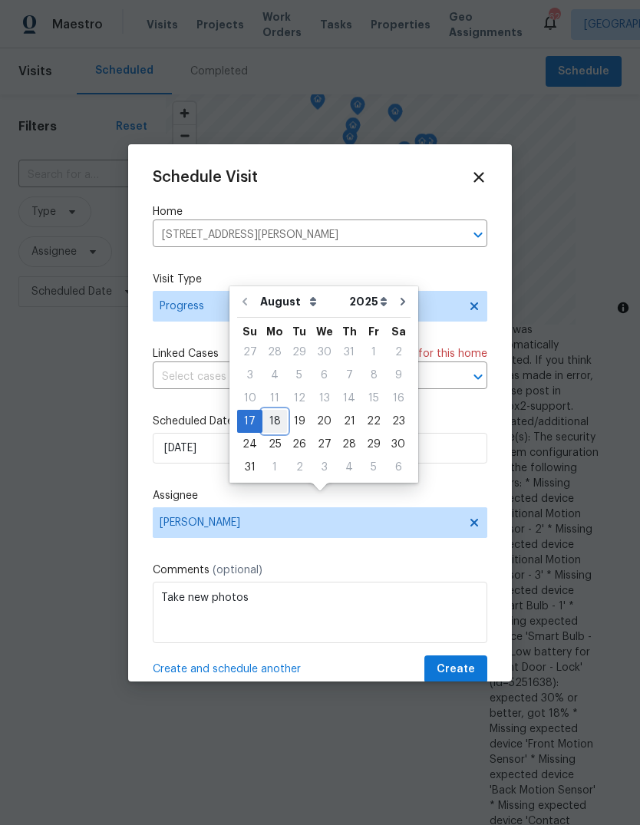
click at [276, 411] on div "18" at bounding box center [275, 421] width 25 height 21
type input "8/18/2025"
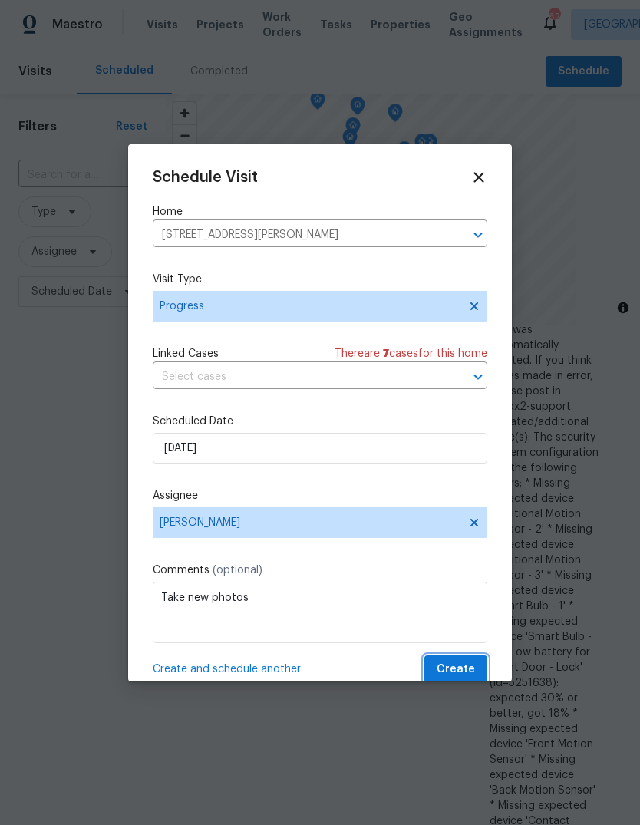
click at [473, 665] on span "Create" at bounding box center [456, 669] width 38 height 19
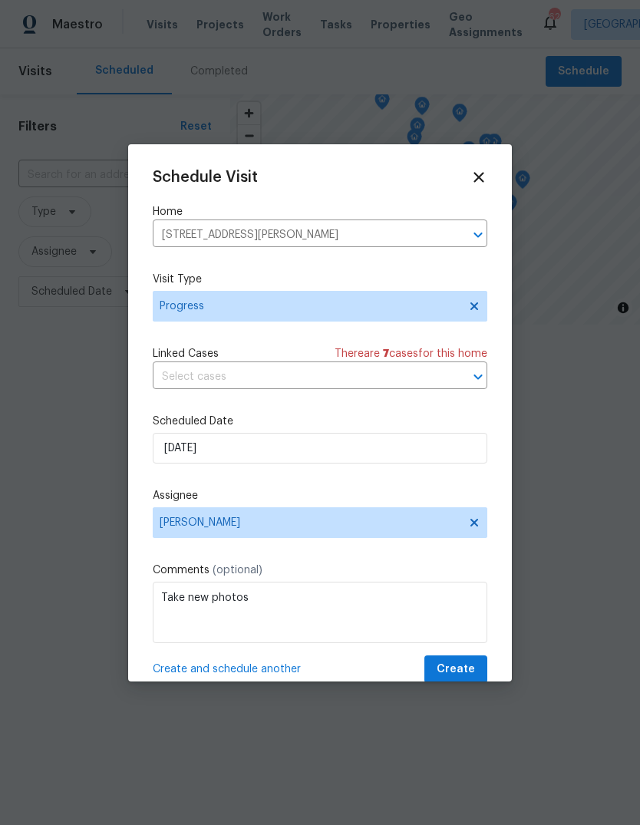
scroll to position [0, 0]
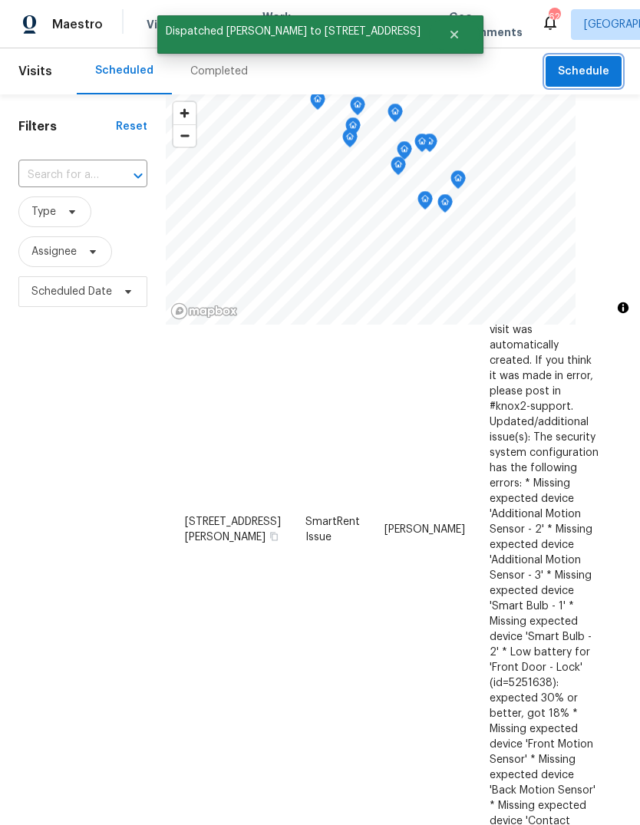
click at [588, 76] on span "Schedule" at bounding box center [583, 71] width 51 height 19
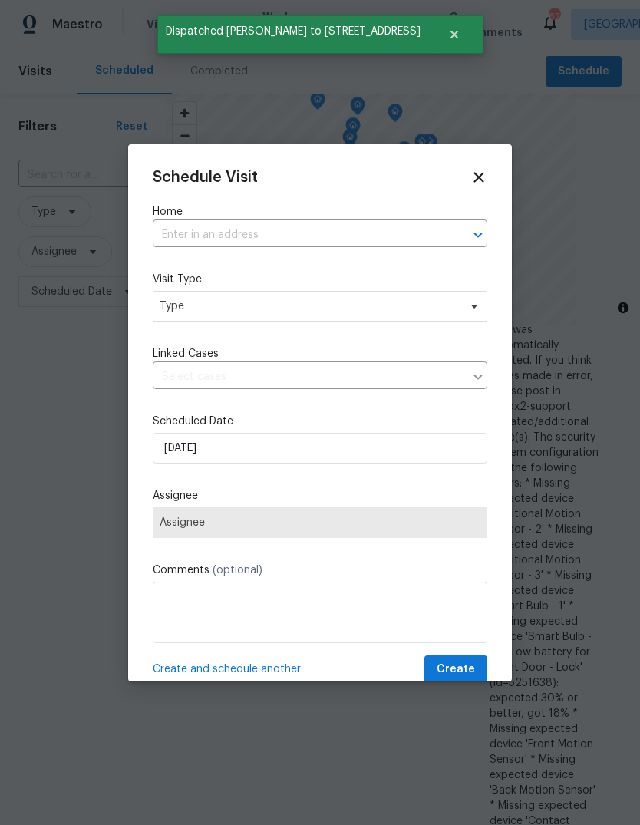
click at [299, 235] on input "text" at bounding box center [299, 235] width 292 height 24
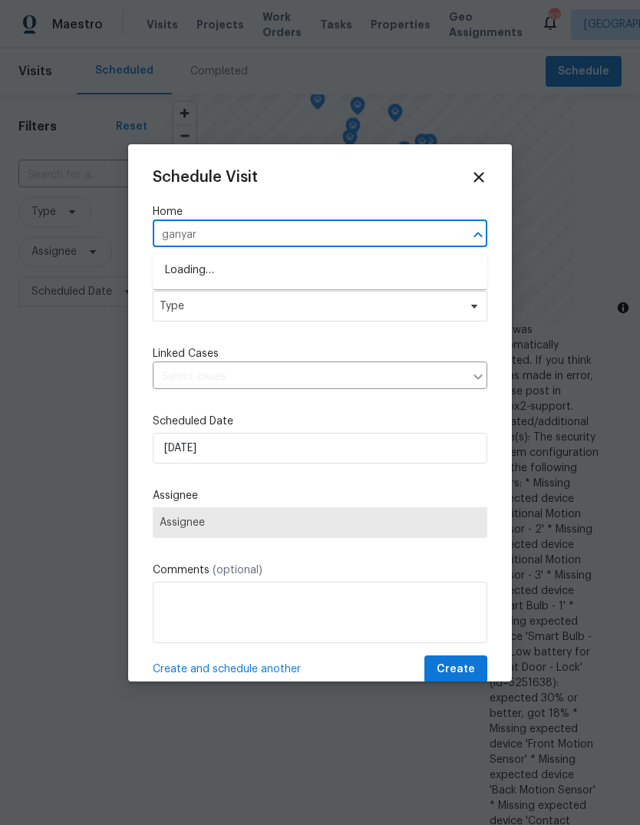
type input "ganyard"
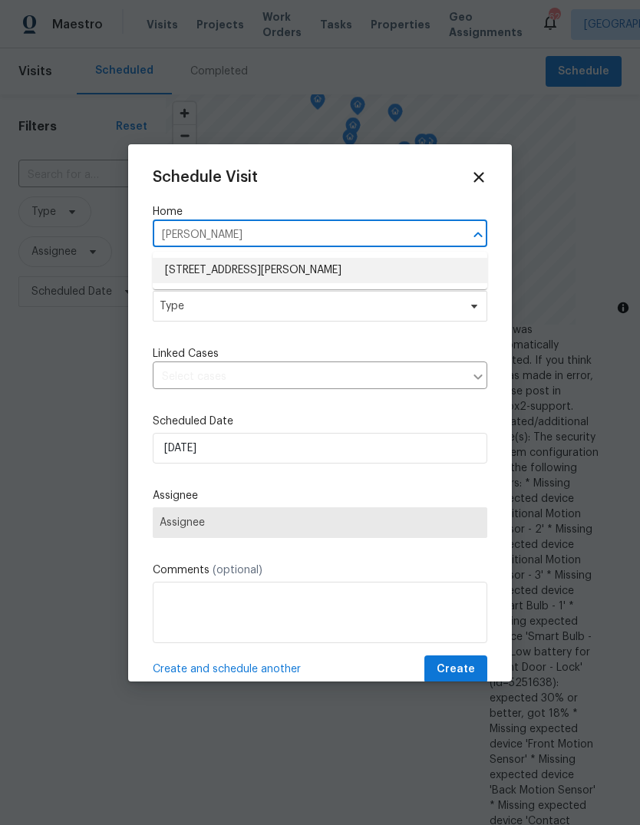
click at [274, 266] on li "650 Ganyard Farm Way Unit 6, Durham, NC 27703" at bounding box center [320, 270] width 335 height 25
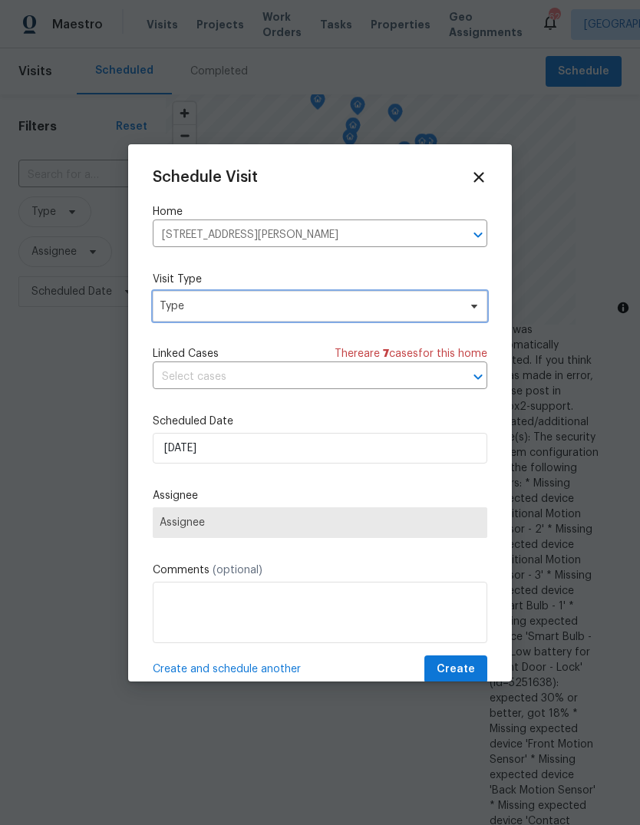
click at [297, 318] on span "Type" at bounding box center [320, 306] width 335 height 31
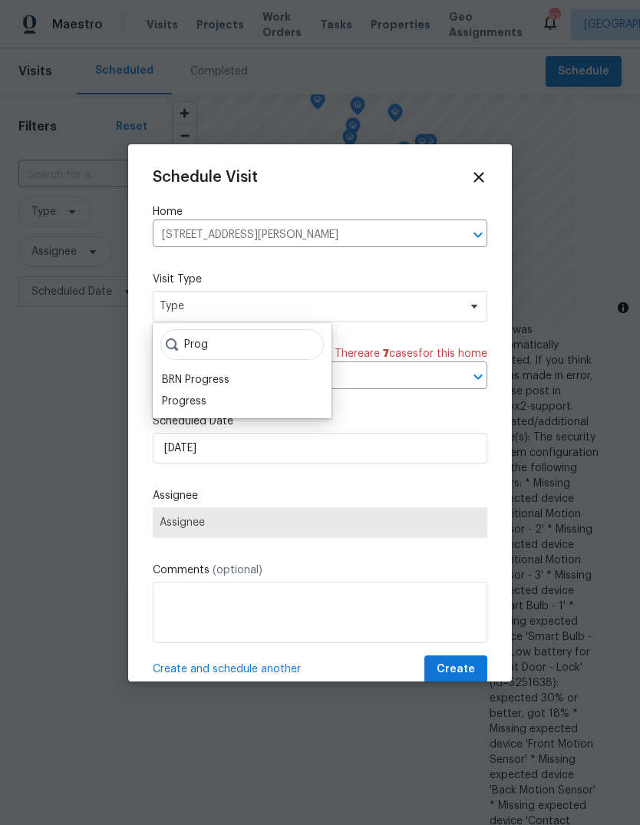
type input "Prog"
click at [193, 399] on div "Progress" at bounding box center [184, 401] width 45 height 15
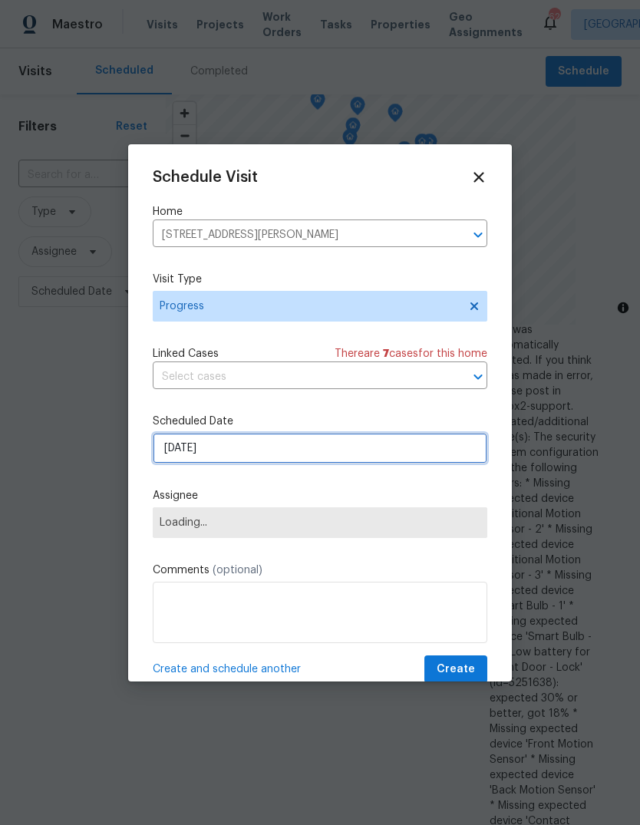
click at [252, 451] on input "8/17/2025" at bounding box center [320, 448] width 335 height 31
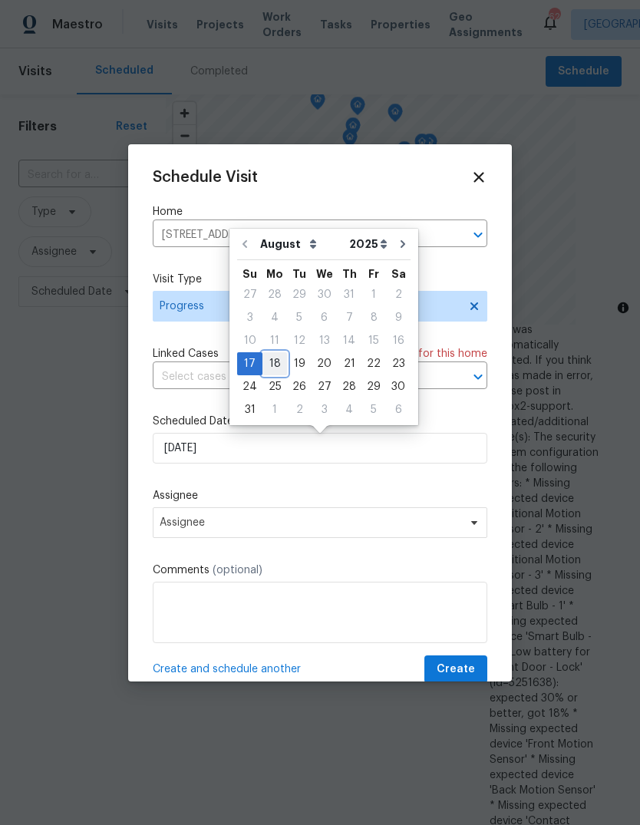
click at [266, 368] on div "18" at bounding box center [275, 363] width 25 height 21
type input "8/18/2025"
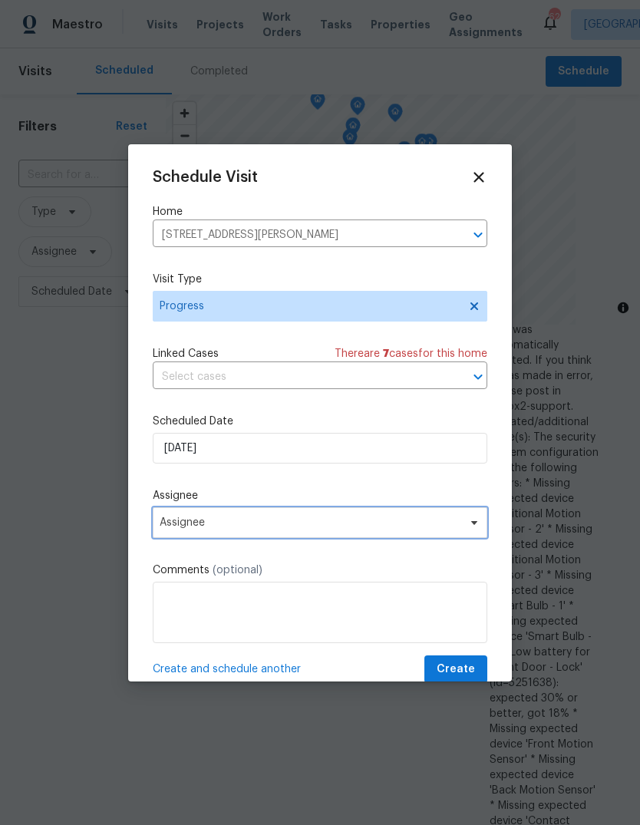
click at [170, 538] on span "Assignee" at bounding box center [320, 522] width 335 height 31
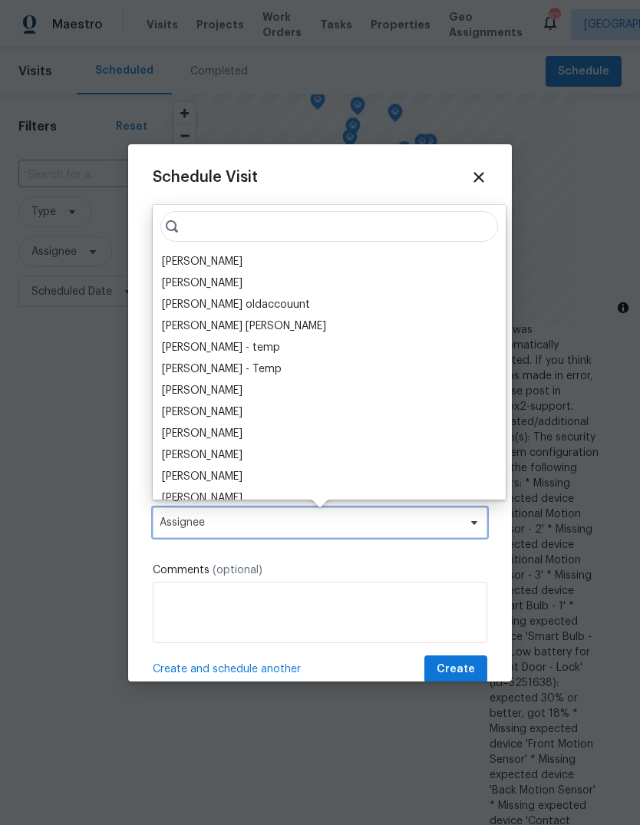
click at [183, 524] on span "Assignee" at bounding box center [310, 523] width 301 height 12
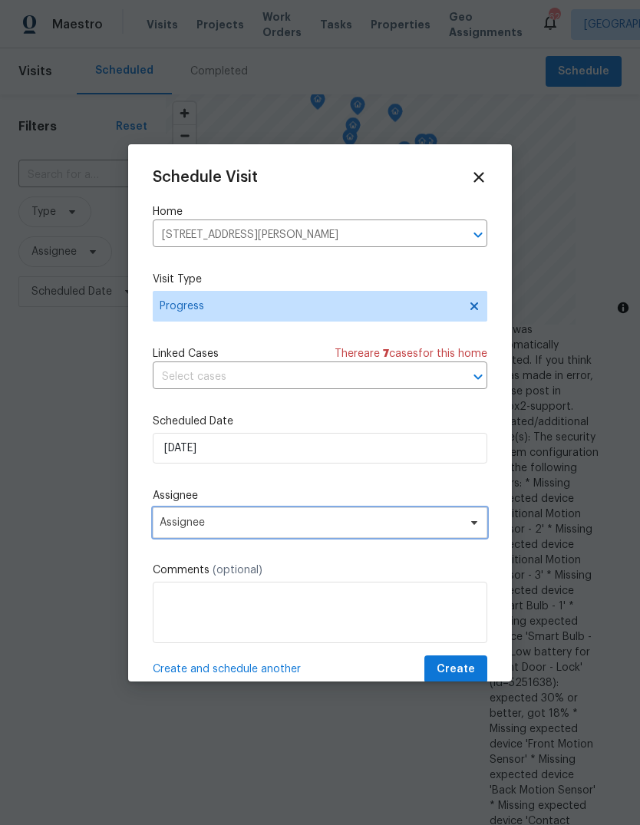
click at [344, 510] on span "Assignee" at bounding box center [320, 522] width 335 height 31
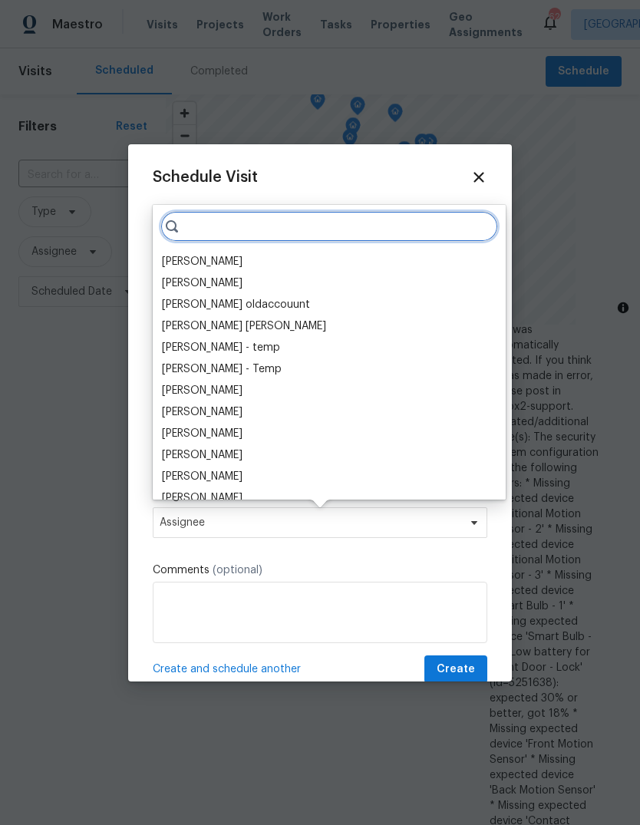
click at [213, 239] on input "search" at bounding box center [329, 226] width 338 height 31
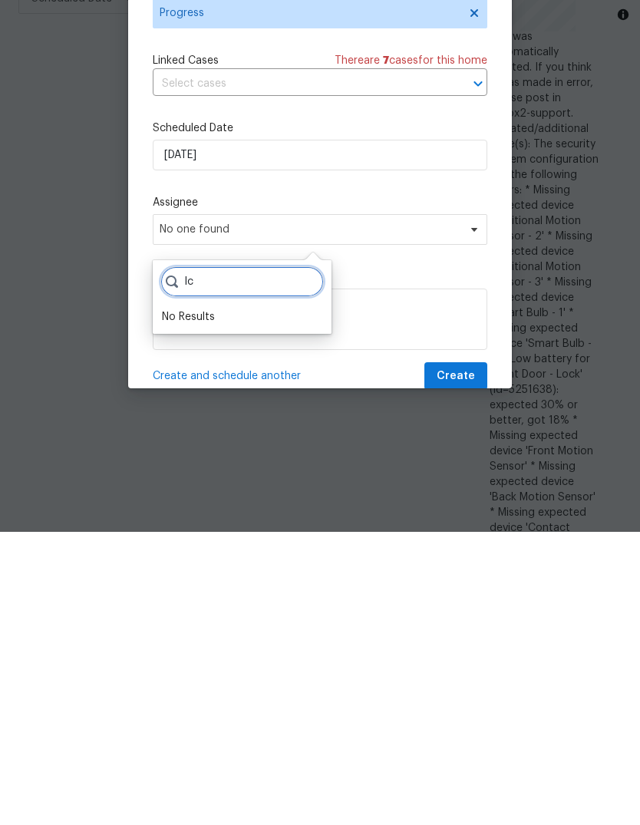
type input "I"
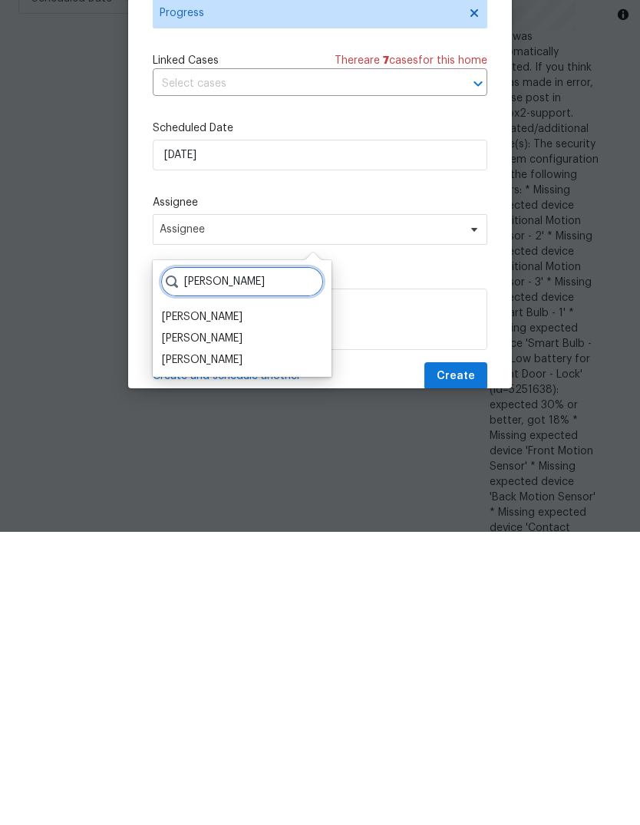
type input "Nicholas"
click at [226, 646] on div "[PERSON_NAME]" at bounding box center [202, 653] width 81 height 15
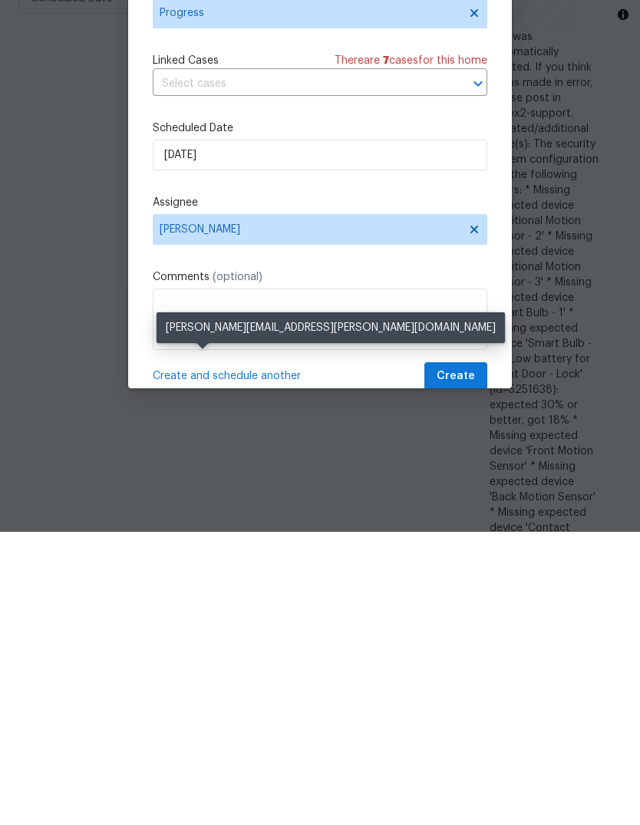
scroll to position [58, 0]
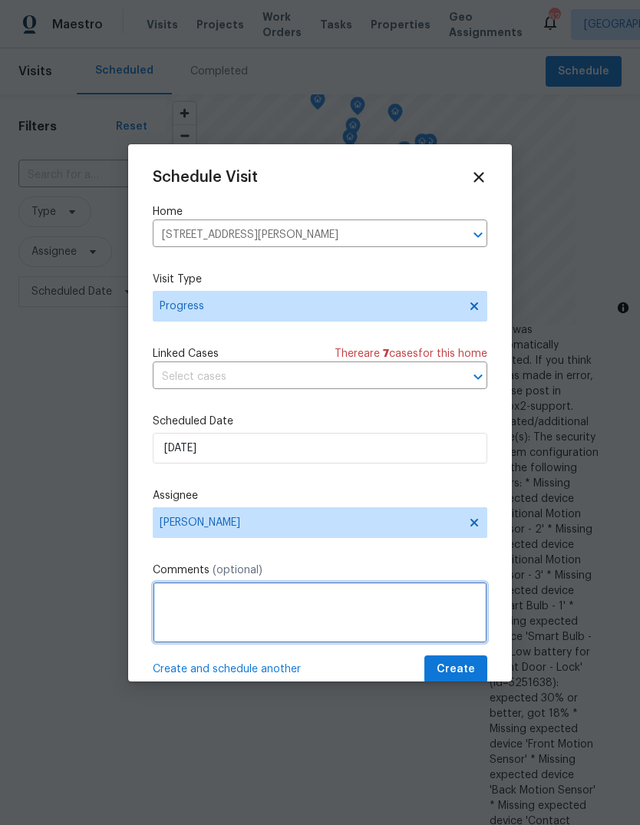
click at [404, 609] on textarea at bounding box center [320, 612] width 335 height 61
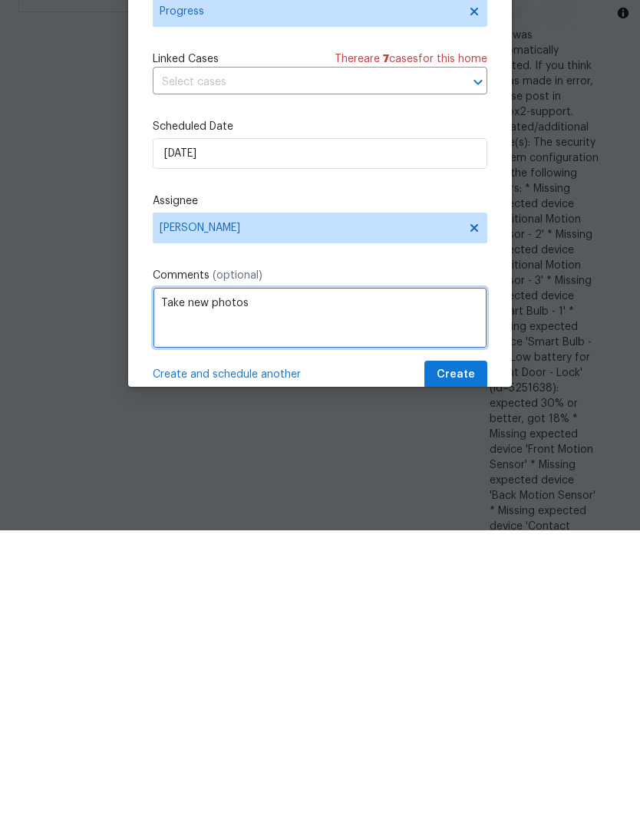
type textarea "Take new photos"
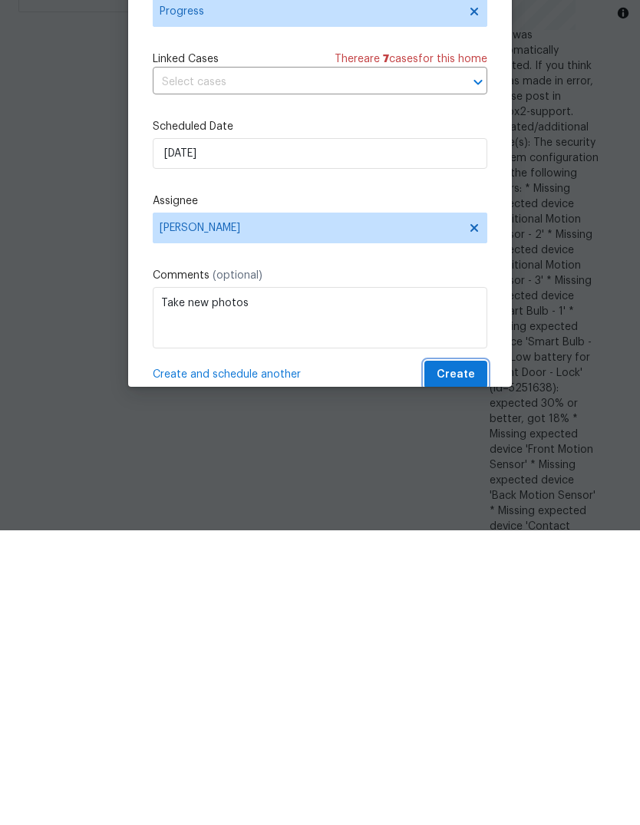
click at [480, 656] on button "Create" at bounding box center [455, 670] width 63 height 28
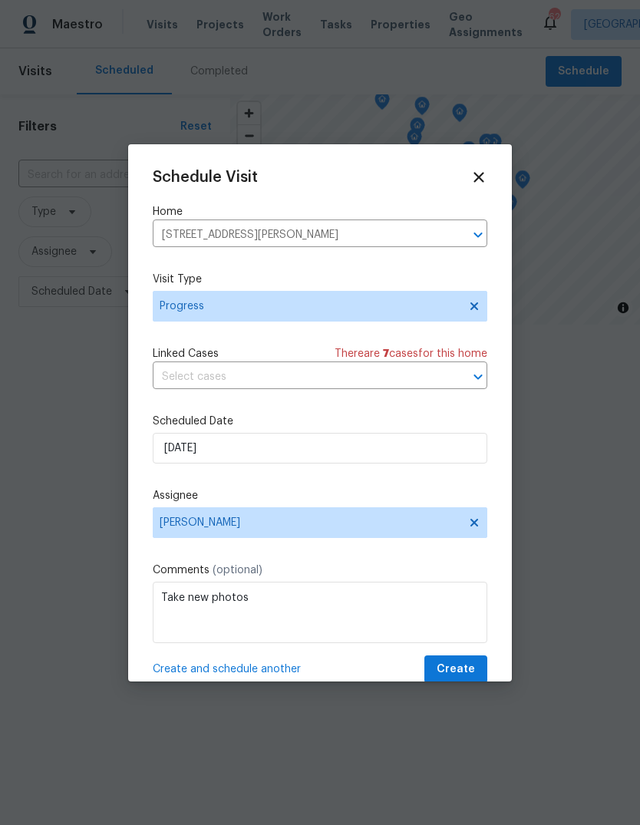
scroll to position [0, 0]
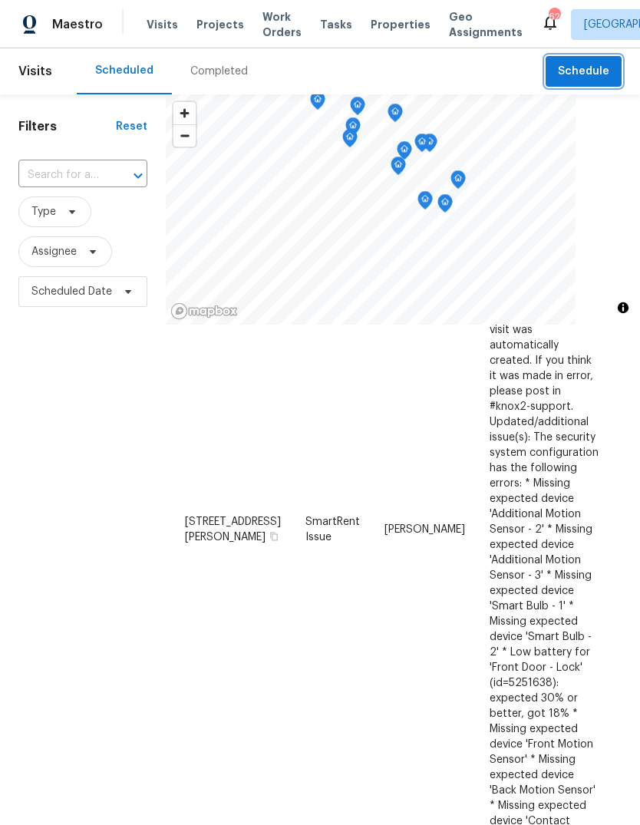
click at [599, 74] on span "Schedule" at bounding box center [583, 71] width 51 height 19
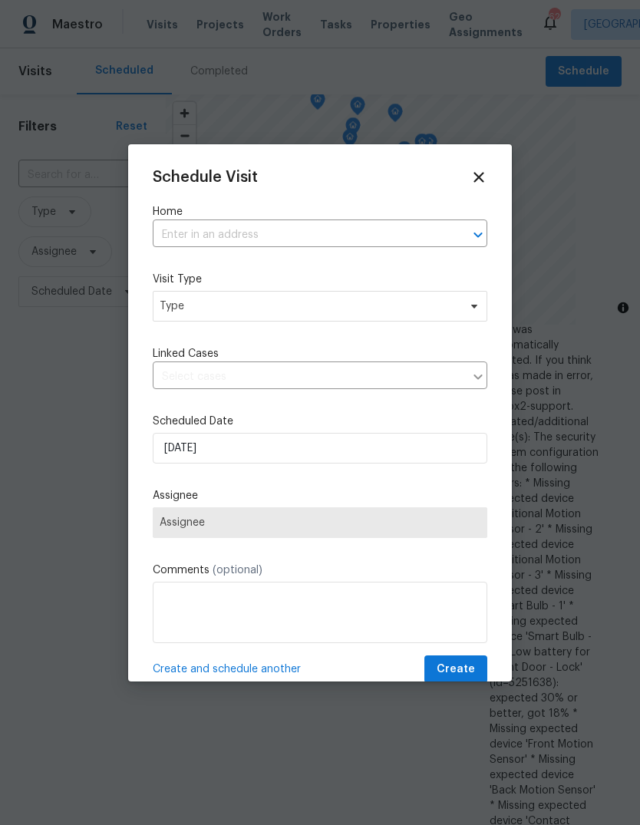
click at [249, 244] on input "text" at bounding box center [299, 235] width 292 height 24
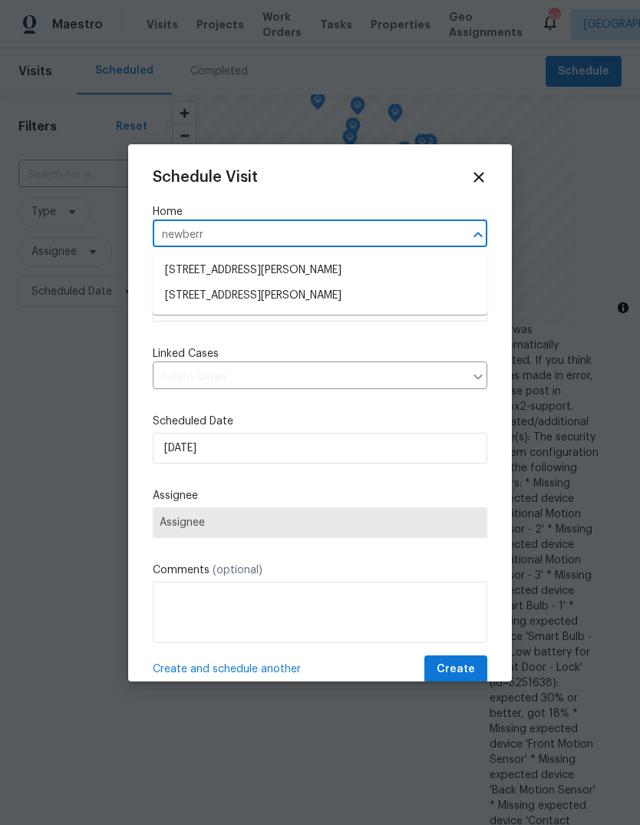
type input "Newberry"
click at [216, 295] on li "218 Newberry Ln, Durham, NC 27703" at bounding box center [320, 295] width 335 height 25
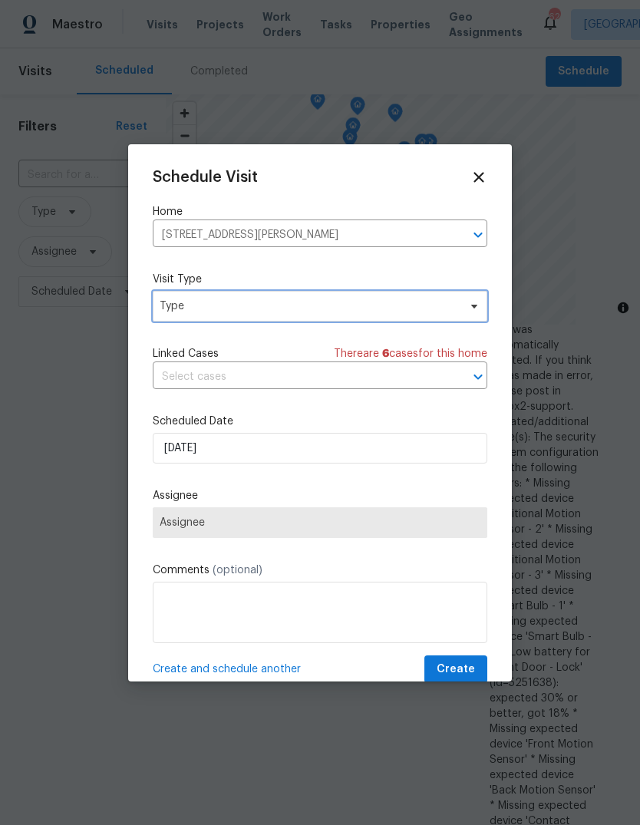
click at [270, 305] on span "Type" at bounding box center [309, 306] width 299 height 15
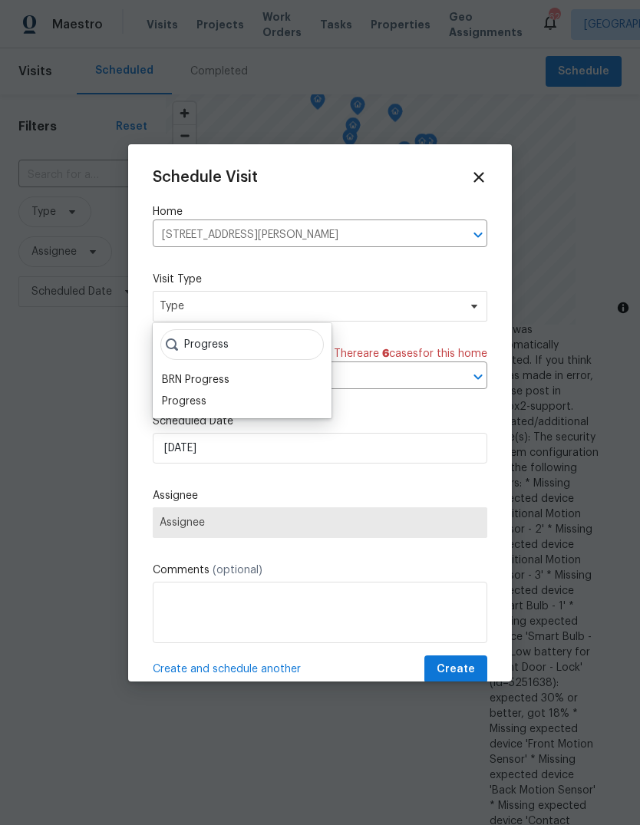
type input "Progress"
click at [190, 397] on div "Progress" at bounding box center [184, 401] width 45 height 15
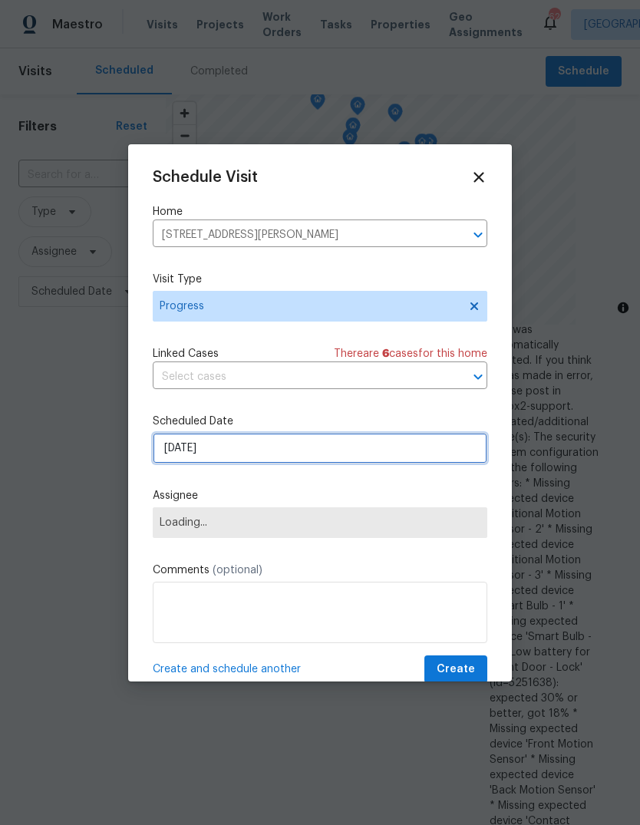
click at [230, 451] on input "8/17/2025" at bounding box center [320, 448] width 335 height 31
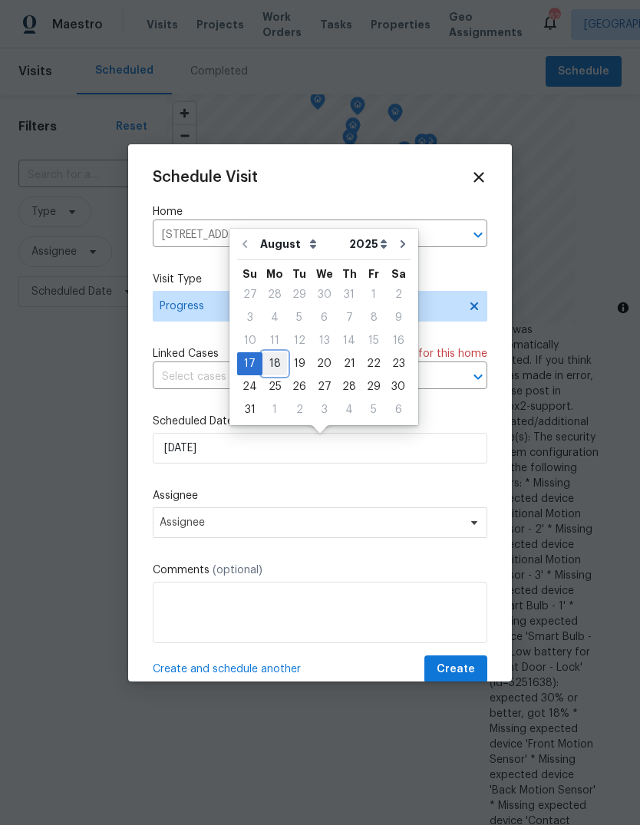
click at [273, 367] on div "18" at bounding box center [275, 363] width 25 height 21
type input "8/18/2025"
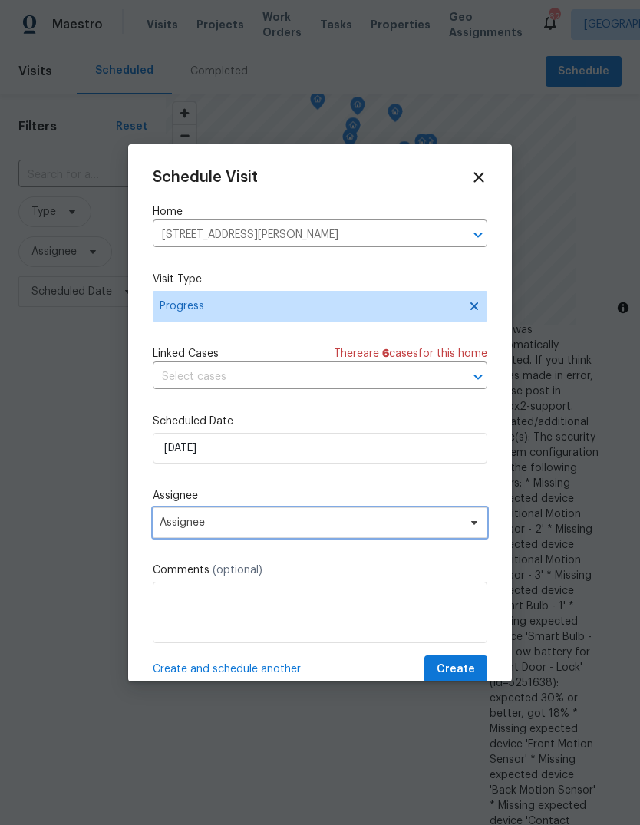
click at [239, 517] on span "Assignee" at bounding box center [320, 522] width 335 height 31
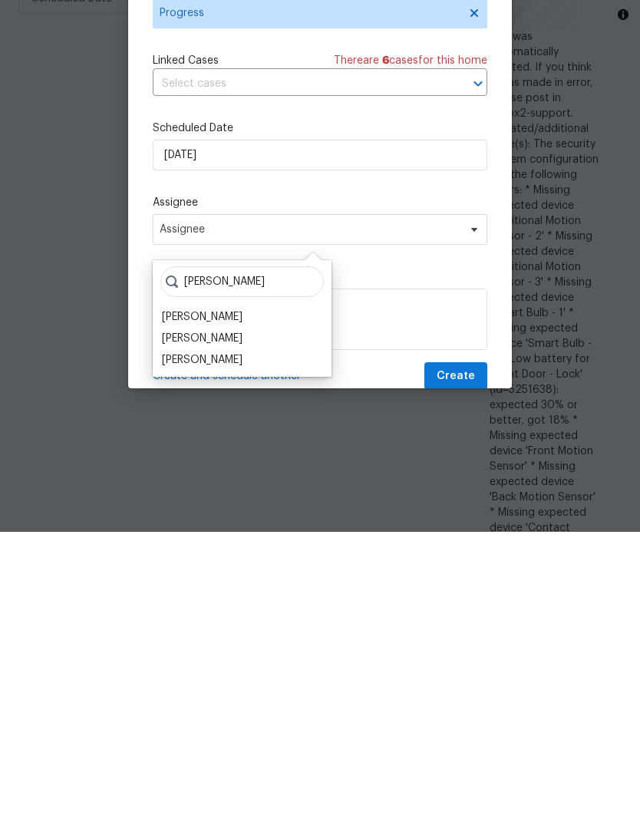
type input "Nicholas"
click at [219, 603] on div "[PERSON_NAME]" at bounding box center [202, 610] width 81 height 15
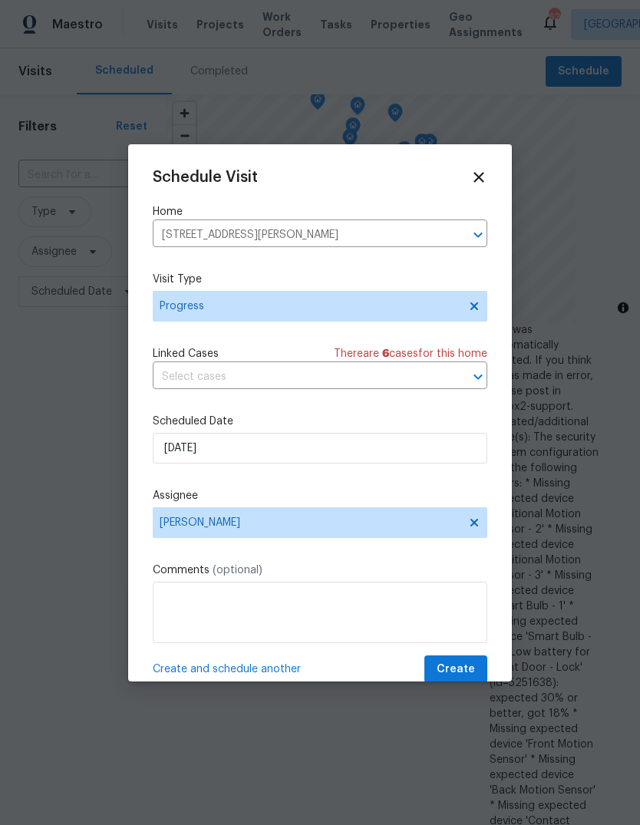
click at [402, 567] on label "Comments (optional)" at bounding box center [320, 570] width 335 height 15
click at [471, 675] on span "Create" at bounding box center [456, 669] width 38 height 19
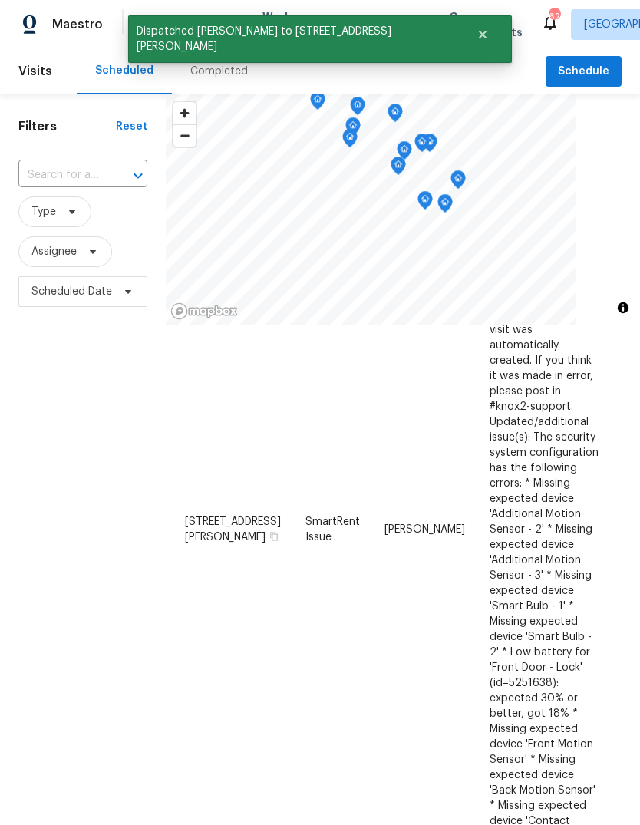
click at [110, 438] on div "Filters Reset ​ Type Assignee Scheduled Date" at bounding box center [83, 539] width 166 height 890
click at [78, 250] on span "Assignee" at bounding box center [65, 251] width 94 height 31
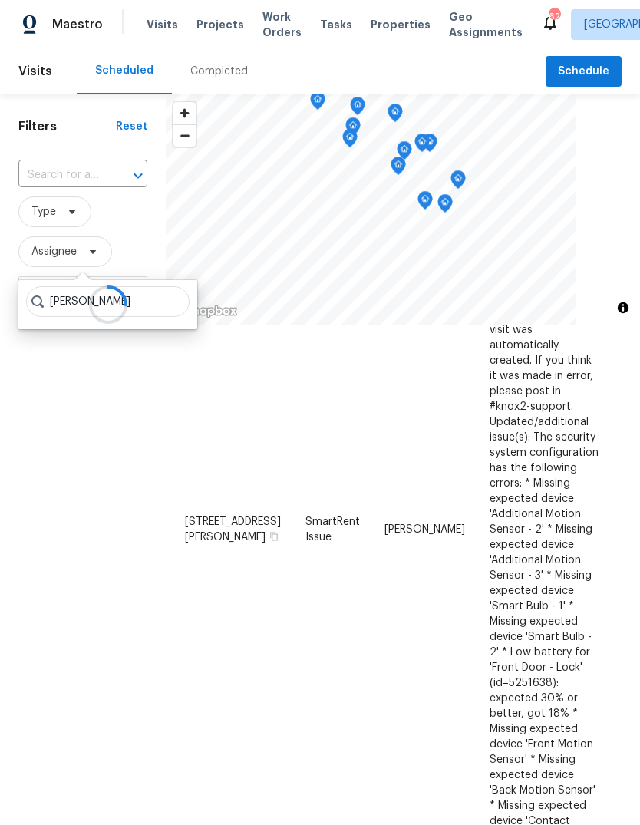
type input "Lee privette"
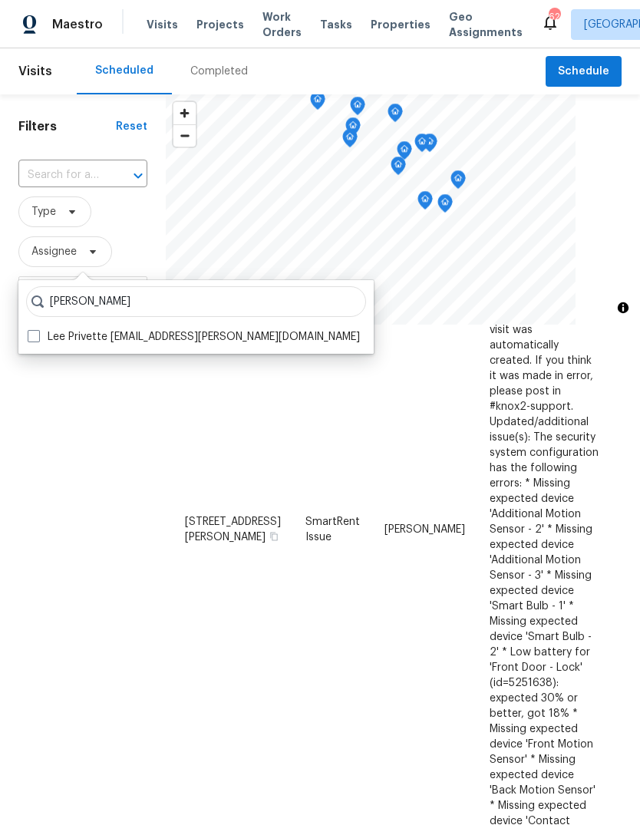
click at [41, 333] on label "Lee Privette lee.privette@opendoor.com" at bounding box center [194, 336] width 332 height 15
click at [38, 333] on input "Lee Privette lee.privette@opendoor.com" at bounding box center [33, 334] width 10 height 10
checkbox input "true"
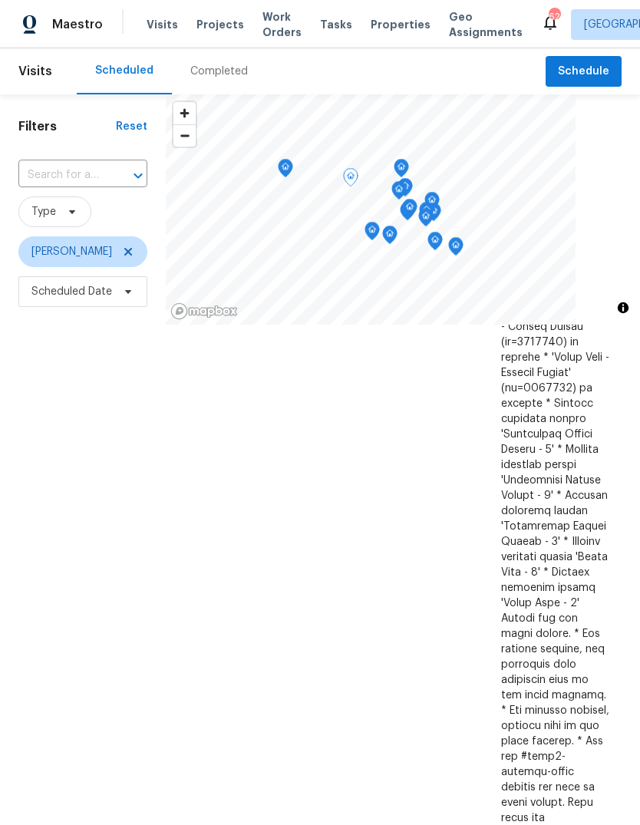
click at [55, 418] on div "Filters Reset ​ Type Lee Privette Scheduled Date" at bounding box center [83, 539] width 166 height 890
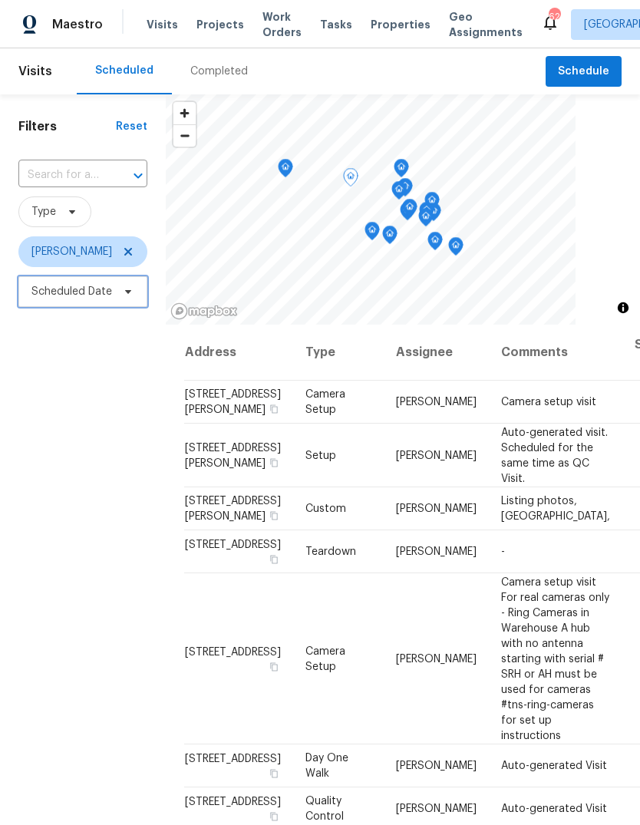
click at [41, 295] on span "Scheduled Date" at bounding box center [71, 291] width 81 height 15
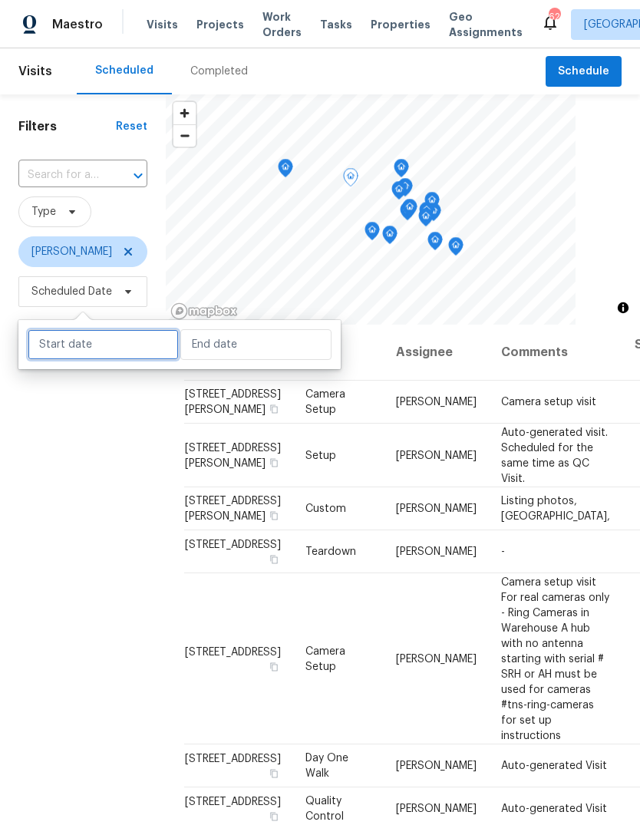
click at [47, 348] on input "text" at bounding box center [103, 344] width 151 height 31
select select "7"
select select "2025"
select select "8"
select select "2025"
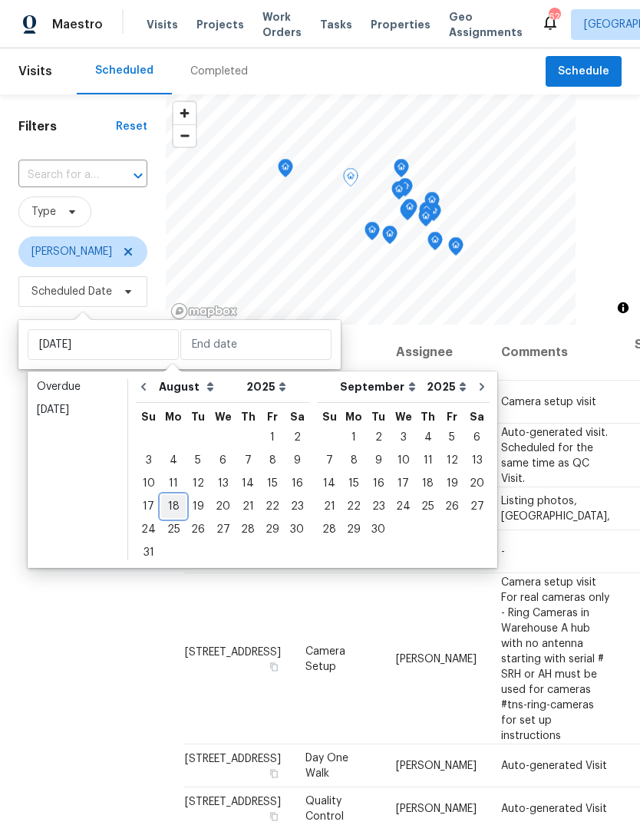
click at [171, 510] on div "18" at bounding box center [173, 506] width 25 height 21
type input "[DATE]"
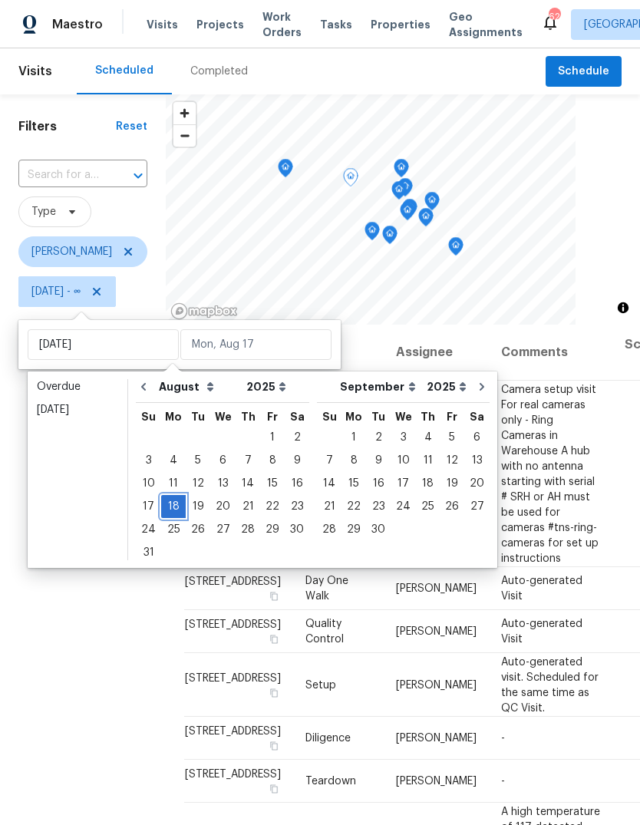
click at [175, 514] on div "18" at bounding box center [173, 506] width 25 height 21
type input "[DATE]"
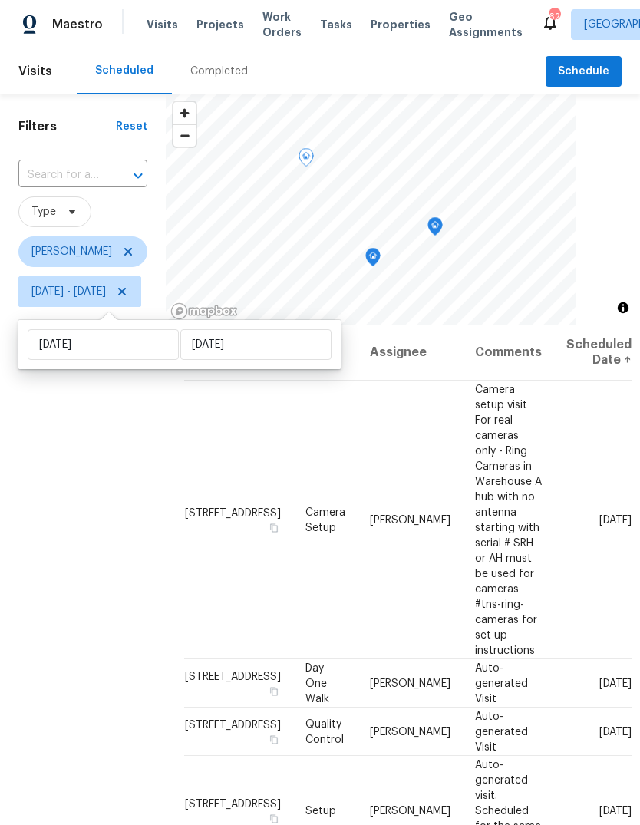
click at [93, 631] on div "Filters Reset ​ Type Lee Privette Mon, Aug 18 - Mon, Aug 18" at bounding box center [83, 539] width 166 height 890
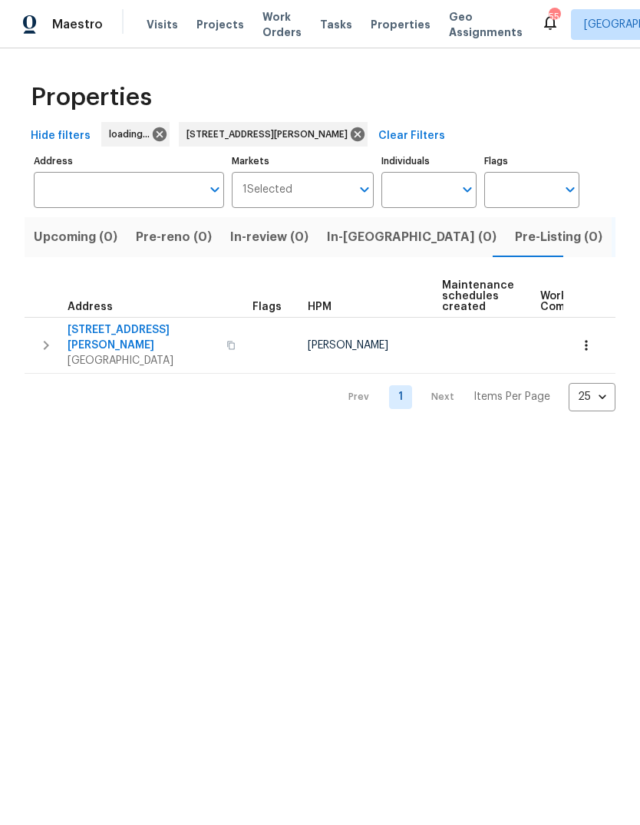
type input "605 Mitchell Ave Franklinton NC 27525"
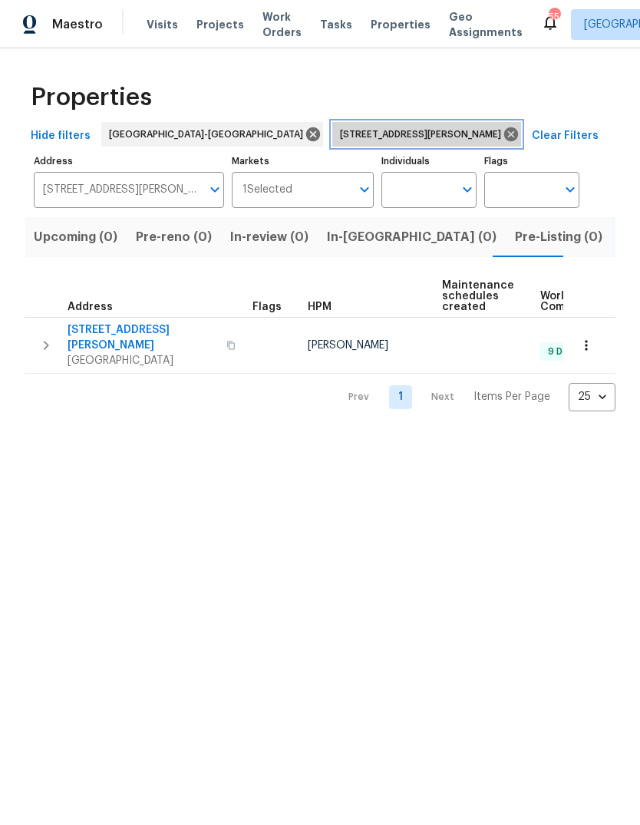
click at [504, 134] on icon at bounding box center [511, 134] width 14 height 14
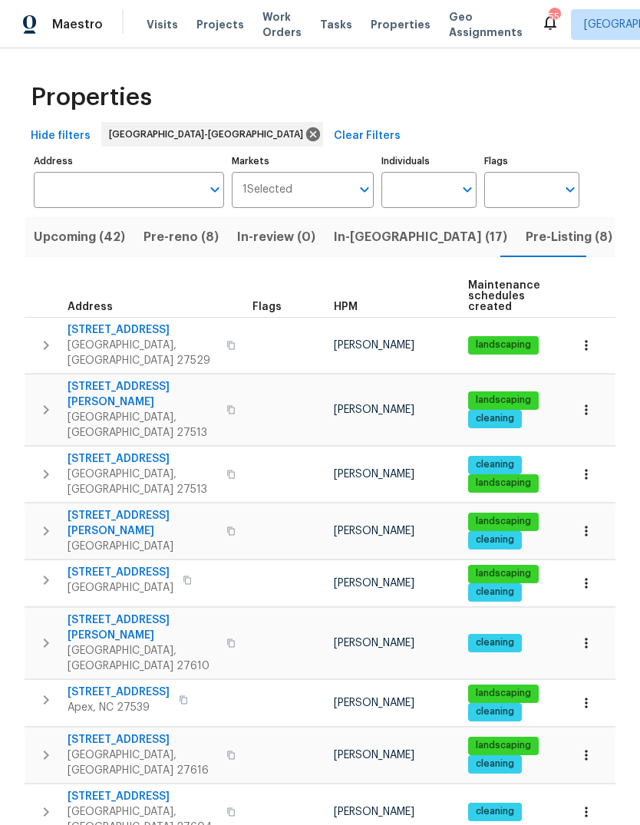
click at [190, 230] on span "Pre-reno (8)" at bounding box center [181, 236] width 75 height 21
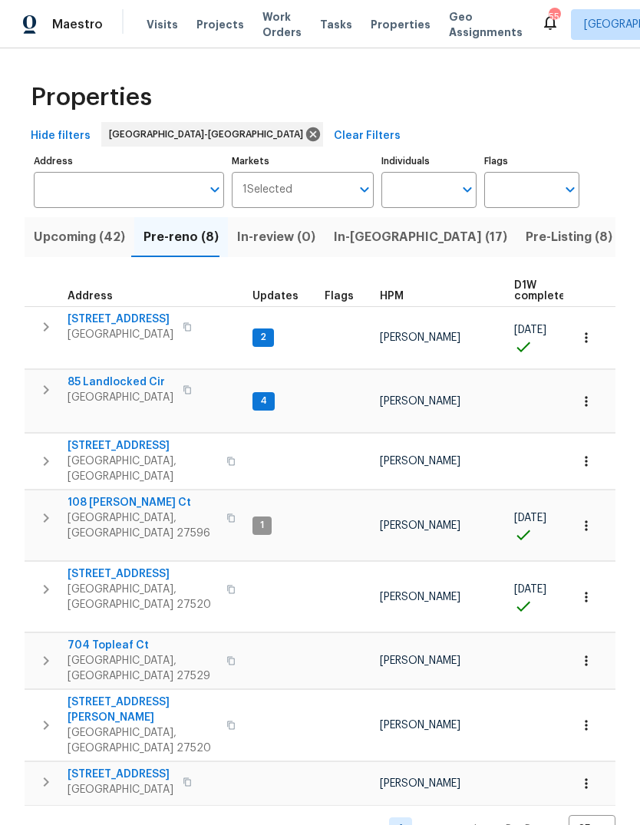
click at [526, 239] on span "Pre-Listing (8)" at bounding box center [569, 236] width 87 height 21
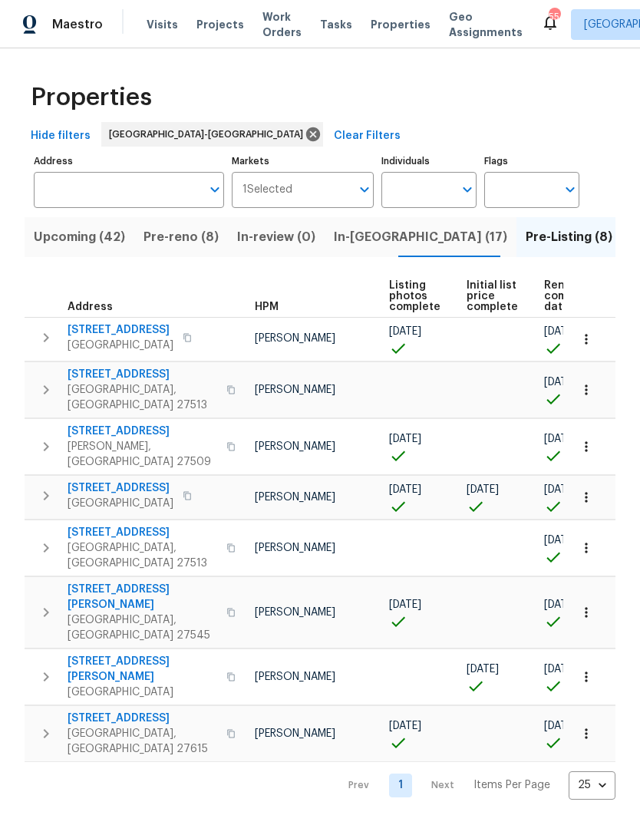
scroll to position [0, 23]
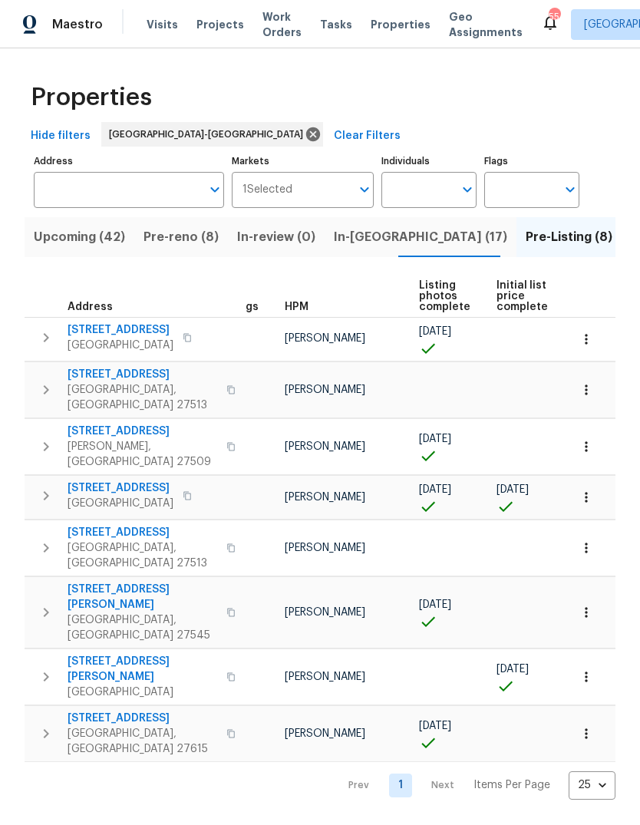
click at [368, 246] on span "In-[GEOGRAPHIC_DATA] (17)" at bounding box center [420, 236] width 173 height 21
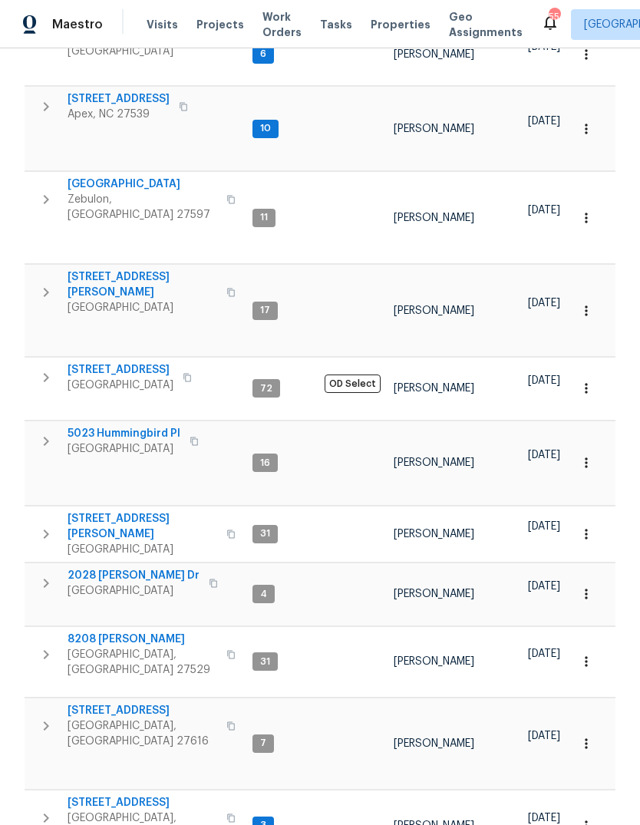
scroll to position [300, 0]
